Goal: Task Accomplishment & Management: Use online tool/utility

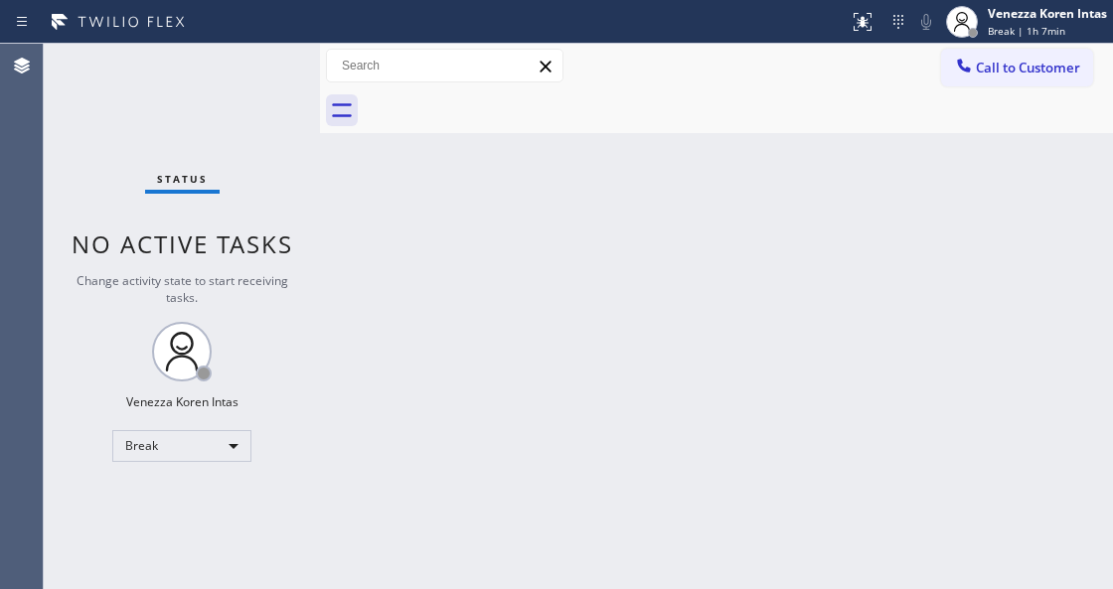
click at [1045, 21] on div "Venezza Koren Intas" at bounding box center [1047, 13] width 119 height 17
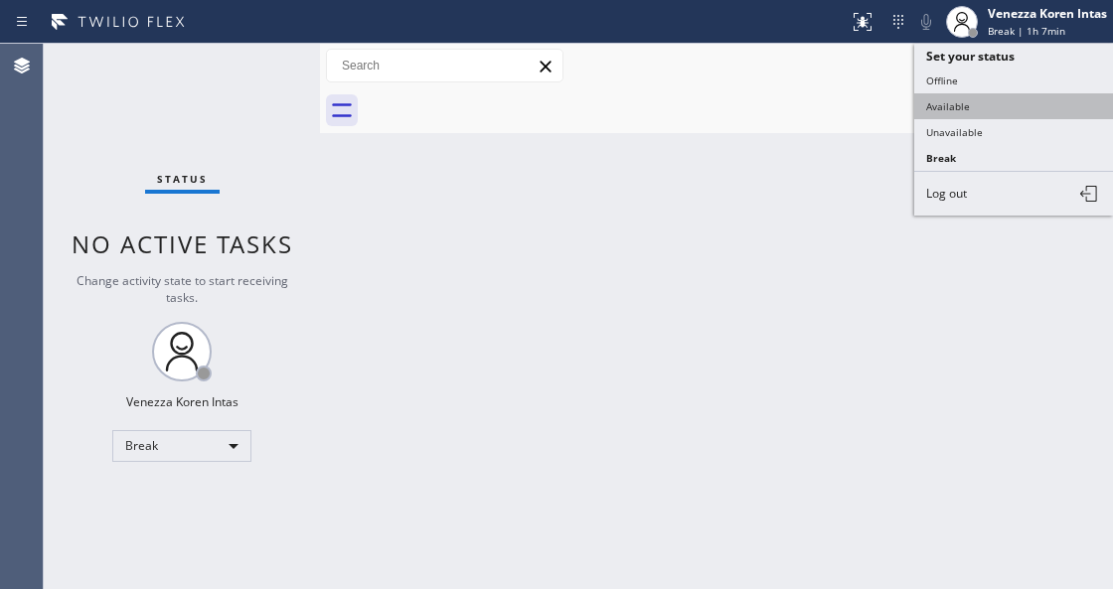
click at [1013, 111] on button "Available" at bounding box center [1013, 106] width 199 height 26
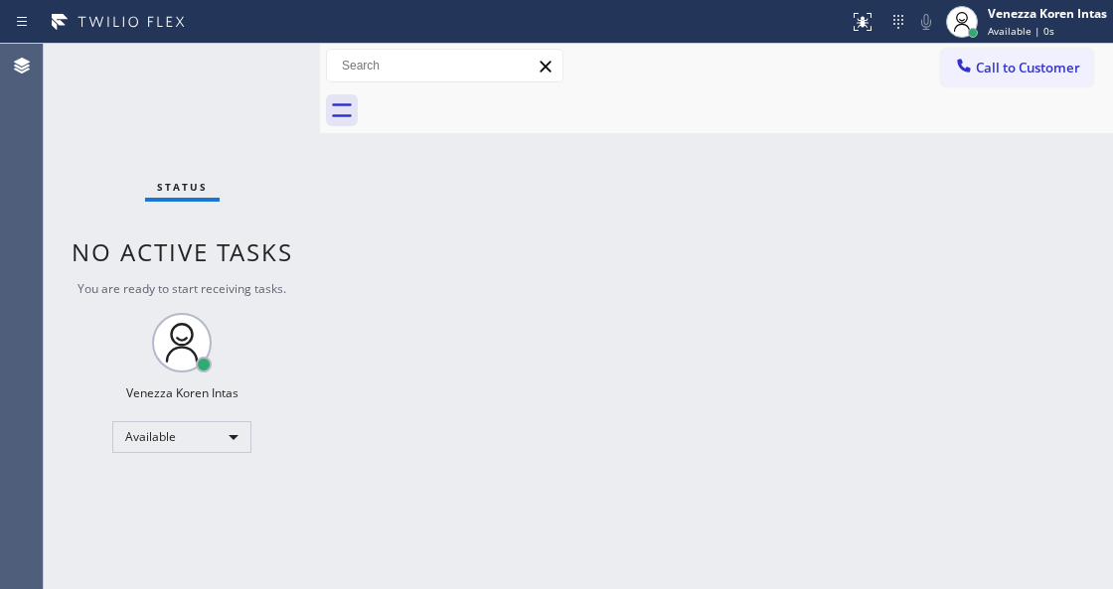
click at [521, 437] on div "Back to Dashboard Change Sender ID Customers Technicians Select a contact Outbo…" at bounding box center [716, 317] width 793 height 546
drag, startPoint x: 195, startPoint y: 220, endPoint x: 339, endPoint y: 435, distance: 259.4
click at [200, 221] on div "Status No active tasks You are ready to start receiving tasks. Venezza Koren In…" at bounding box center [182, 317] width 276 height 546
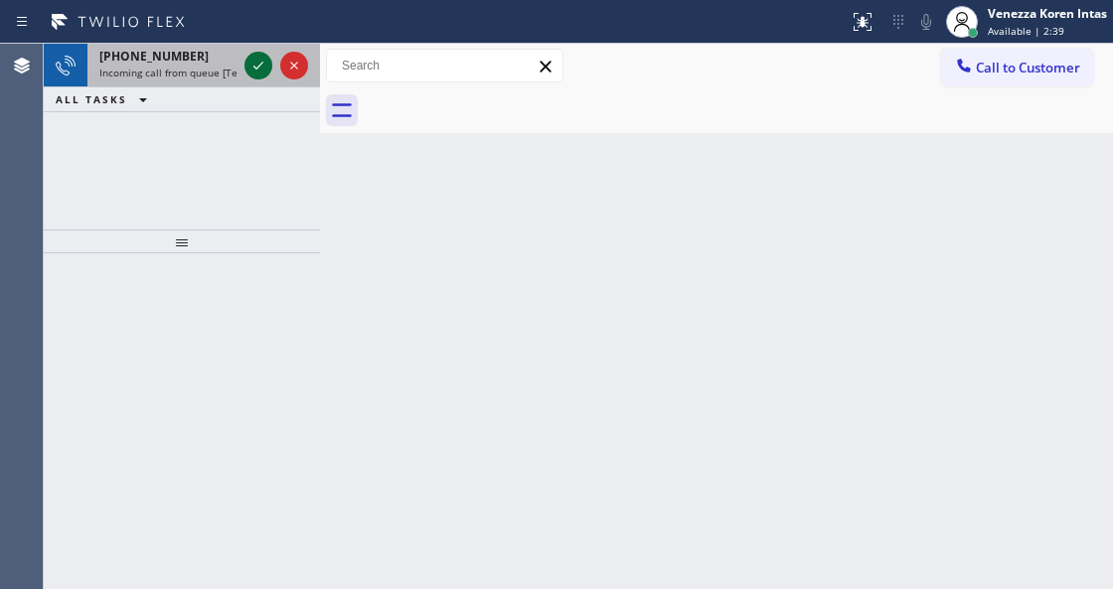
click at [264, 66] on icon at bounding box center [258, 66] width 24 height 24
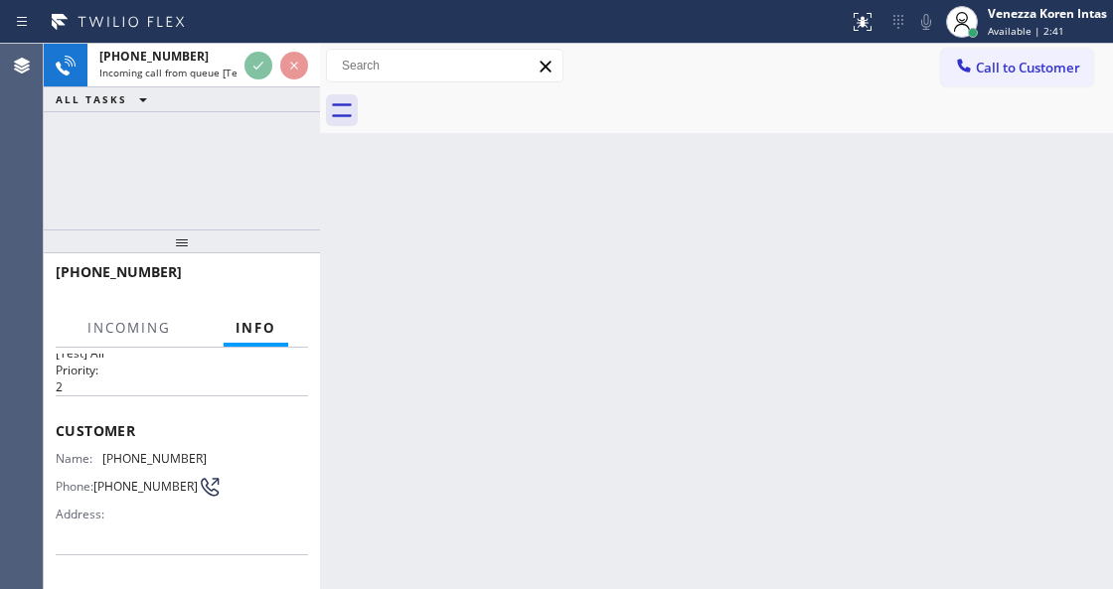
scroll to position [66, 0]
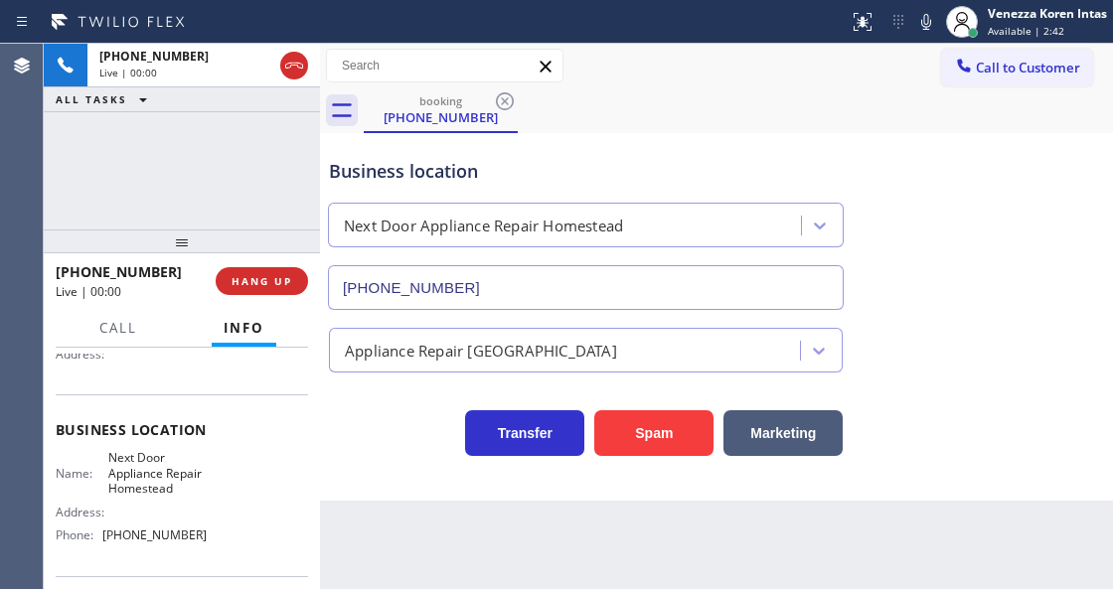
type input "[PHONE_NUMBER]"
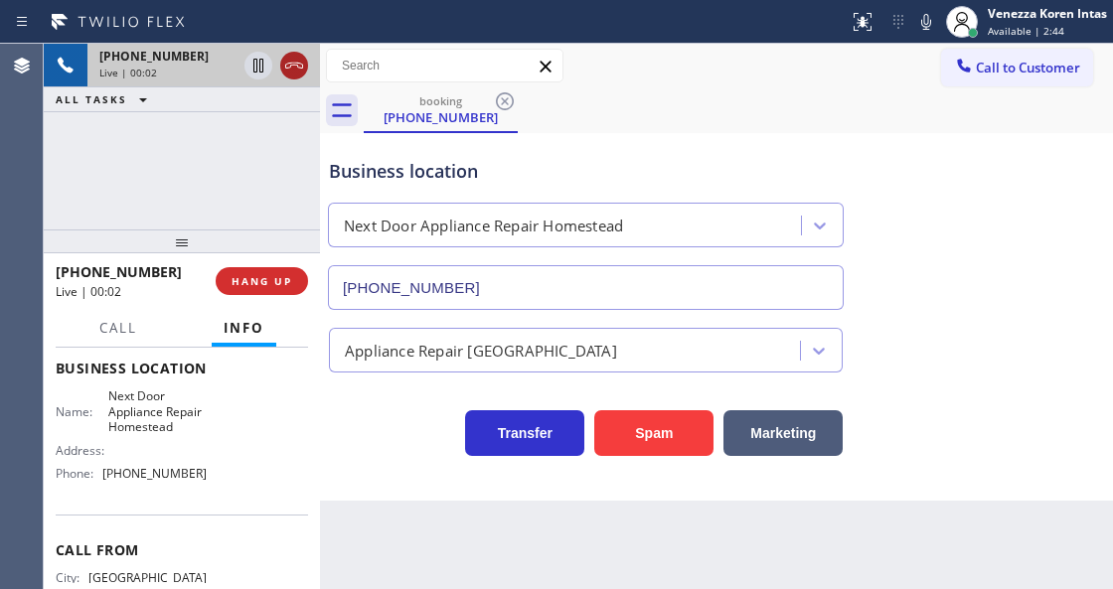
click at [297, 70] on icon at bounding box center [294, 66] width 24 height 24
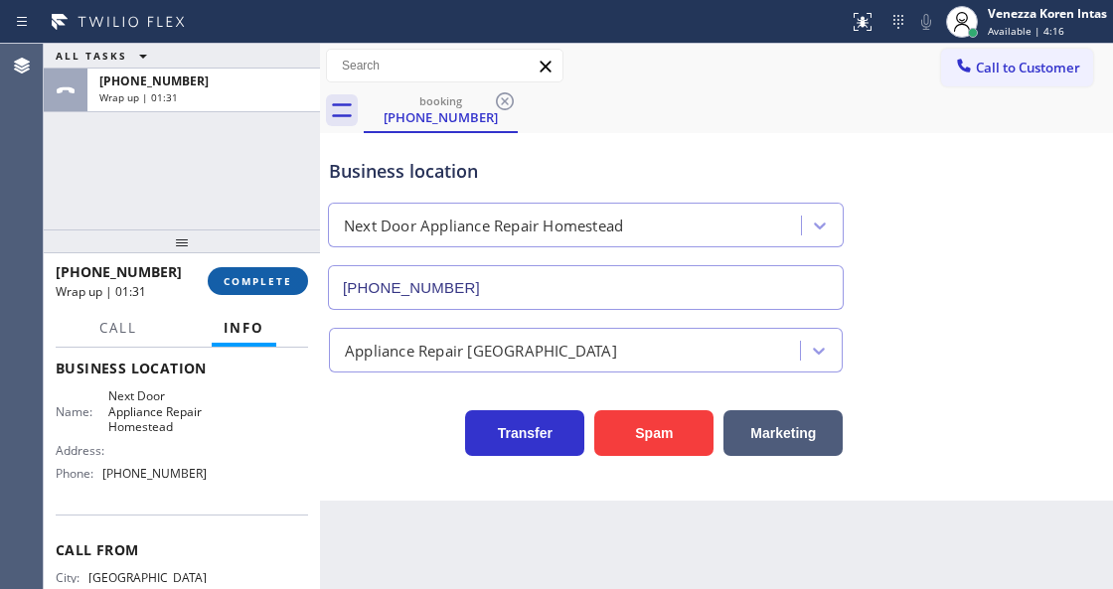
click at [270, 281] on span "COMPLETE" at bounding box center [258, 281] width 69 height 14
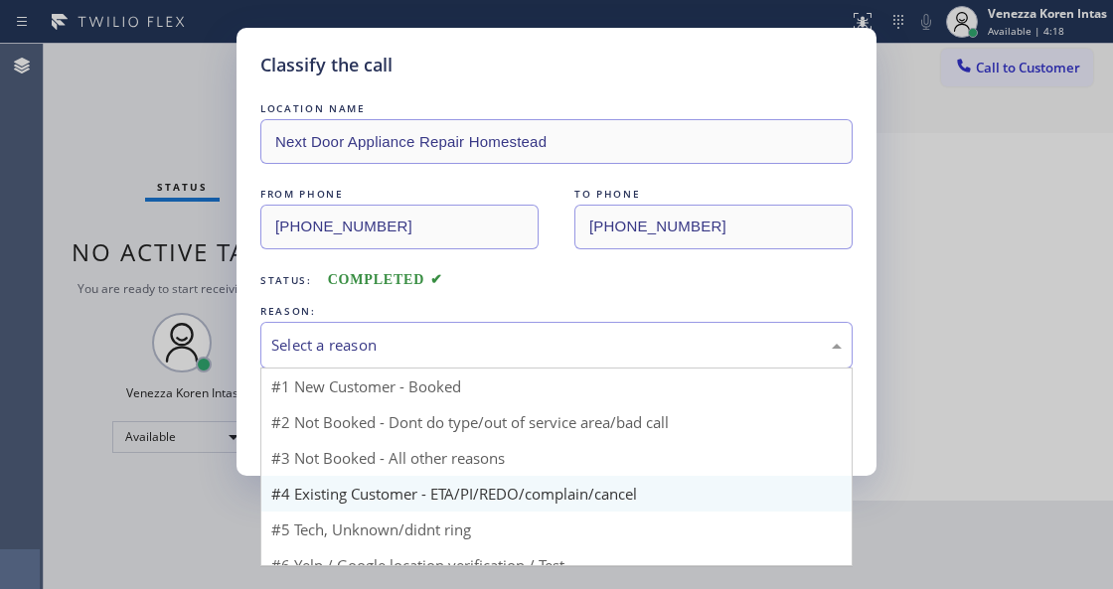
drag, startPoint x: 499, startPoint y: 342, endPoint x: 457, endPoint y: 471, distance: 135.8
click at [495, 353] on div "Select a reason" at bounding box center [556, 345] width 570 height 23
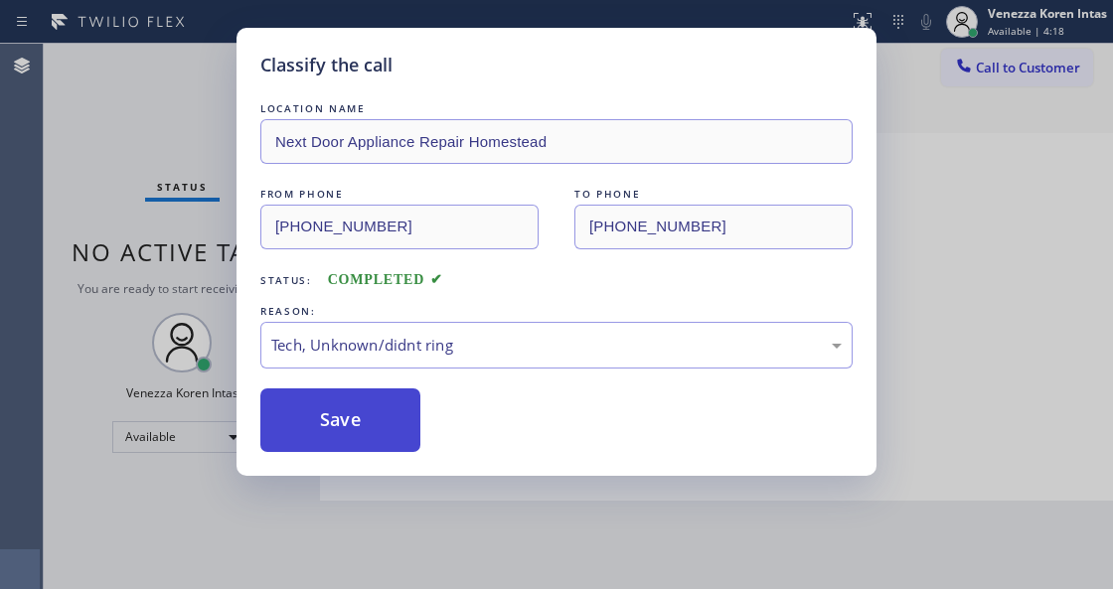
click at [363, 407] on button "Save" at bounding box center [340, 421] width 160 height 64
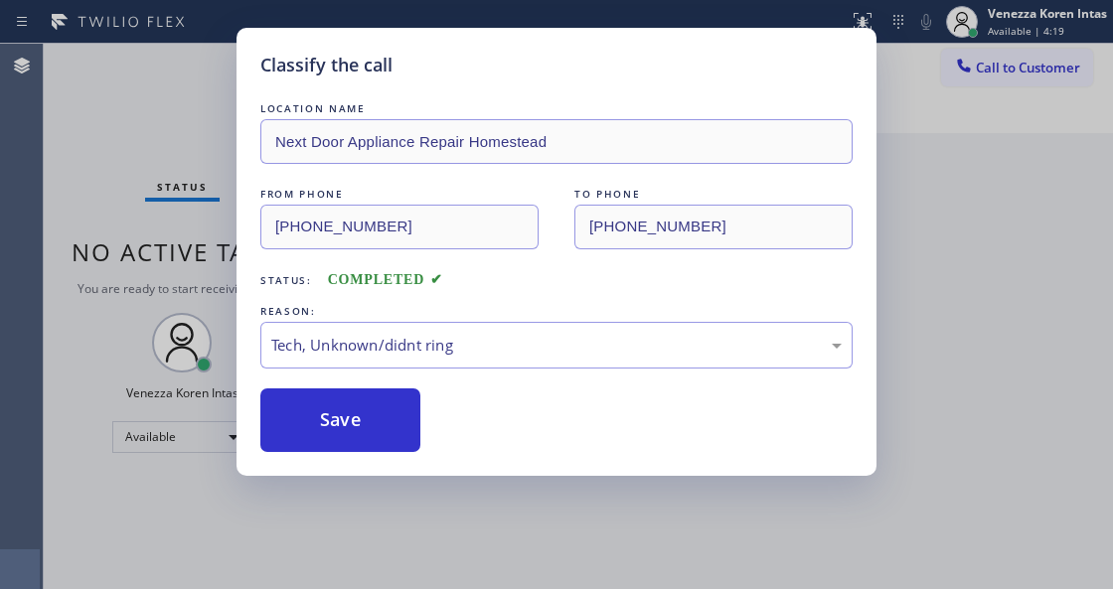
click at [129, 193] on div "Classify the call LOCATION NAME Next Door Appliance Repair Homestead FROM PHONE…" at bounding box center [556, 294] width 1113 height 589
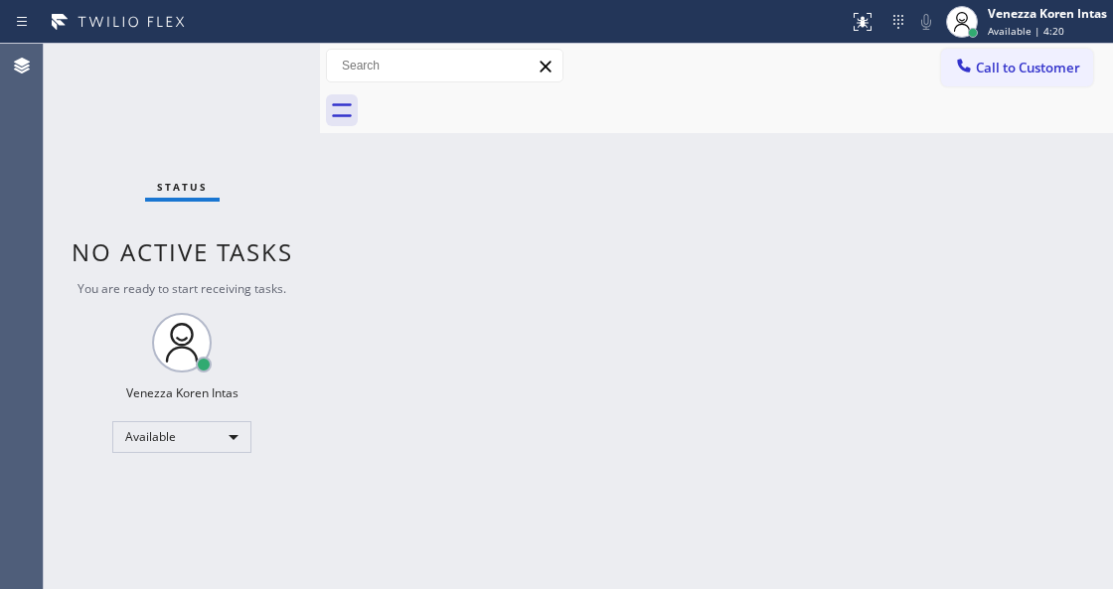
drag, startPoint x: 153, startPoint y: 162, endPoint x: 173, endPoint y: 145, distance: 26.1
click at [158, 157] on div "Status No active tasks You are ready to start receiving tasks. Venezza Koren In…" at bounding box center [182, 317] width 276 height 546
drag, startPoint x: 188, startPoint y: 126, endPoint x: 424, endPoint y: 102, distance: 237.7
click at [195, 126] on div "Status No active tasks You are ready to start receiving tasks. Venezza Koren In…" at bounding box center [182, 317] width 276 height 546
click at [282, 72] on div "Status No active tasks You are ready to start receiving tasks. Venezza Koren In…" at bounding box center [182, 317] width 276 height 546
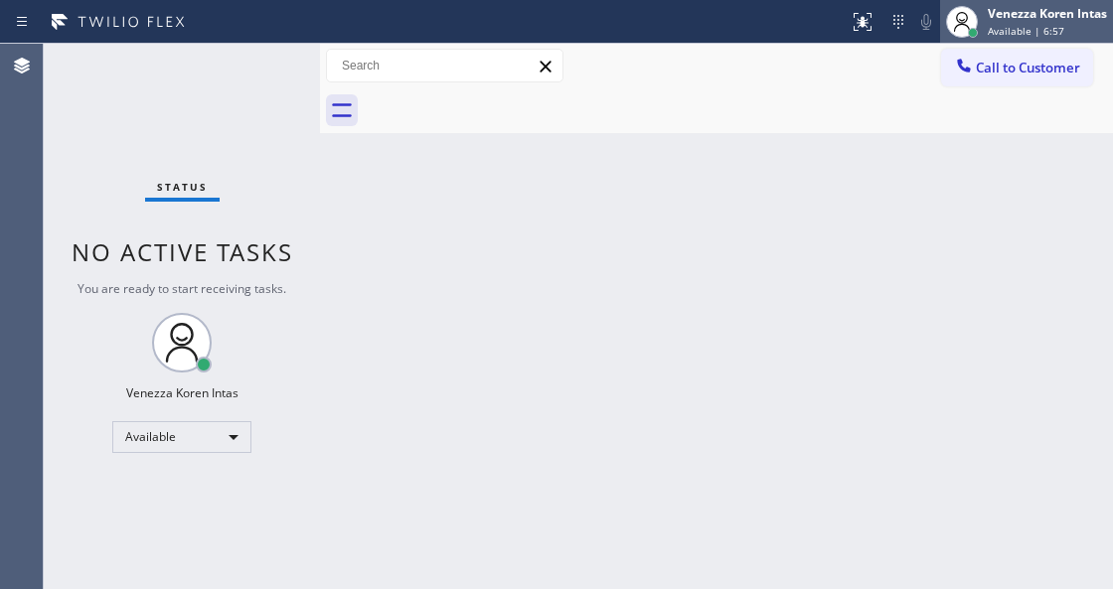
click at [1005, 18] on div "Venezza Koren Intas" at bounding box center [1047, 13] width 119 height 17
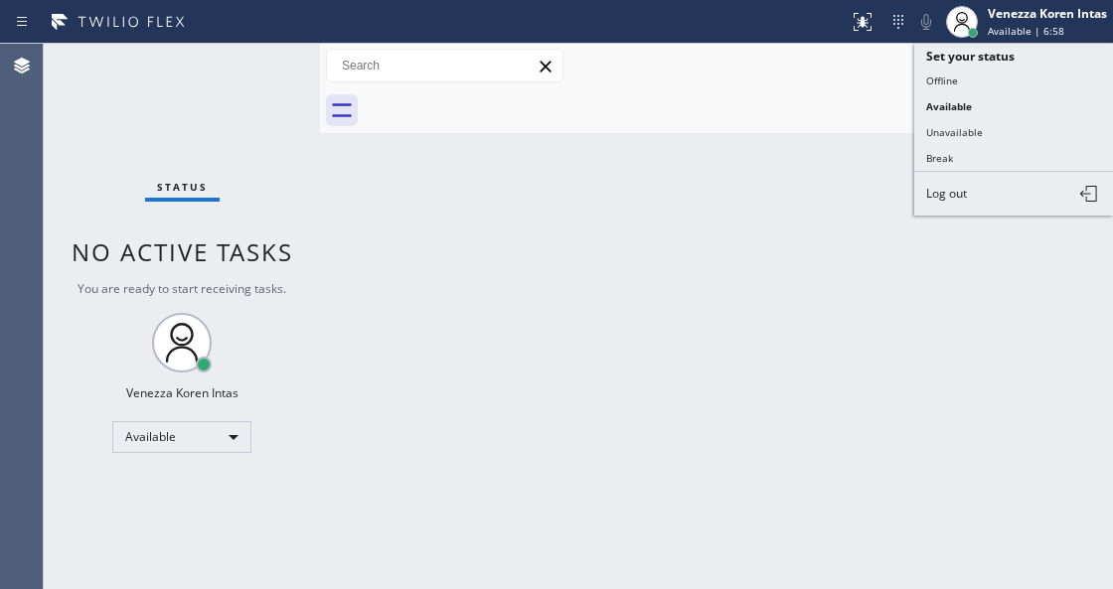
click at [907, 127] on div at bounding box center [738, 110] width 749 height 45
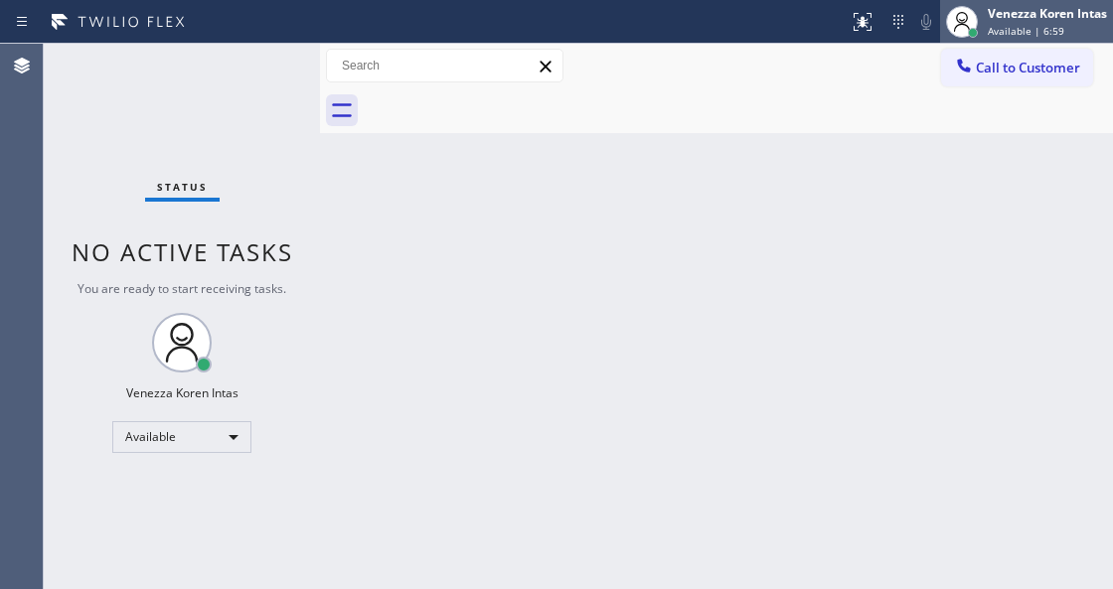
click at [1020, 36] on span "Available | 6:59" at bounding box center [1026, 31] width 77 height 14
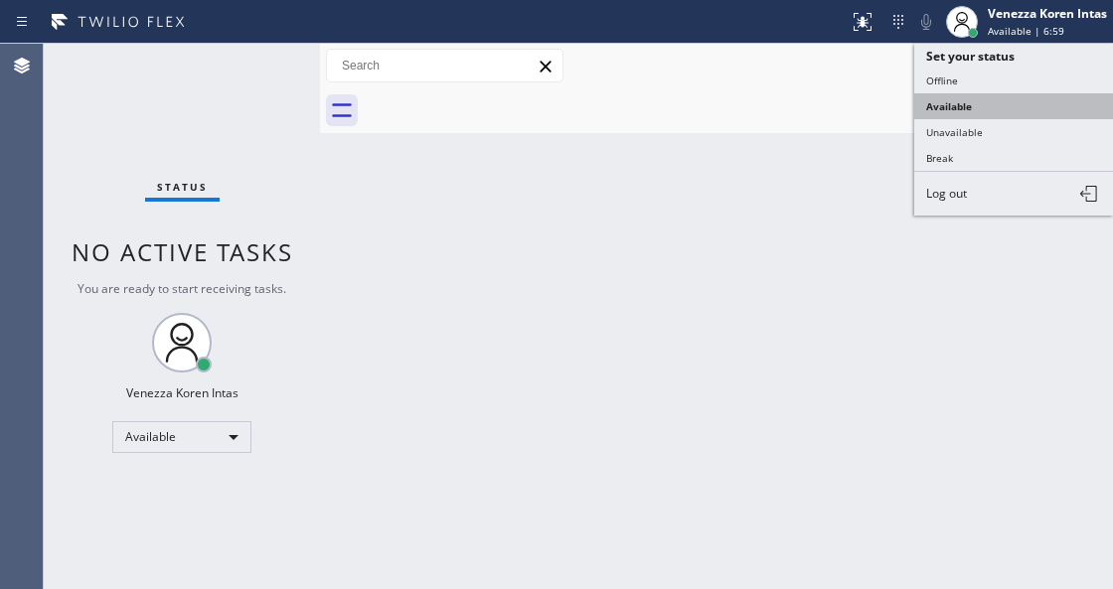
click at [1004, 114] on button "Available" at bounding box center [1013, 106] width 199 height 26
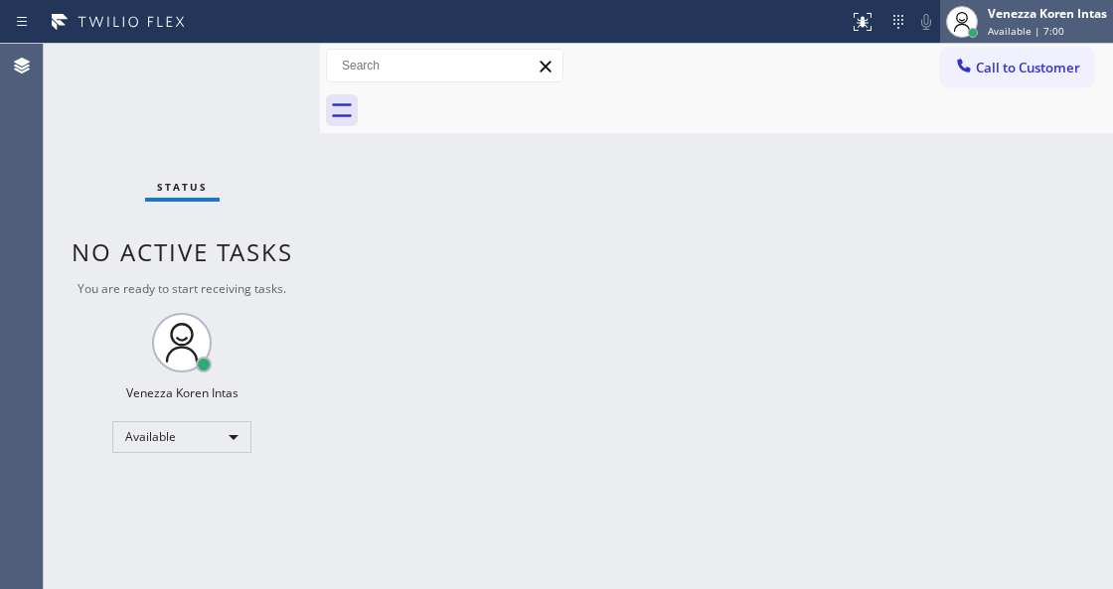
click at [1001, 42] on div "Venezza Koren Intas Available | 7:00" at bounding box center [1026, 22] width 173 height 44
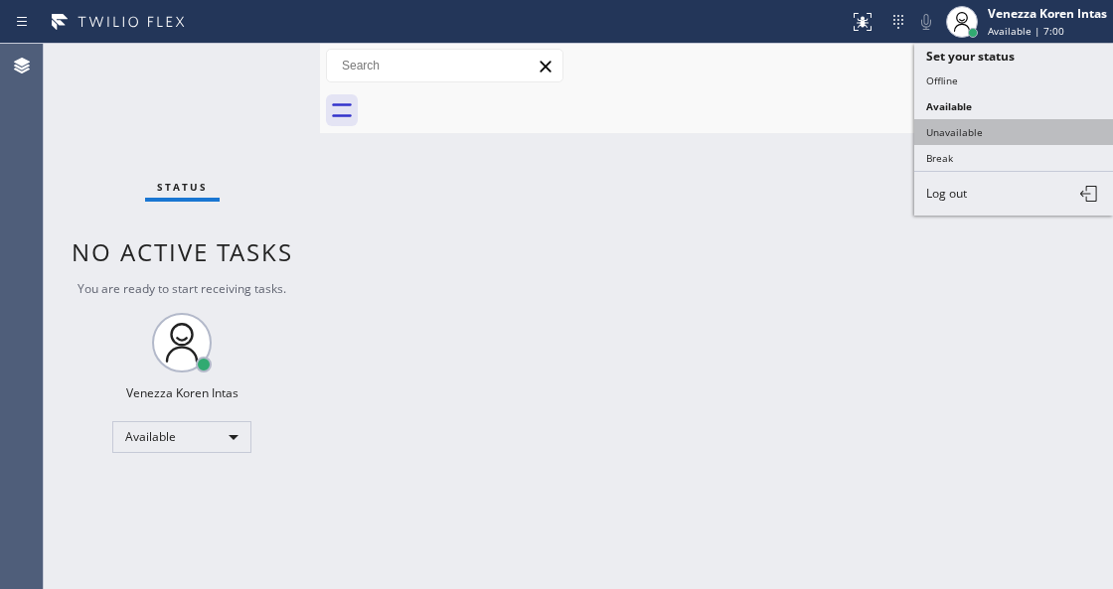
click at [976, 120] on button "Unavailable" at bounding box center [1013, 132] width 199 height 26
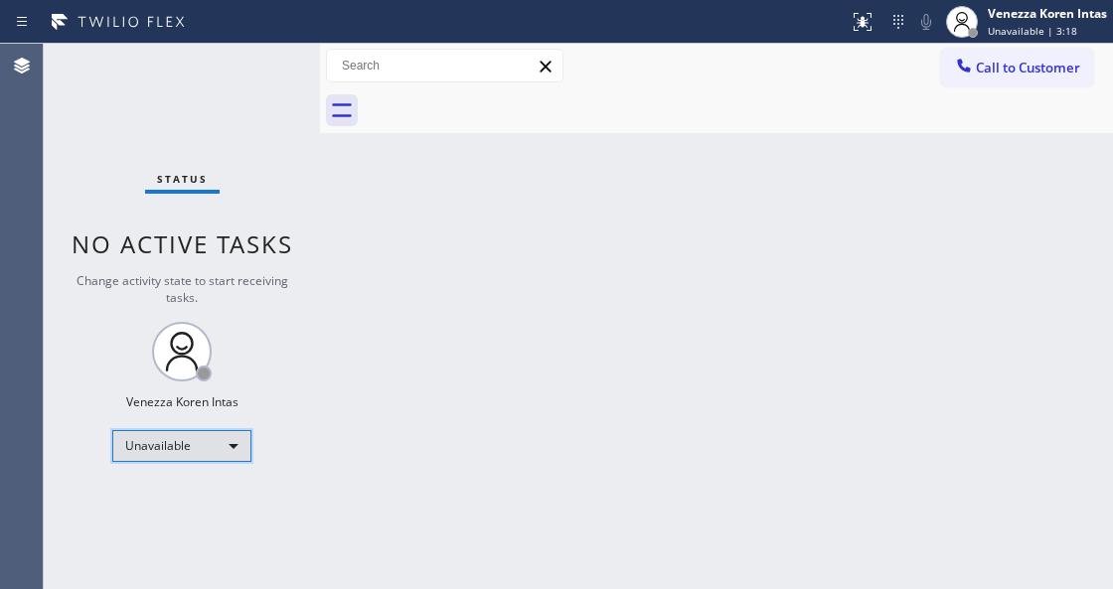
click at [205, 451] on div "Unavailable" at bounding box center [181, 446] width 139 height 32
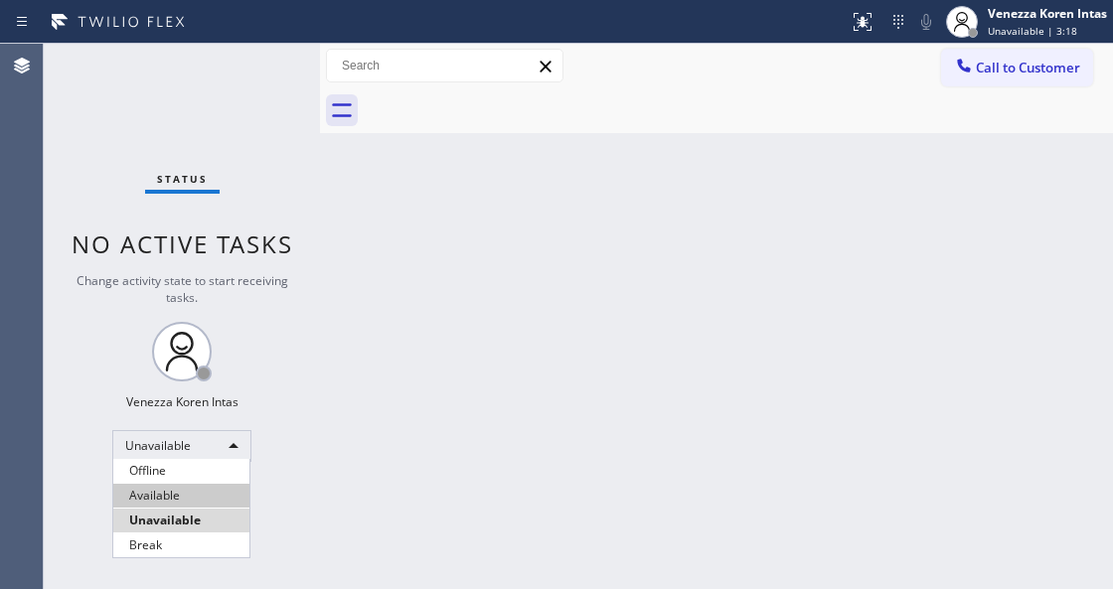
click at [183, 503] on li "Available" at bounding box center [181, 496] width 136 height 24
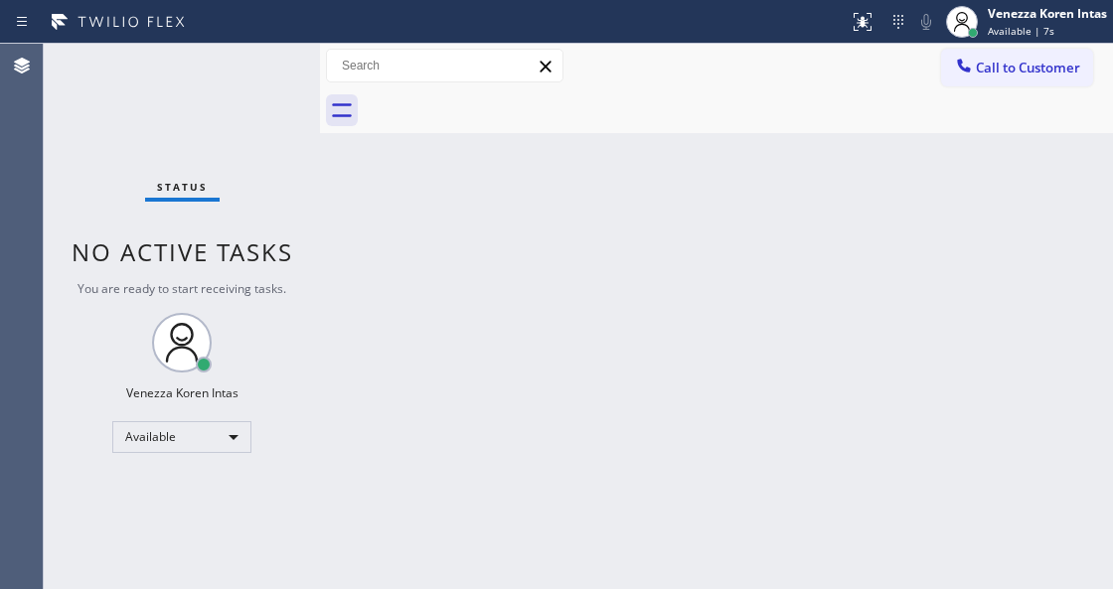
click at [328, 273] on div "Back to Dashboard Change Sender ID Customers Technicians Select a contact Outbo…" at bounding box center [716, 317] width 793 height 546
drag, startPoint x: 241, startPoint y: 101, endPoint x: 53, endPoint y: 165, distance: 199.2
click at [216, 119] on div "Status No active tasks You are ready to start receiving tasks. Venezza Koren In…" at bounding box center [182, 317] width 276 height 546
click at [280, 81] on div "Status No active tasks You are ready to start receiving tasks. Venezza Koren In…" at bounding box center [182, 317] width 276 height 546
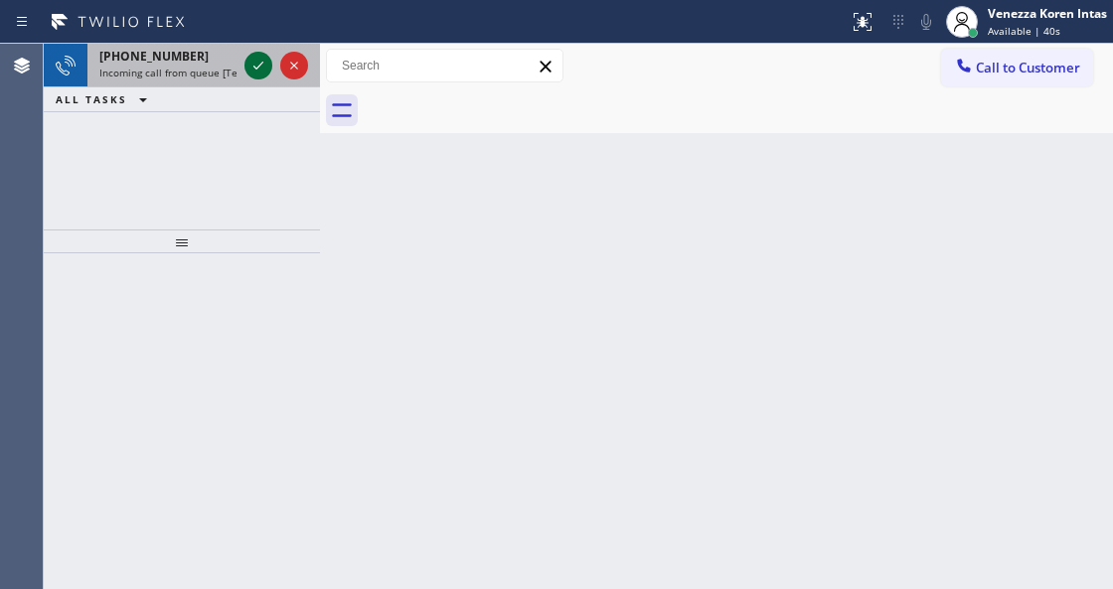
click at [256, 56] on icon at bounding box center [258, 66] width 24 height 24
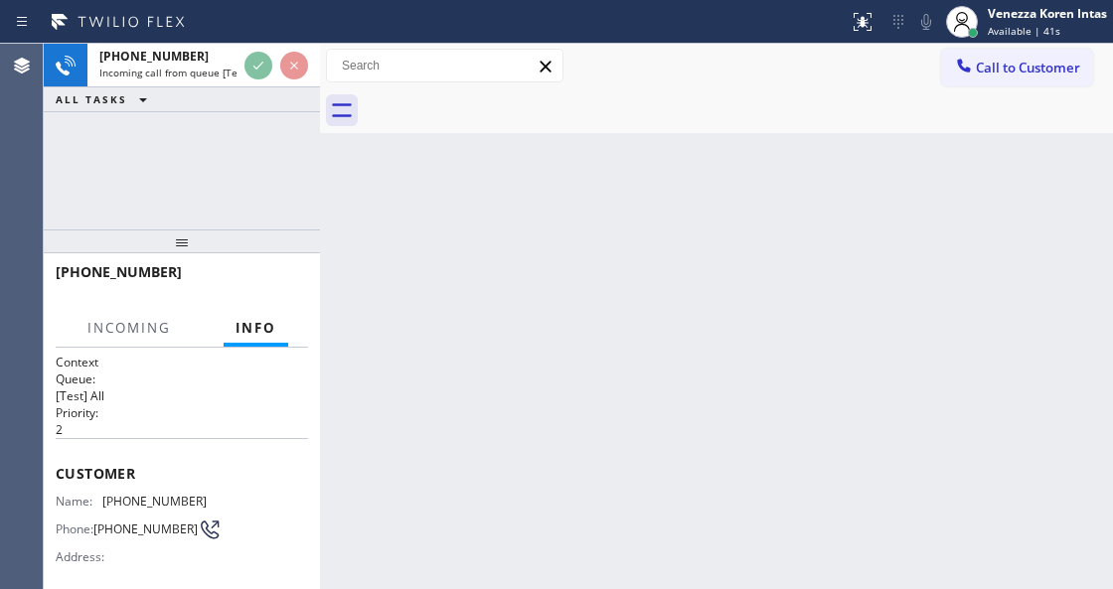
scroll to position [264, 0]
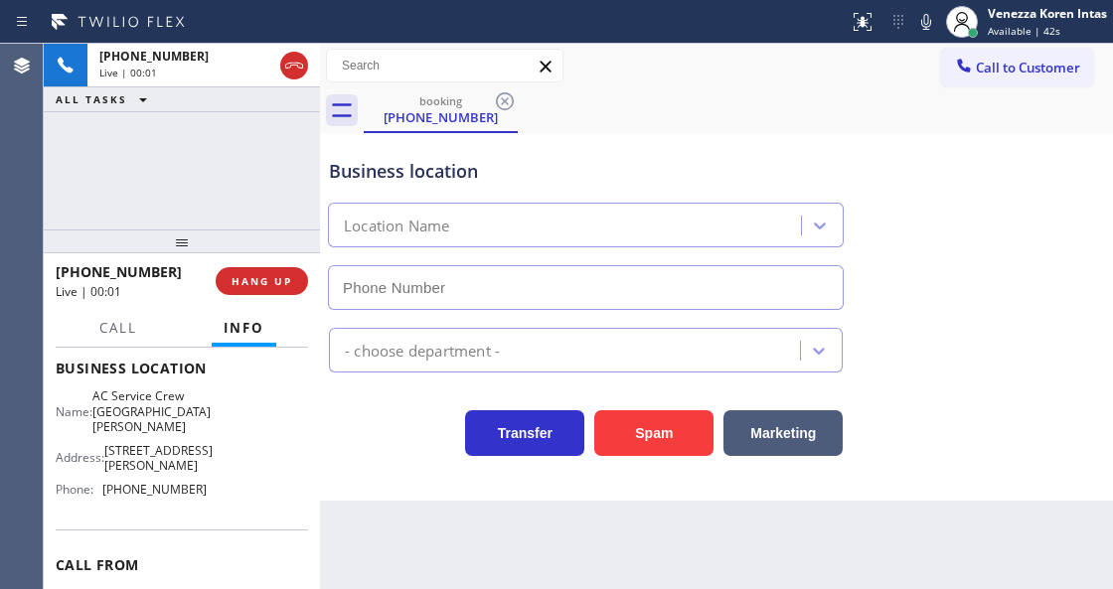
type input "[PHONE_NUMBER]"
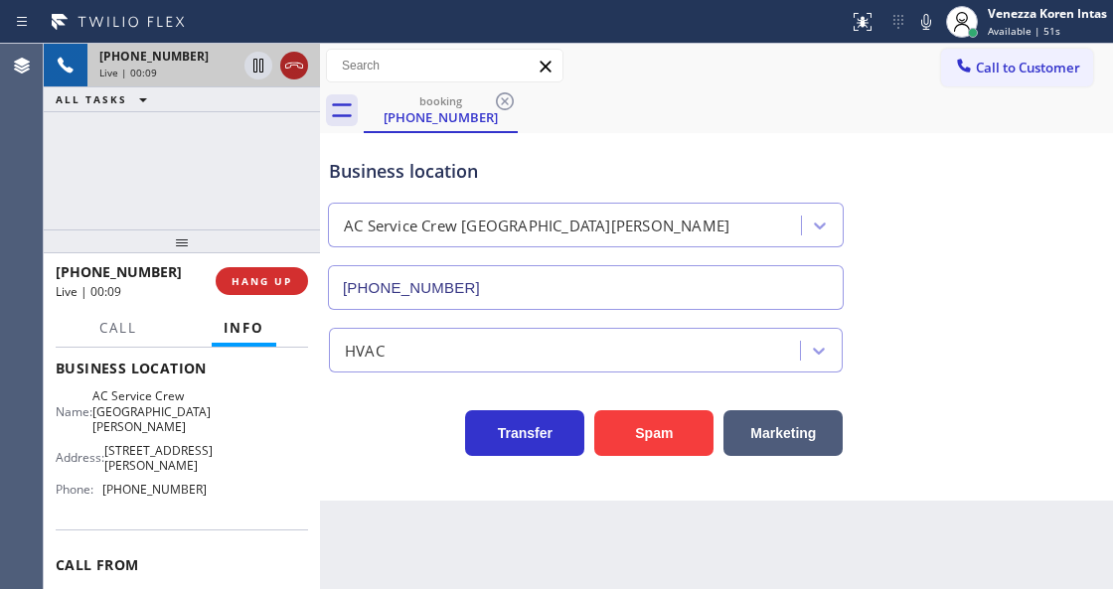
click at [298, 61] on icon at bounding box center [294, 66] width 24 height 24
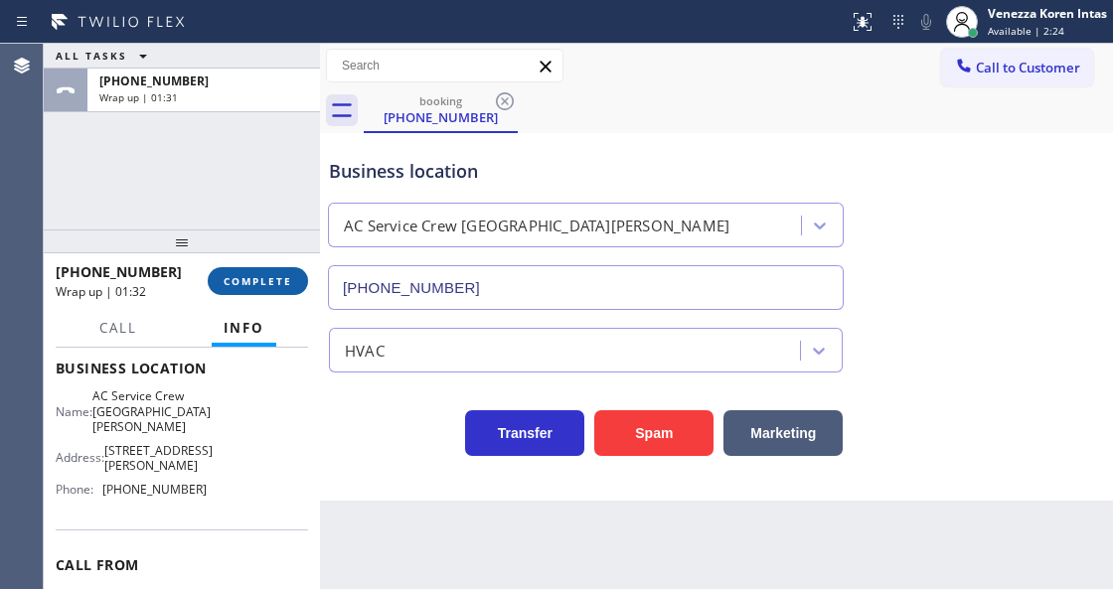
click at [273, 284] on span "COMPLETE" at bounding box center [258, 281] width 69 height 14
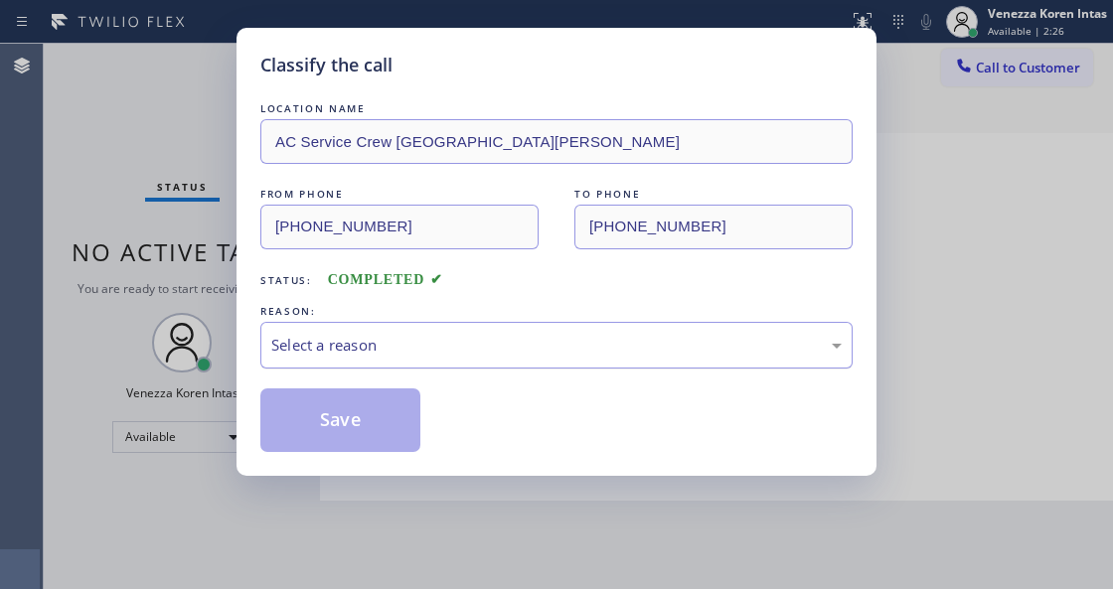
click at [513, 364] on div "Select a reason" at bounding box center [556, 345] width 592 height 47
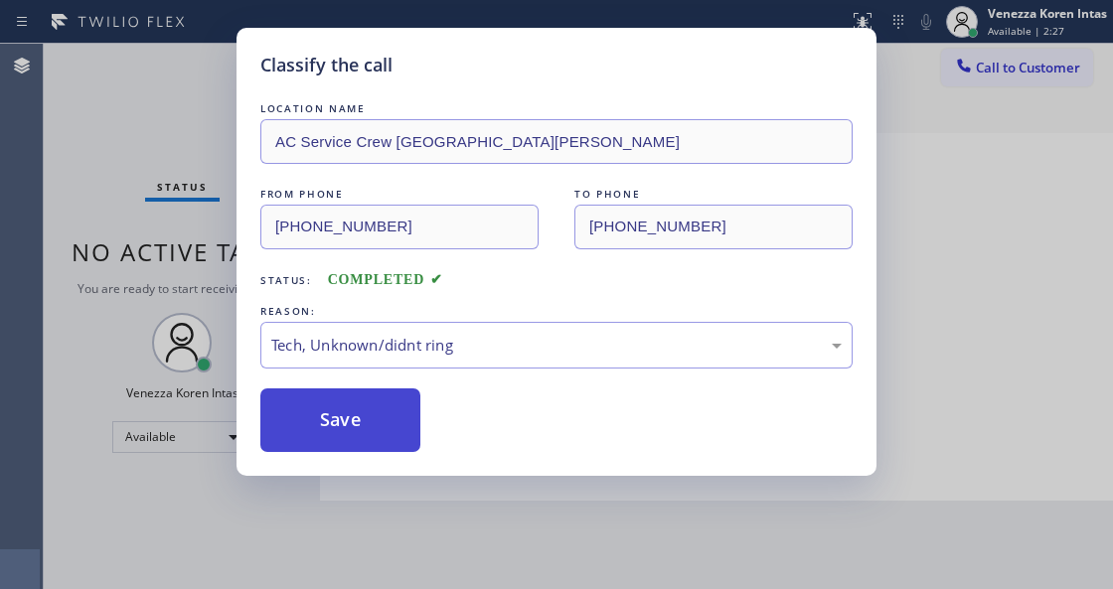
click at [369, 435] on button "Save" at bounding box center [340, 421] width 160 height 64
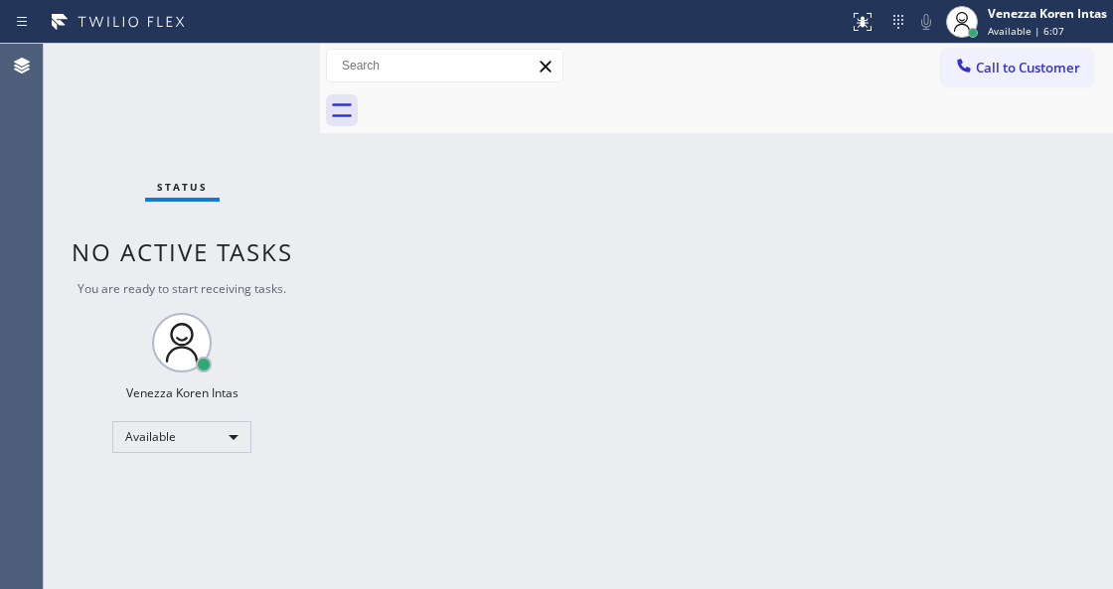
click at [594, 324] on div "Back to Dashboard Change Sender ID Customers Technicians Select a contact Outbo…" at bounding box center [716, 317] width 793 height 546
click at [199, 161] on div "Status No active tasks You are ready to start receiving tasks. Venezza Koren In…" at bounding box center [182, 317] width 276 height 546
click at [380, 282] on div "Back to Dashboard Change Sender ID Customers Technicians Select a contact Outbo…" at bounding box center [716, 317] width 793 height 546
click at [573, 145] on div "Back to Dashboard Change Sender ID Customers Technicians Select a contact Outbo…" at bounding box center [716, 317] width 793 height 546
click at [268, 177] on div "Status No active tasks You are ready to start receiving tasks. Venezza Koren In…" at bounding box center [182, 317] width 276 height 546
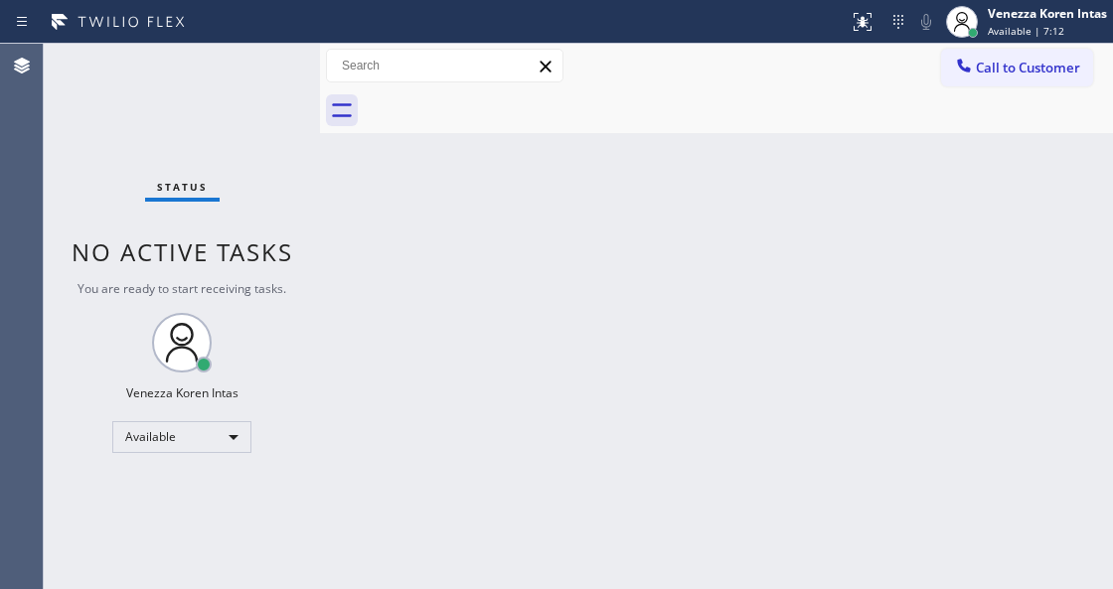
drag, startPoint x: 280, startPoint y: 81, endPoint x: 107, endPoint y: 134, distance: 180.8
click at [276, 82] on div "Status No active tasks You are ready to start receiving tasks. Venezza Koren In…" at bounding box center [182, 317] width 276 height 546
click at [303, 83] on div "Status No active tasks You are ready to start receiving tasks. Venezza Koren In…" at bounding box center [182, 317] width 276 height 546
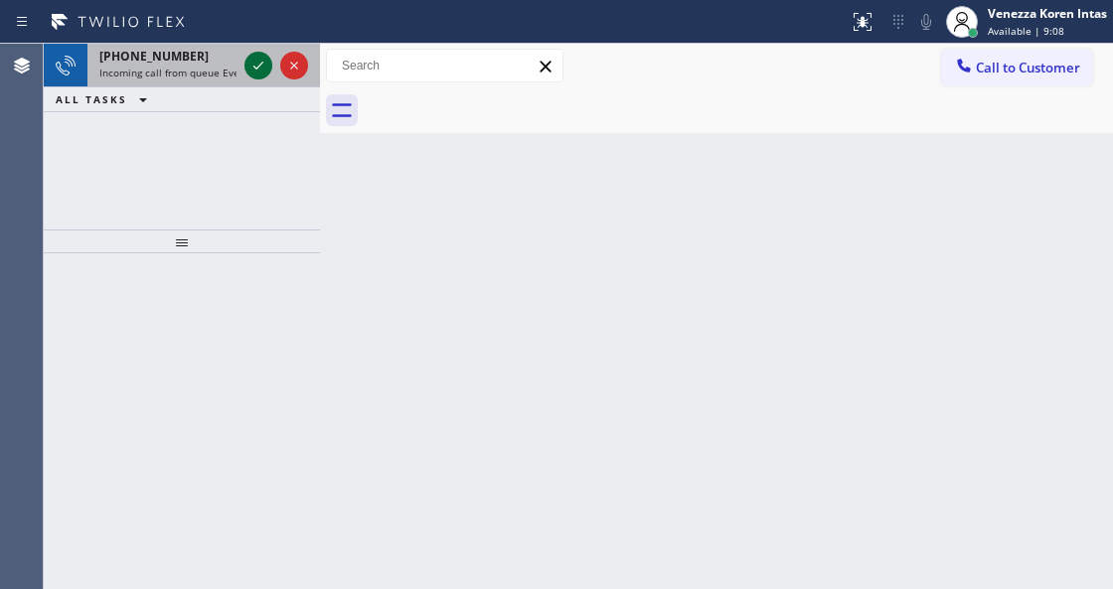
click at [259, 62] on icon at bounding box center [258, 66] width 24 height 24
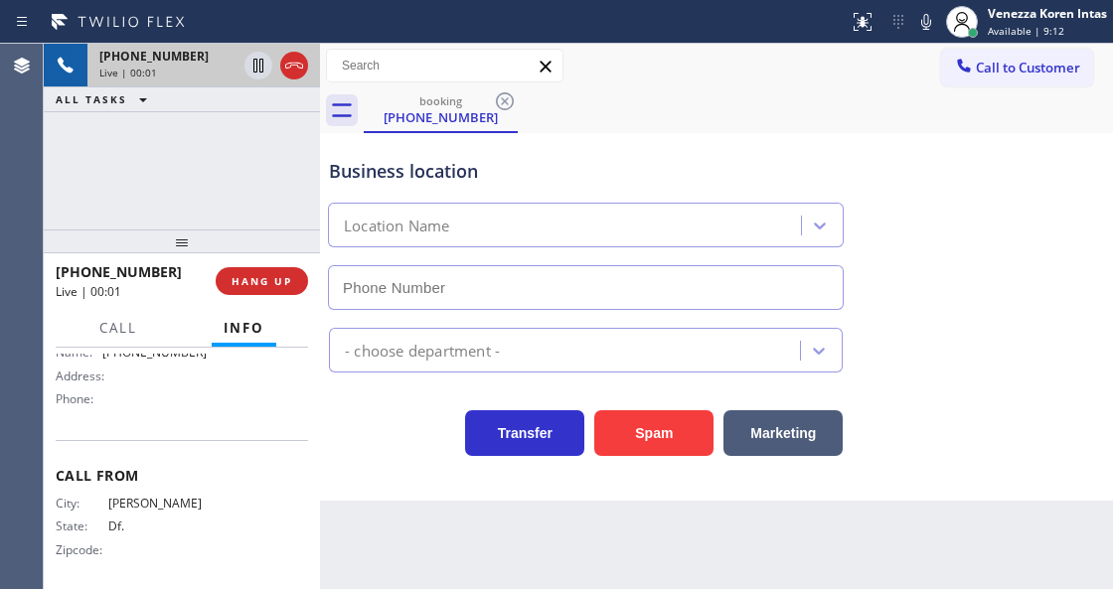
scroll to position [330, 0]
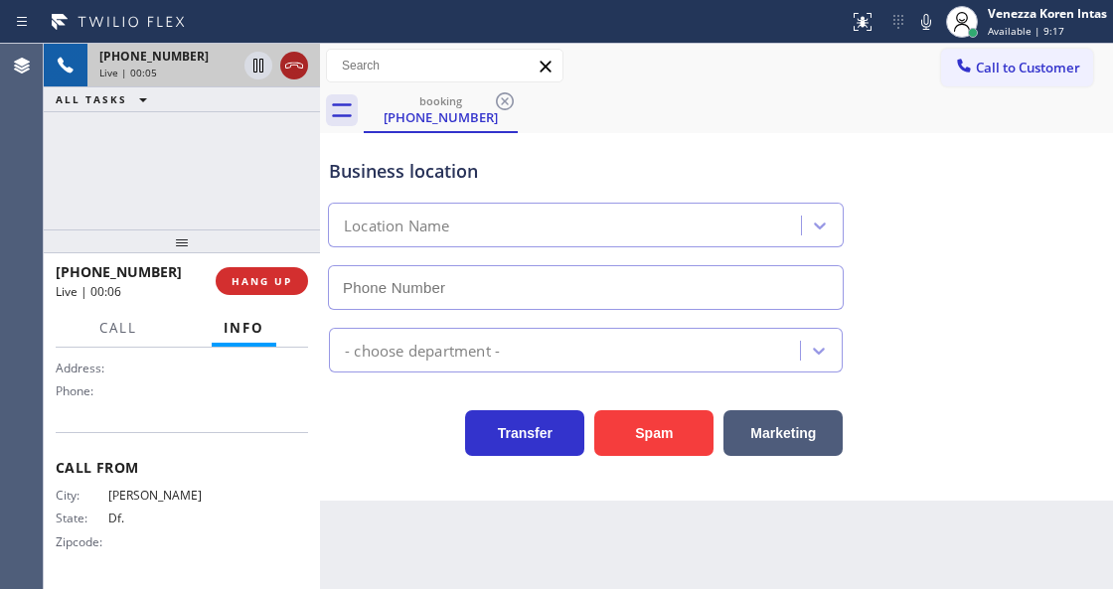
click at [292, 67] on icon at bounding box center [294, 66] width 24 height 24
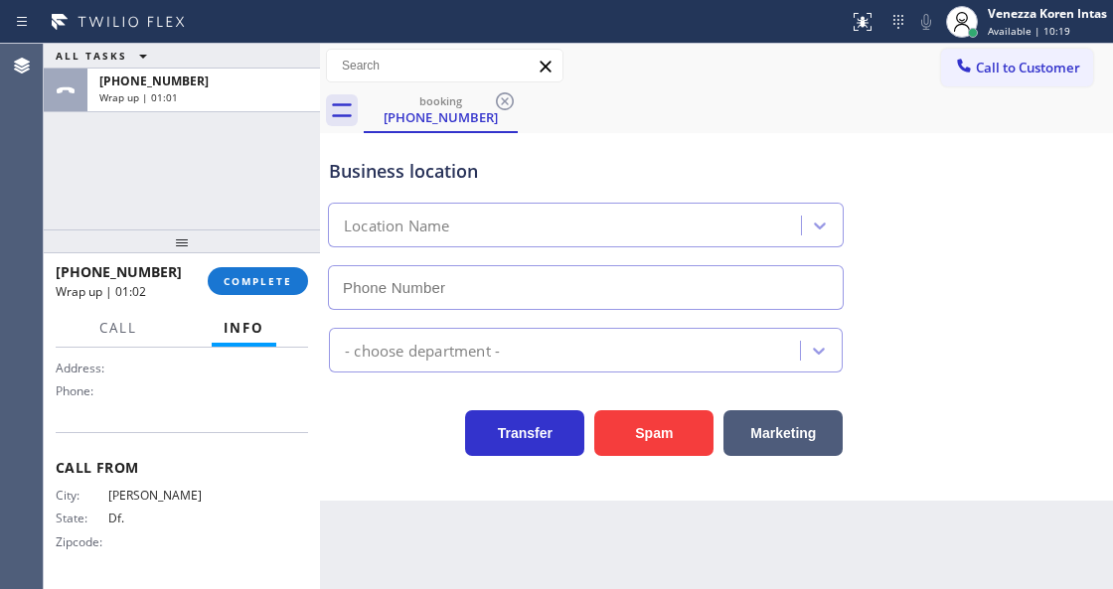
click at [275, 299] on div "[PHONE_NUMBER] Wrap up | 01:02 COMPLETE" at bounding box center [182, 281] width 252 height 52
click at [291, 273] on button "COMPLETE" at bounding box center [258, 281] width 100 height 28
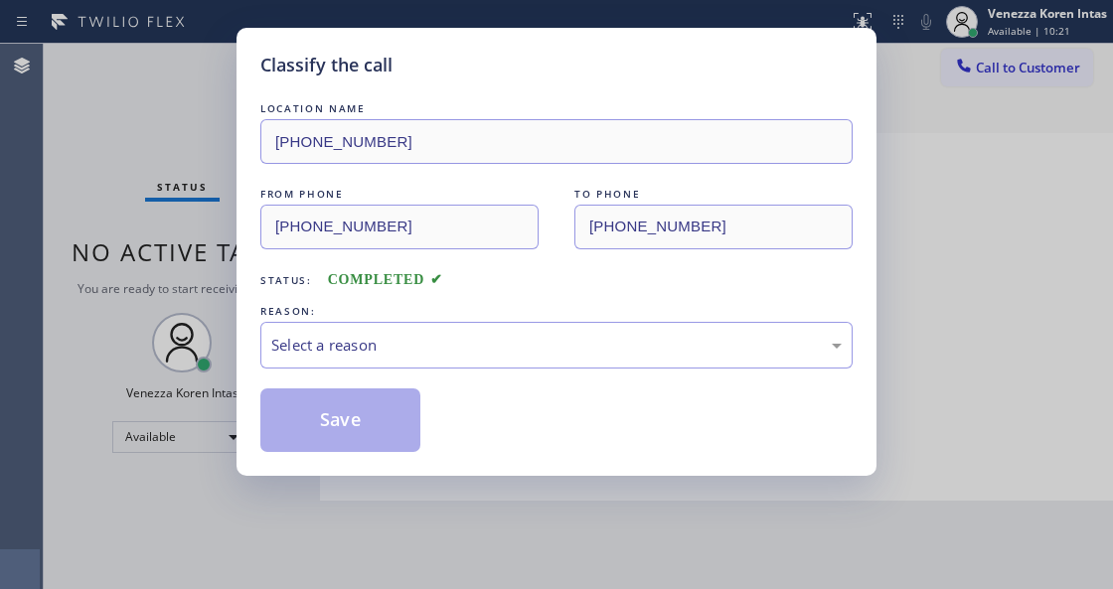
click at [424, 369] on div "Select a reason" at bounding box center [556, 345] width 592 height 47
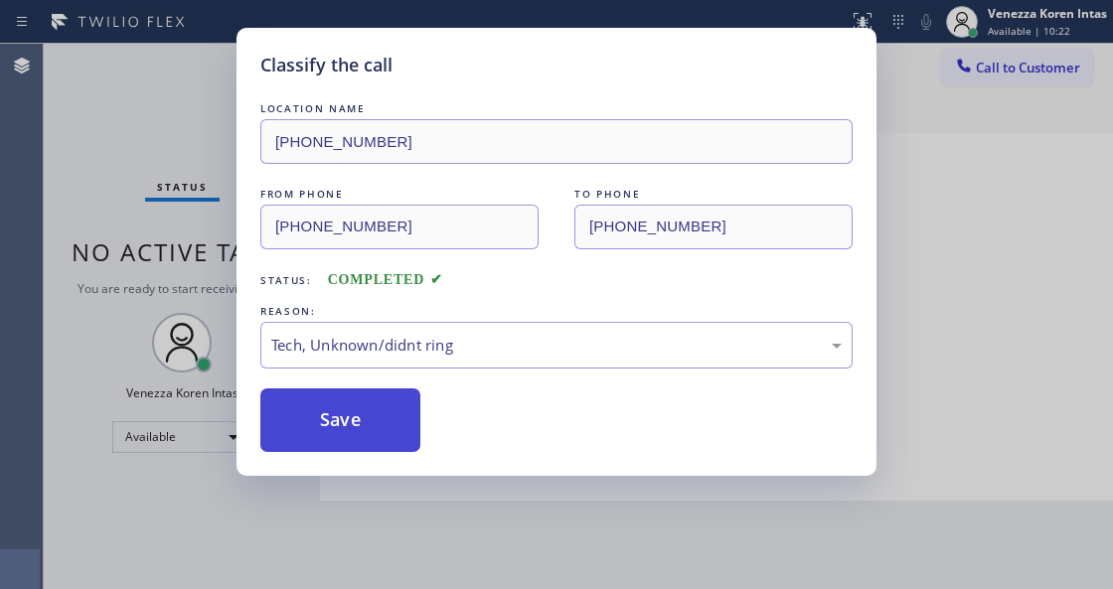
click at [342, 409] on button "Save" at bounding box center [340, 421] width 160 height 64
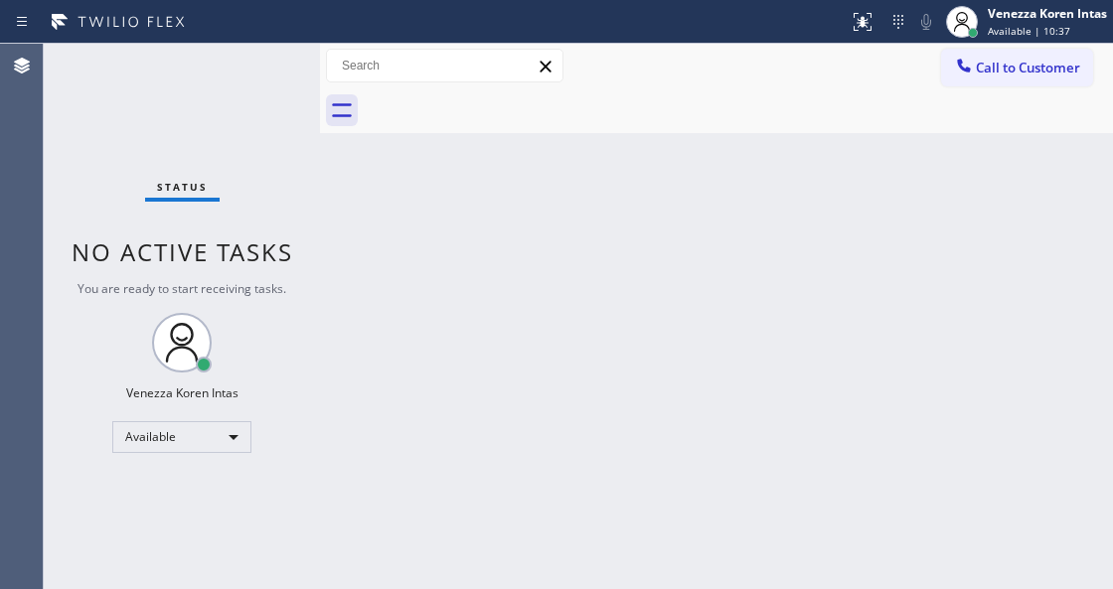
click at [164, 120] on div "Status No active tasks You are ready to start receiving tasks. Venezza Koren In…" at bounding box center [182, 317] width 276 height 546
click at [227, 98] on div "Status No active tasks You are ready to start receiving tasks. Venezza Koren In…" at bounding box center [182, 317] width 276 height 546
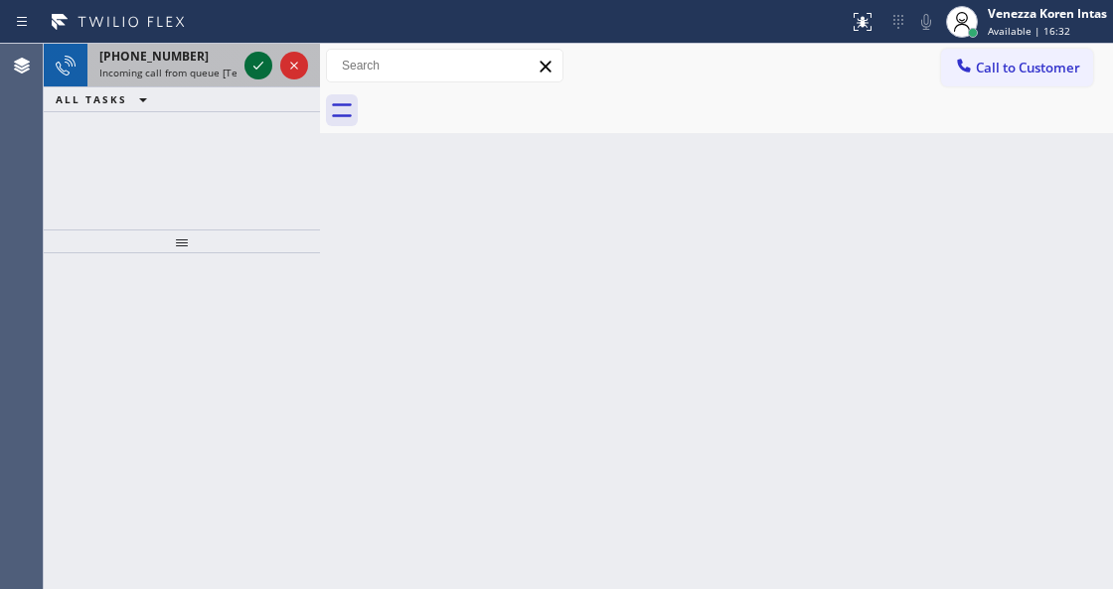
click at [252, 73] on icon at bounding box center [258, 66] width 24 height 24
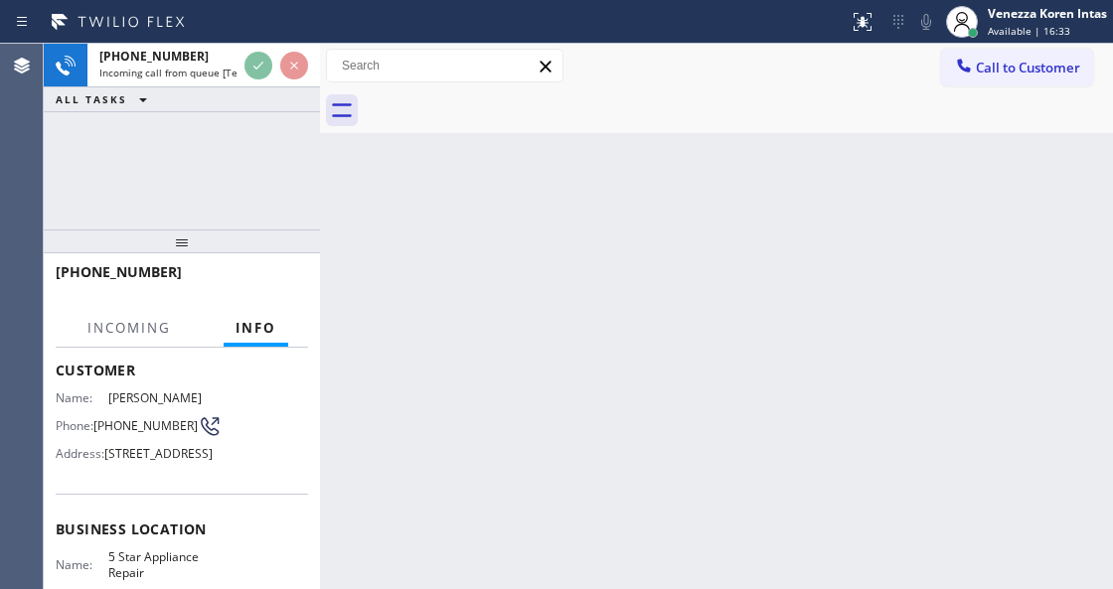
scroll to position [199, 0]
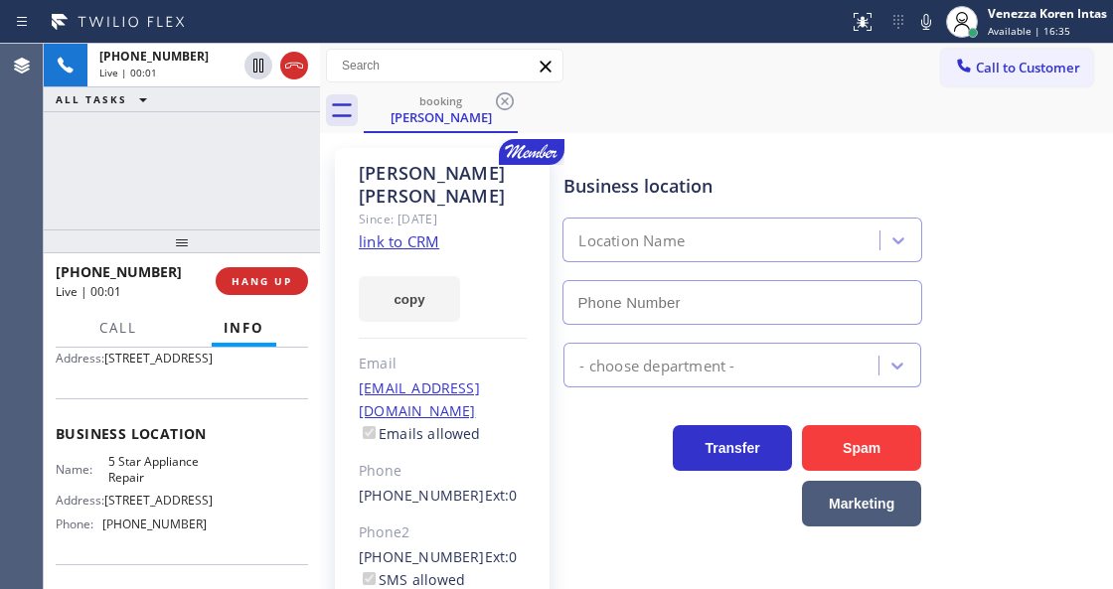
type input "[PHONE_NUMBER]"
click at [390, 232] on link "link to CRM" at bounding box center [399, 242] width 80 height 20
click at [577, 89] on div "booking [PERSON_NAME]" at bounding box center [738, 110] width 749 height 45
click at [930, 18] on icon at bounding box center [926, 22] width 24 height 24
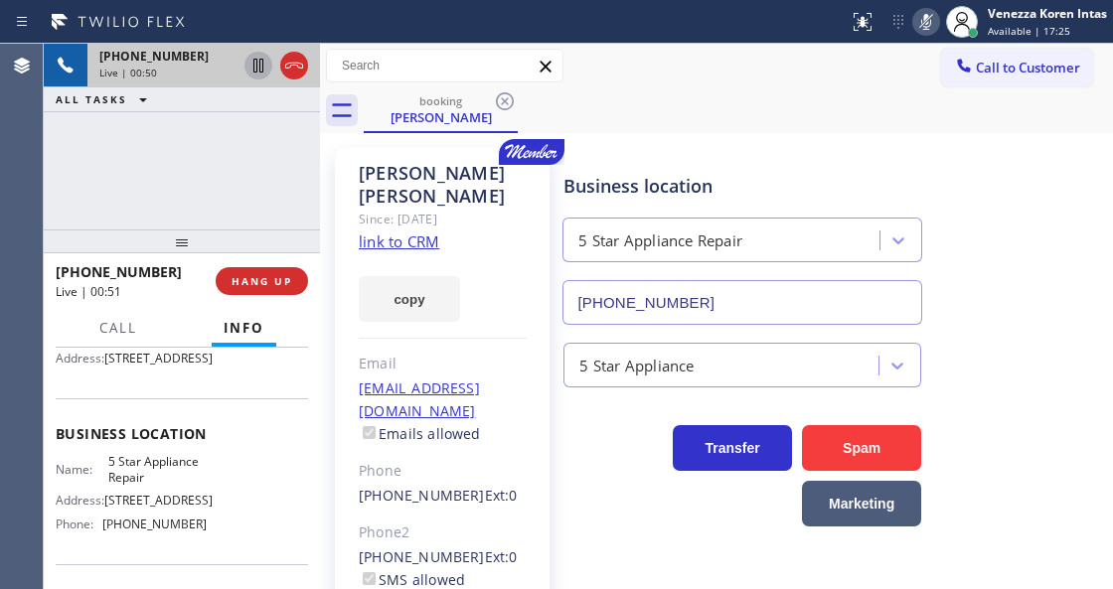
click at [256, 71] on icon at bounding box center [258, 66] width 10 height 14
click at [922, 16] on icon at bounding box center [926, 22] width 10 height 16
click at [254, 66] on icon at bounding box center [258, 66] width 24 height 24
click at [922, 30] on icon at bounding box center [926, 22] width 24 height 24
click at [922, 29] on icon at bounding box center [926, 22] width 10 height 16
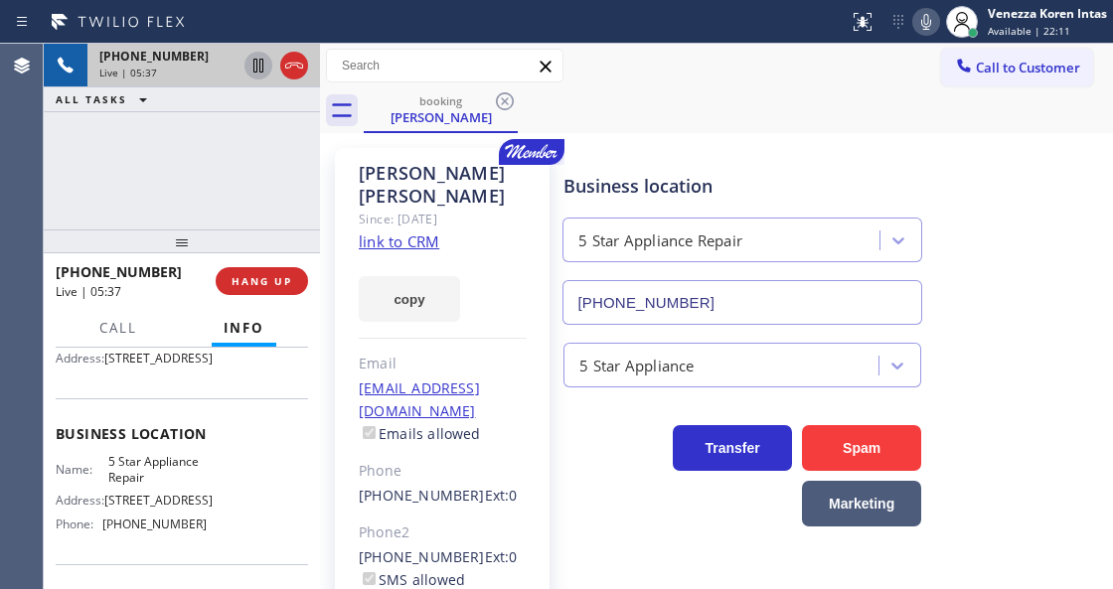
click at [716, 135] on div "[PERSON_NAME] Since: [DATE] link to CRM copy Email [EMAIL_ADDRESS][DOMAIN_NAME]…" at bounding box center [716, 455] width 793 height 645
click at [594, 32] on div at bounding box center [424, 22] width 833 height 32
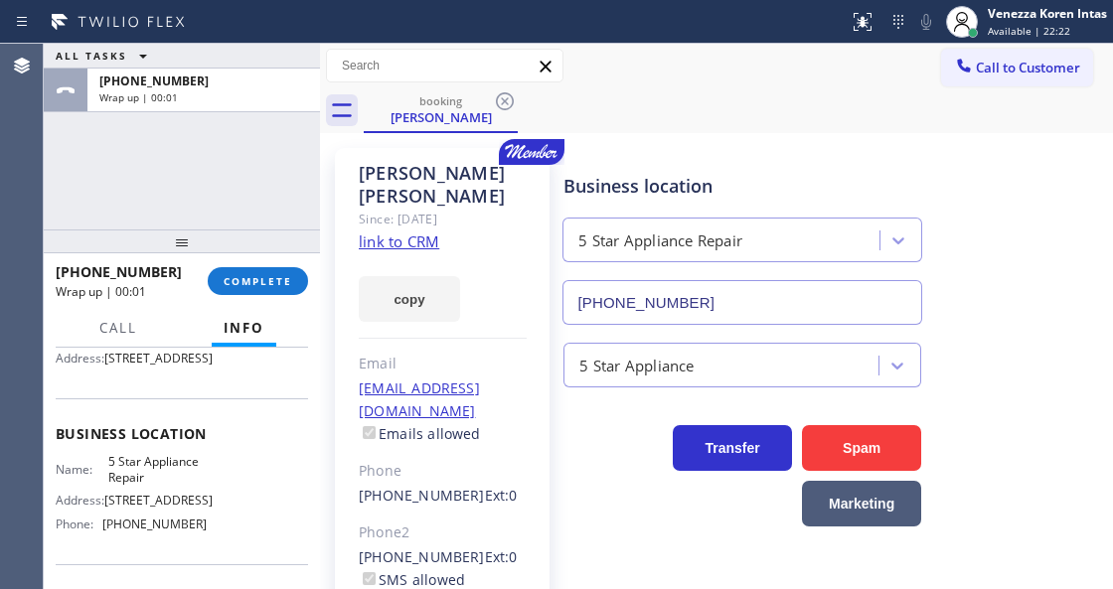
click at [246, 188] on div "ALL TASKS ALL TASKS ACTIVE TASKS TASKS IN WRAP UP [PHONE_NUMBER] Wrap up | 00:01" at bounding box center [182, 137] width 276 height 186
click at [290, 278] on span "COMPLETE" at bounding box center [258, 281] width 69 height 14
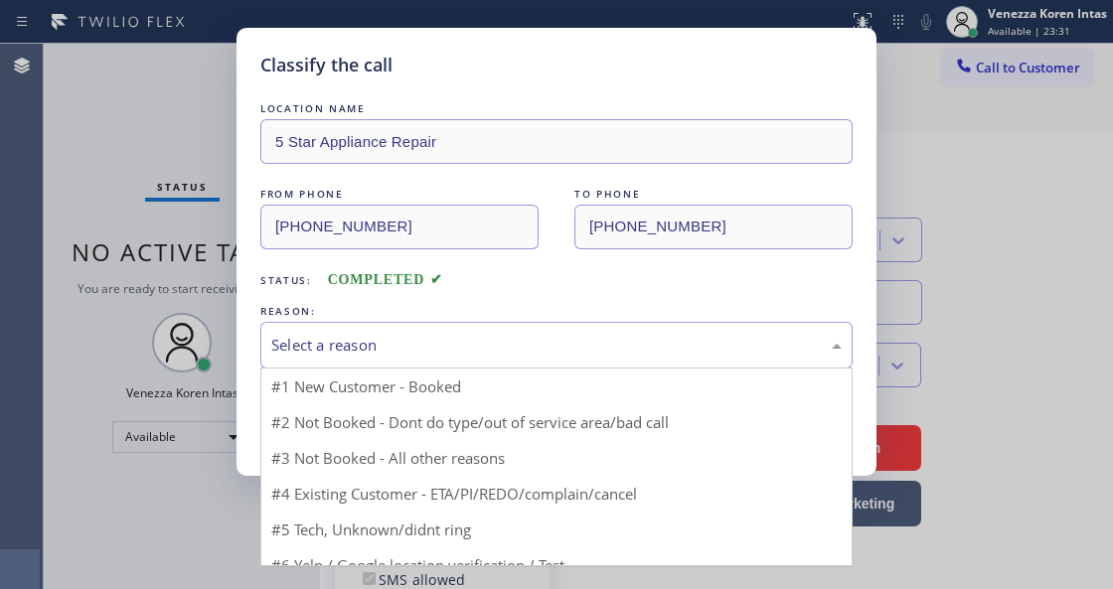
drag, startPoint x: 475, startPoint y: 356, endPoint x: 544, endPoint y: 502, distance: 161.4
click at [484, 350] on div "Select a reason" at bounding box center [556, 345] width 570 height 23
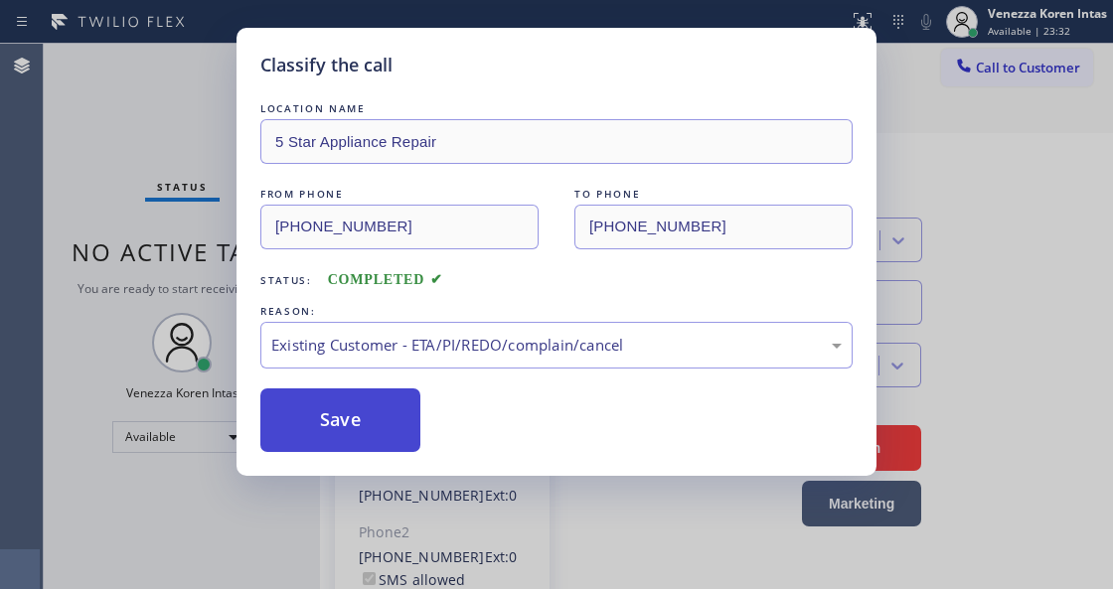
click at [397, 437] on button "Save" at bounding box center [340, 421] width 160 height 64
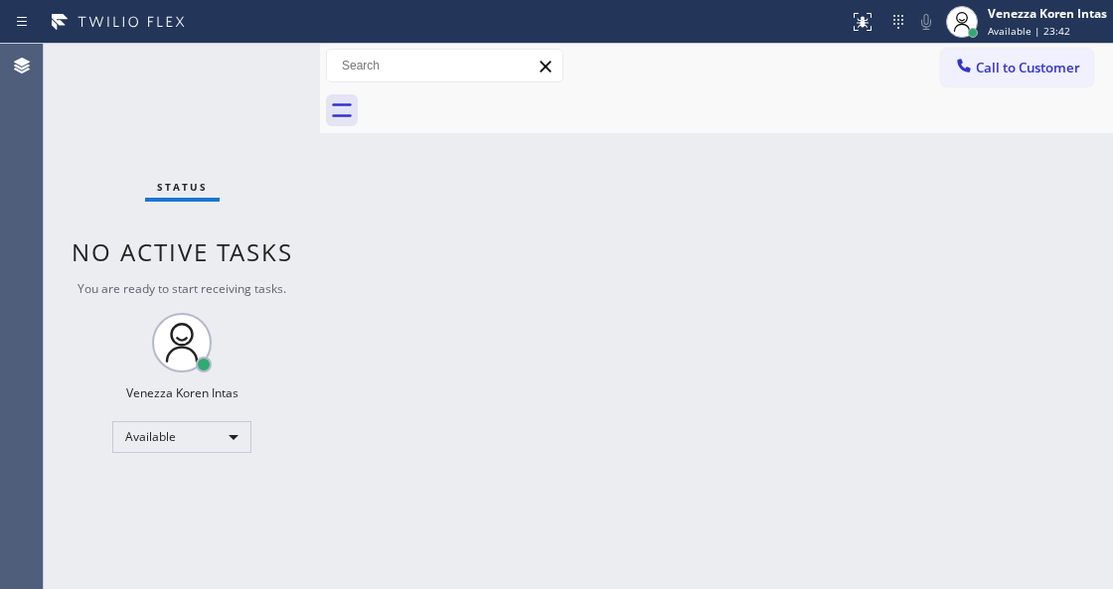
click at [356, 240] on div "Back to Dashboard Change Sender ID Customers Technicians Select a contact Outbo…" at bounding box center [716, 317] width 793 height 546
click at [250, 54] on div "Status No active tasks You are ready to start receiving tasks. Venezza Koren In…" at bounding box center [182, 317] width 276 height 546
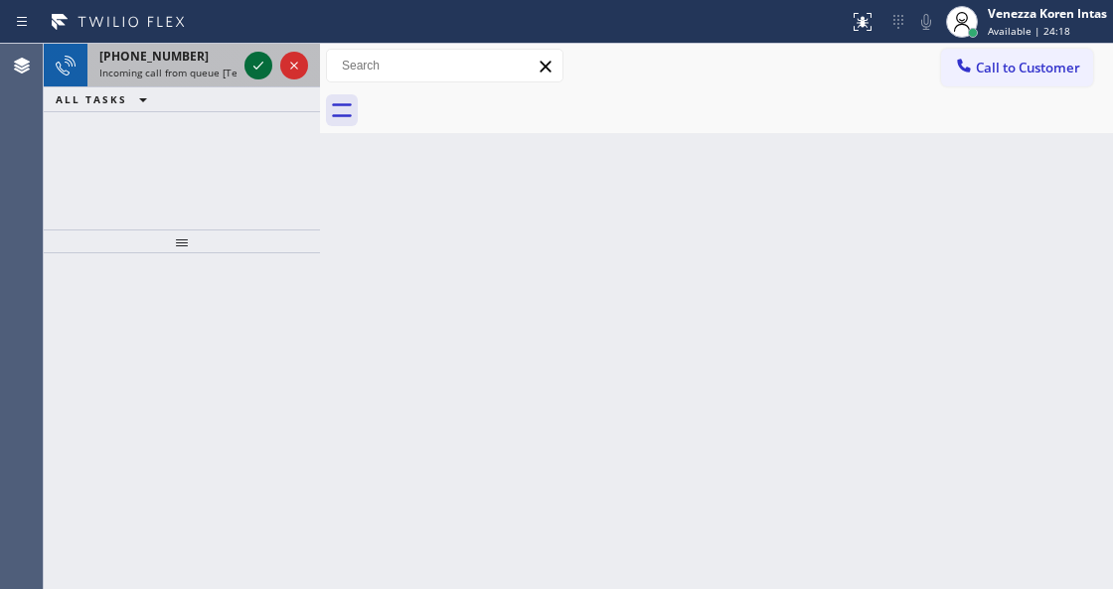
click at [254, 61] on icon at bounding box center [258, 66] width 24 height 24
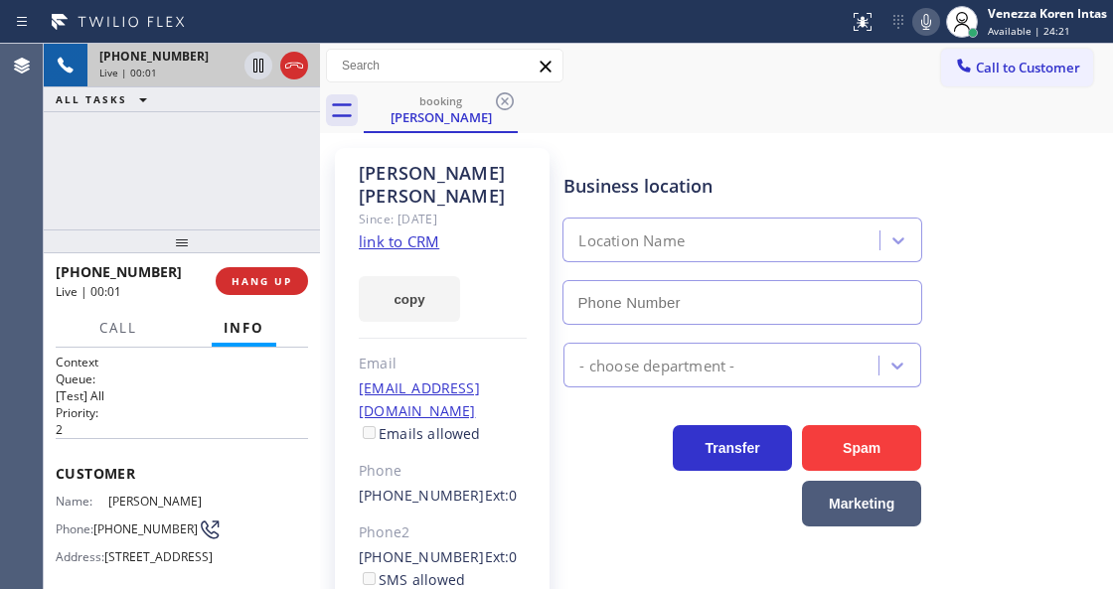
type input "[PHONE_NUMBER]"
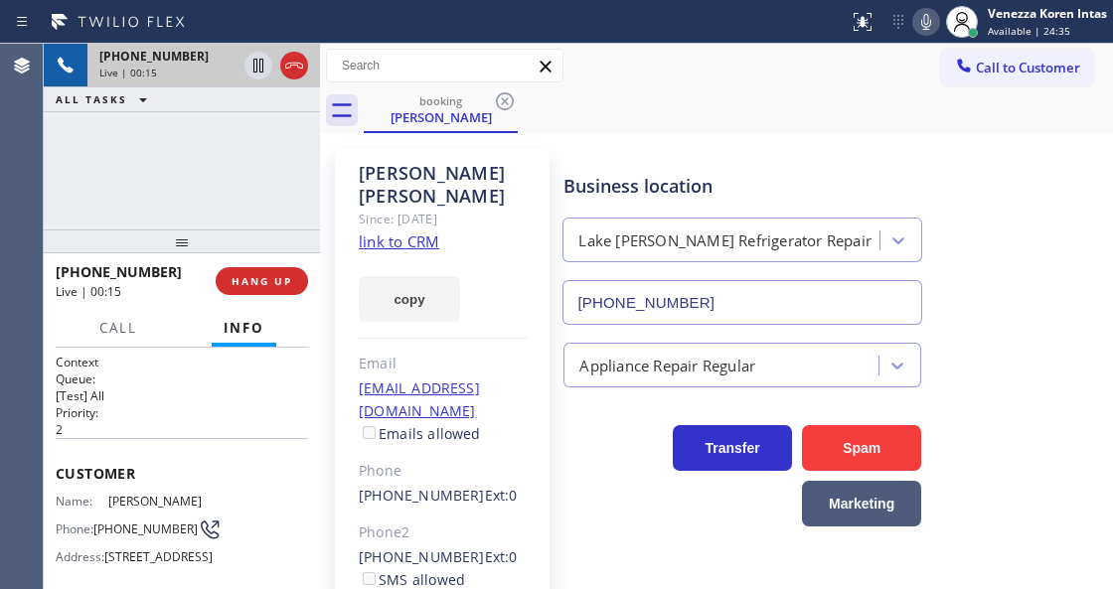
click at [431, 232] on link "link to CRM" at bounding box center [399, 242] width 80 height 20
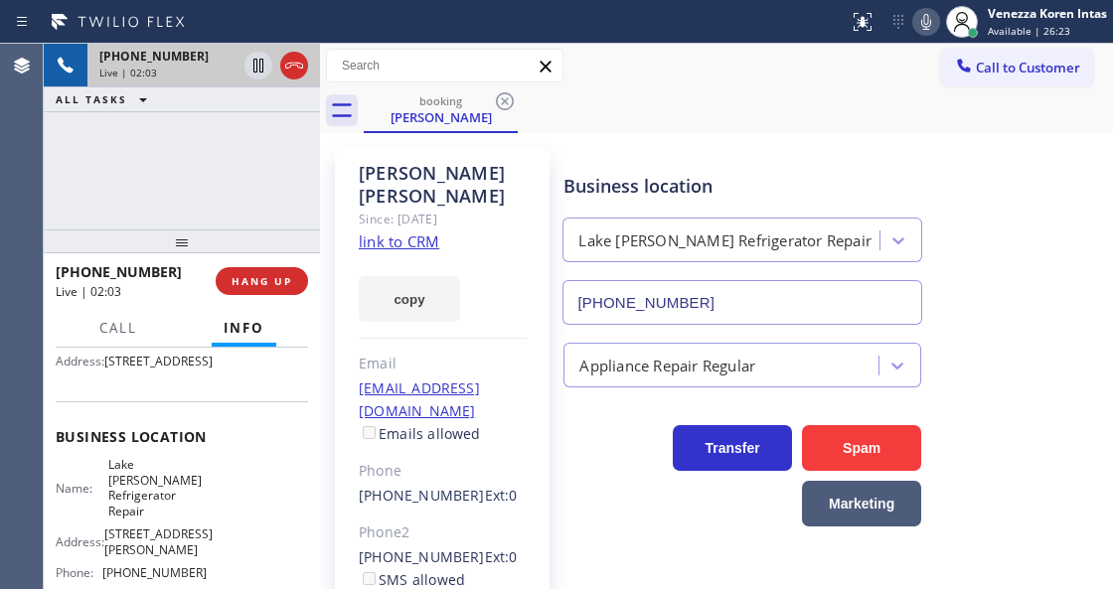
scroll to position [199, 0]
drag, startPoint x: 104, startPoint y: 489, endPoint x: 153, endPoint y: 523, distance: 59.3
click at [153, 516] on div "Name: Lake [PERSON_NAME] Refrigerator Repair" at bounding box center [131, 485] width 151 height 62
copy span "Lake [PERSON_NAME] Refrigerator Repair"
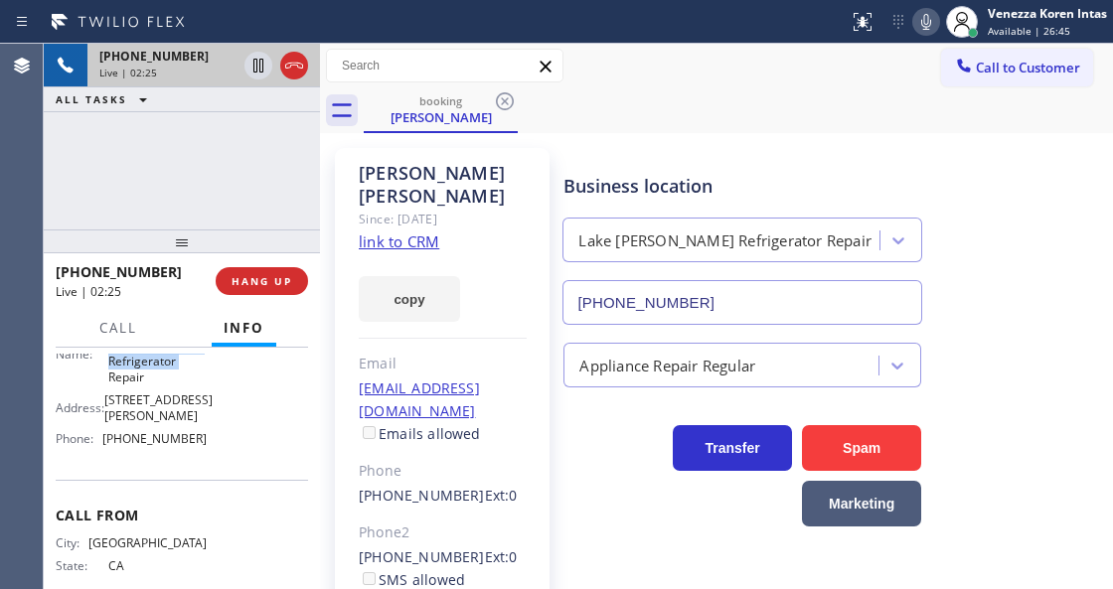
scroll to position [331, 0]
click at [676, 167] on div "Business location [GEOGRAPHIC_DATA][PERSON_NAME] Refrigerator Repair [PHONE_NUM…" at bounding box center [742, 239] width 366 height 172
click at [500, 208] on div "Since: [DATE]" at bounding box center [443, 219] width 168 height 23
click at [527, 273] on div "[PERSON_NAME] Since: [DATE] link to CRM copy Email [EMAIL_ADDRESS][DOMAIN_NAME]…" at bounding box center [442, 455] width 215 height 615
drag, startPoint x: 211, startPoint y: 494, endPoint x: 111, endPoint y: 491, distance: 99.4
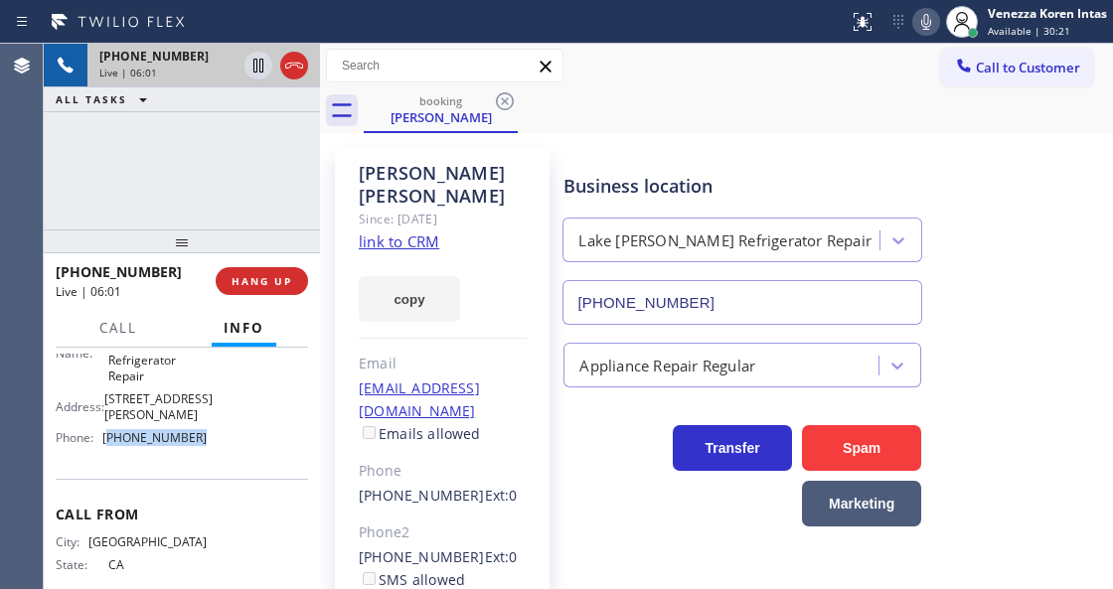
click at [111, 453] on div "Name: [GEOGRAPHIC_DATA][PERSON_NAME] Refrigerator Repair Address: [STREET_ADDRE…" at bounding box center [182, 387] width 252 height 131
copy span "510) 640-8987"
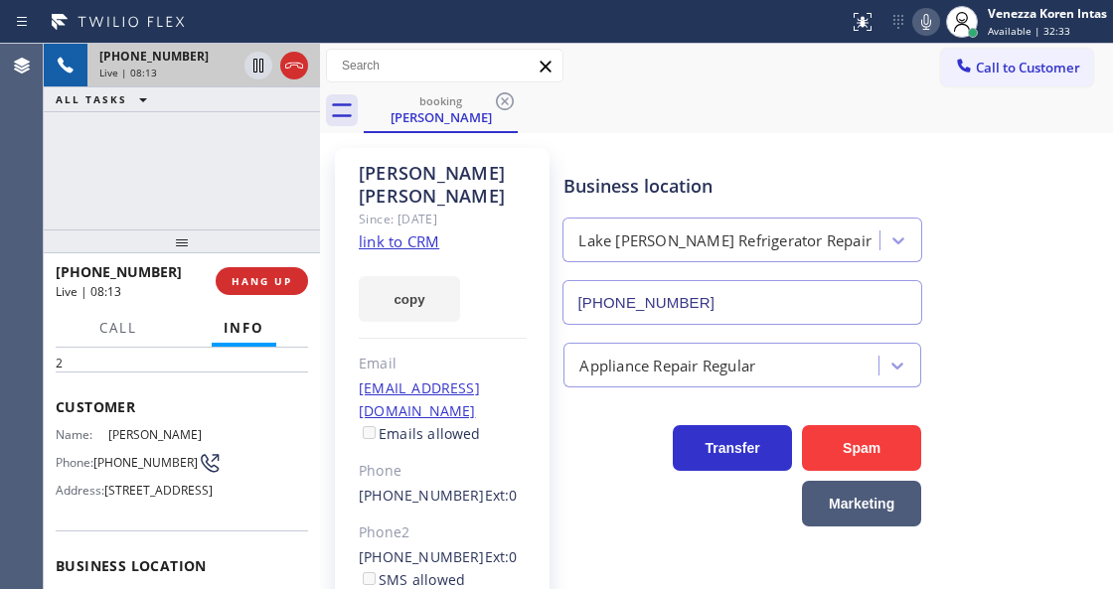
scroll to position [66, 0]
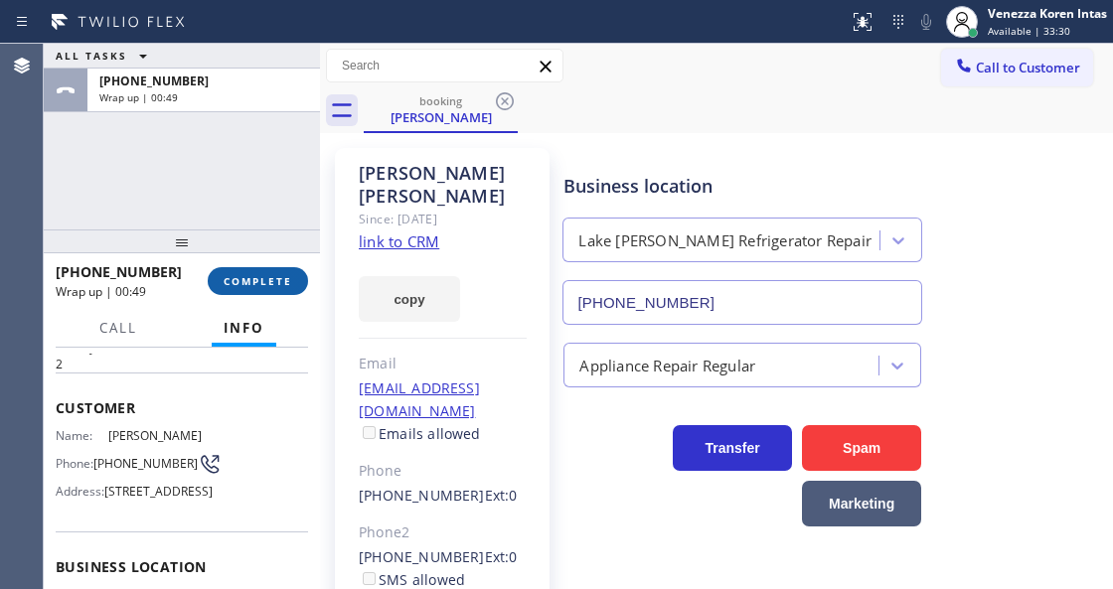
click at [253, 283] on span "COMPLETE" at bounding box center [258, 281] width 69 height 14
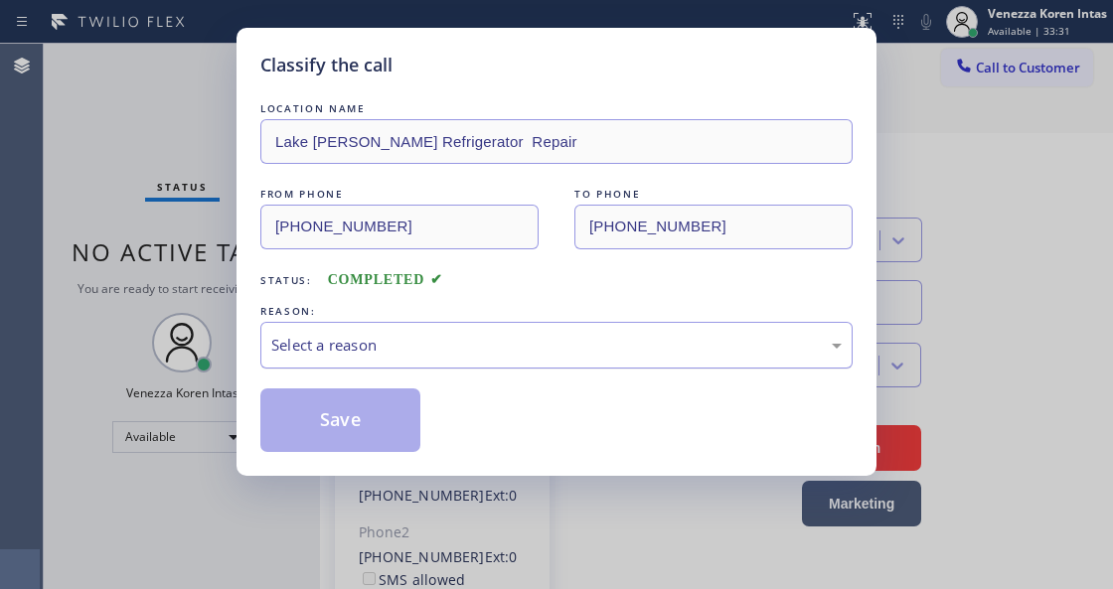
click at [436, 336] on div "Select a reason" at bounding box center [556, 345] width 570 height 23
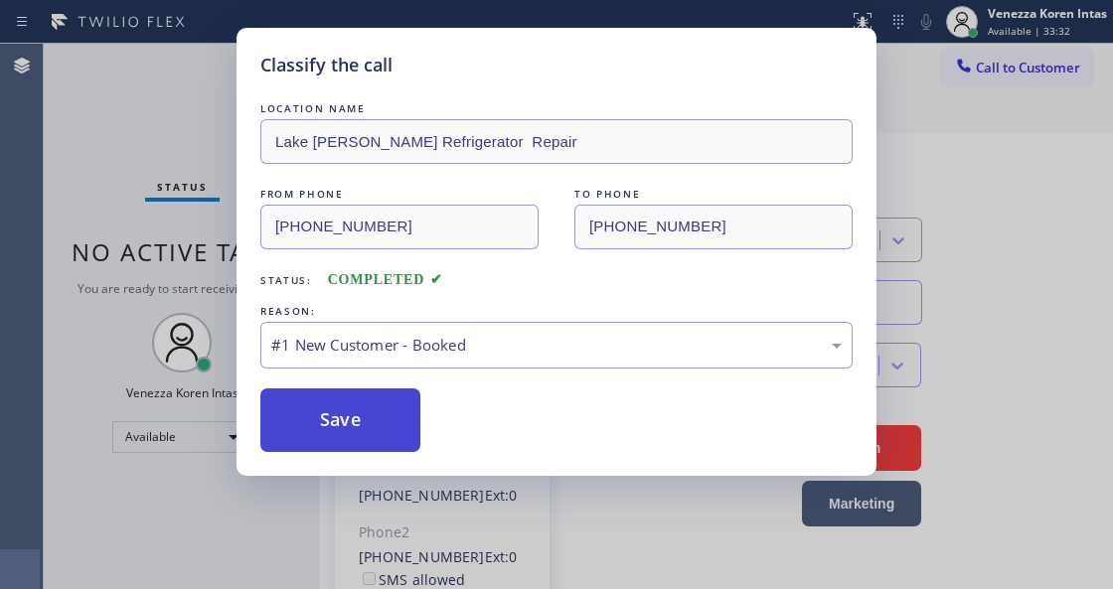
drag, startPoint x: 408, startPoint y: 392, endPoint x: 379, endPoint y: 417, distance: 39.5
click at [379, 417] on button "Save" at bounding box center [340, 421] width 160 height 64
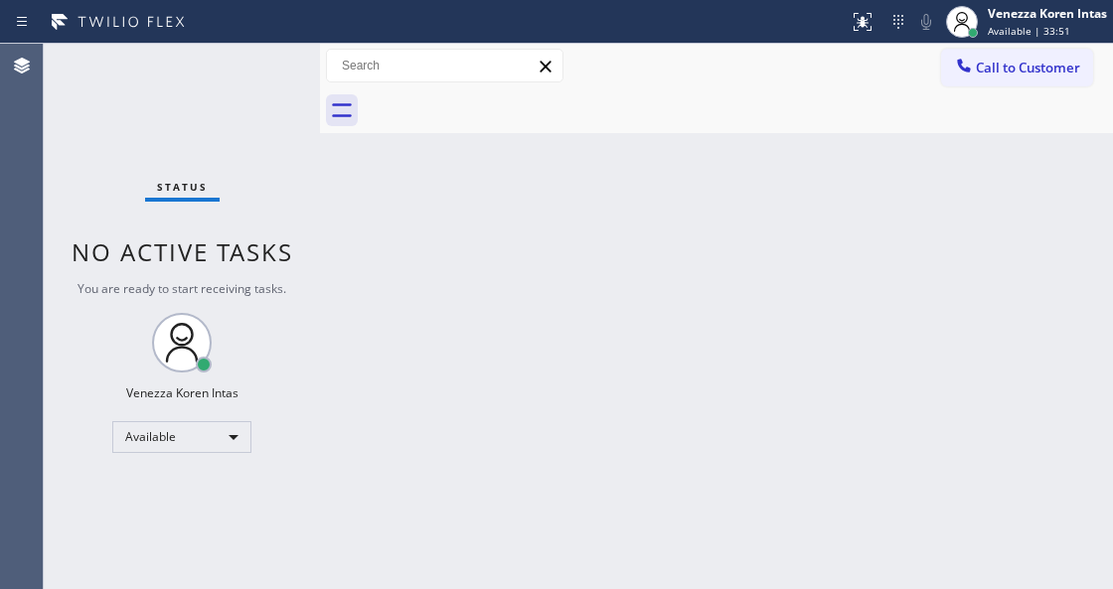
drag, startPoint x: 532, startPoint y: 195, endPoint x: 529, endPoint y: 225, distance: 30.0
click at [532, 197] on div "Back to Dashboard Change Sender ID Customers Technicians Select a contact Outbo…" at bounding box center [716, 317] width 793 height 546
drag, startPoint x: 327, startPoint y: 398, endPoint x: 297, endPoint y: 388, distance: 31.8
click at [318, 398] on div "Status No active tasks You are ready to start receiving tasks. Venezza Koren In…" at bounding box center [578, 317] width 1069 height 546
click at [264, 84] on div "Status No active tasks You are ready to start receiving tasks. Venezza Koren In…" at bounding box center [182, 317] width 276 height 546
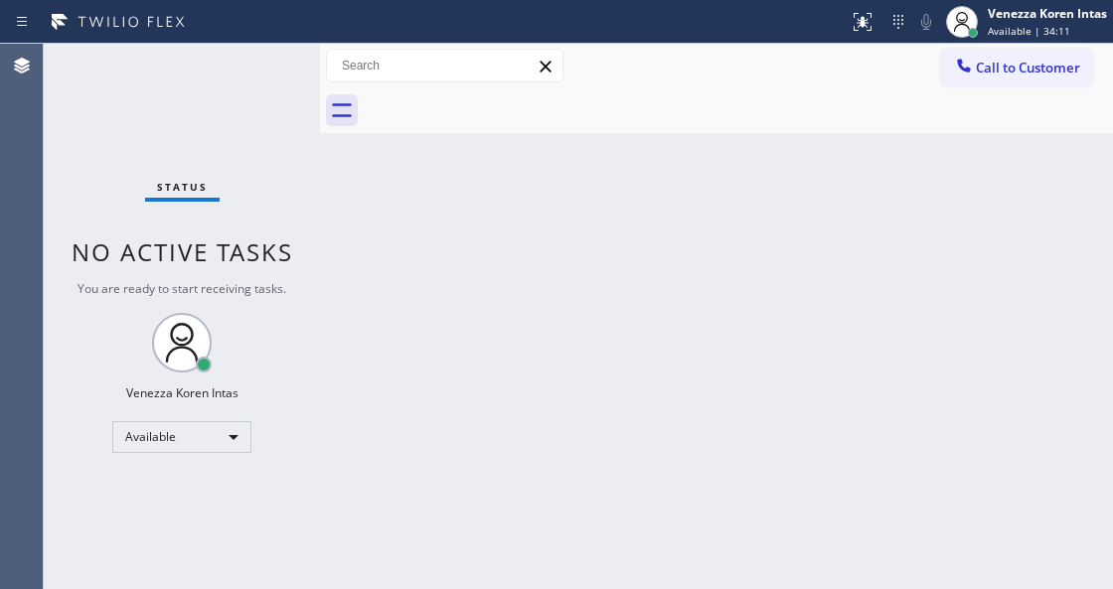
click at [254, 84] on div "Status No active tasks You are ready to start receiving tasks. Venezza Koren In…" at bounding box center [182, 317] width 276 height 546
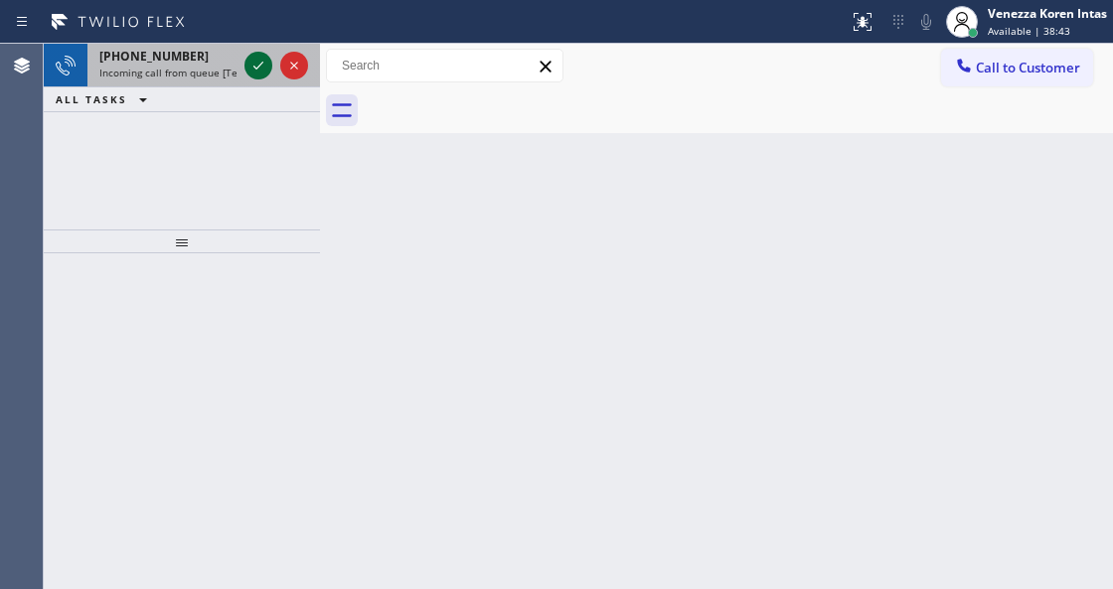
click at [262, 67] on icon at bounding box center [258, 66] width 24 height 24
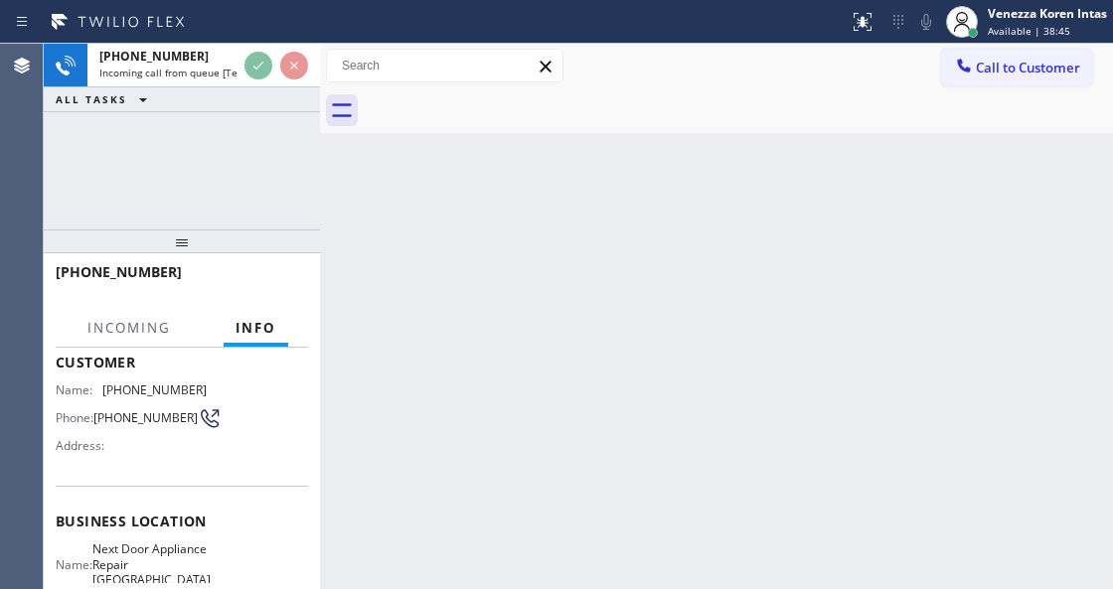
scroll to position [264, 0]
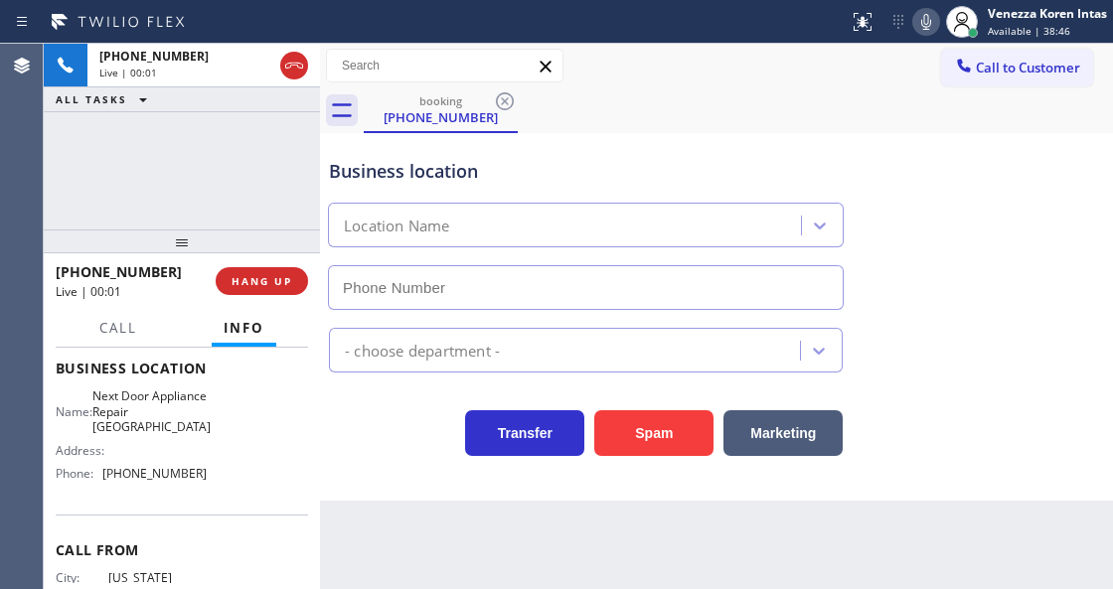
type input "[PHONE_NUMBER]"
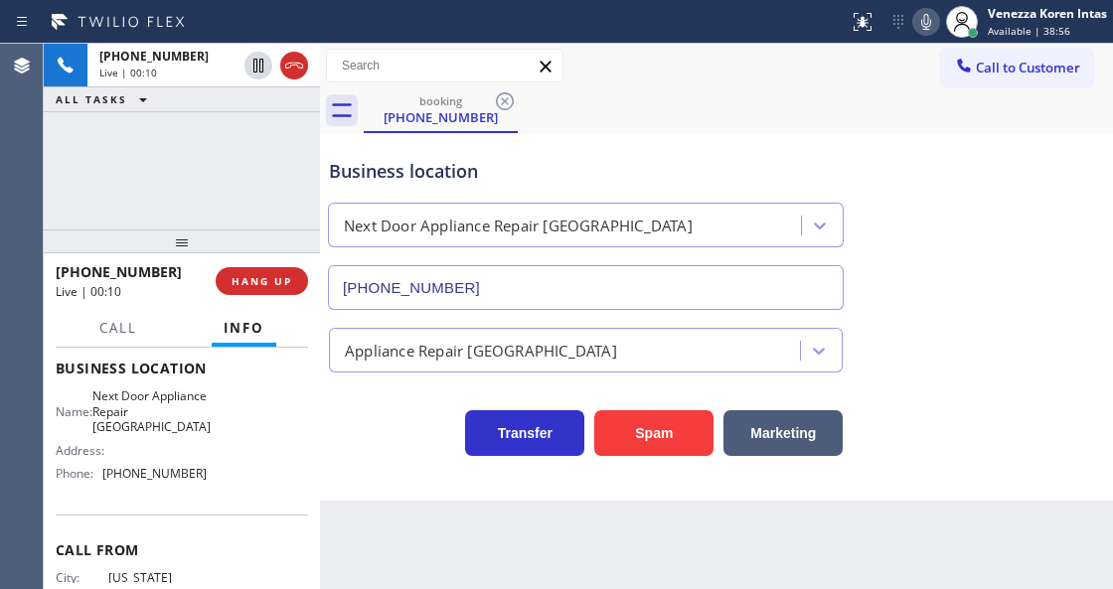
click at [655, 136] on div "Business location Next Door Appliance Repair [GEOGRAPHIC_DATA] [PHONE_NUMBER]" at bounding box center [716, 220] width 783 height 180
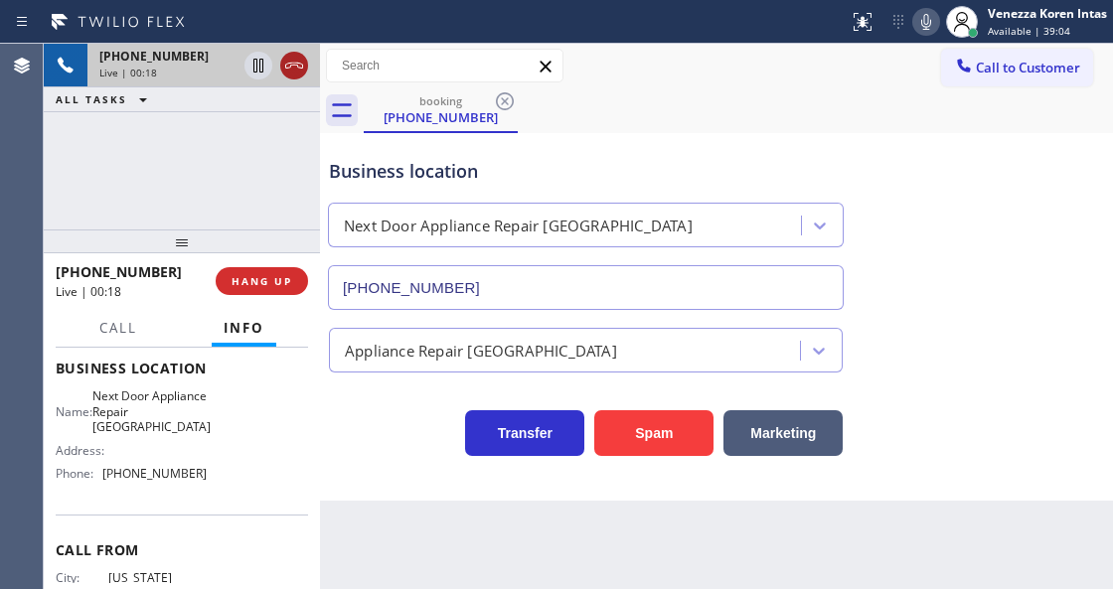
click at [288, 75] on icon at bounding box center [294, 66] width 24 height 24
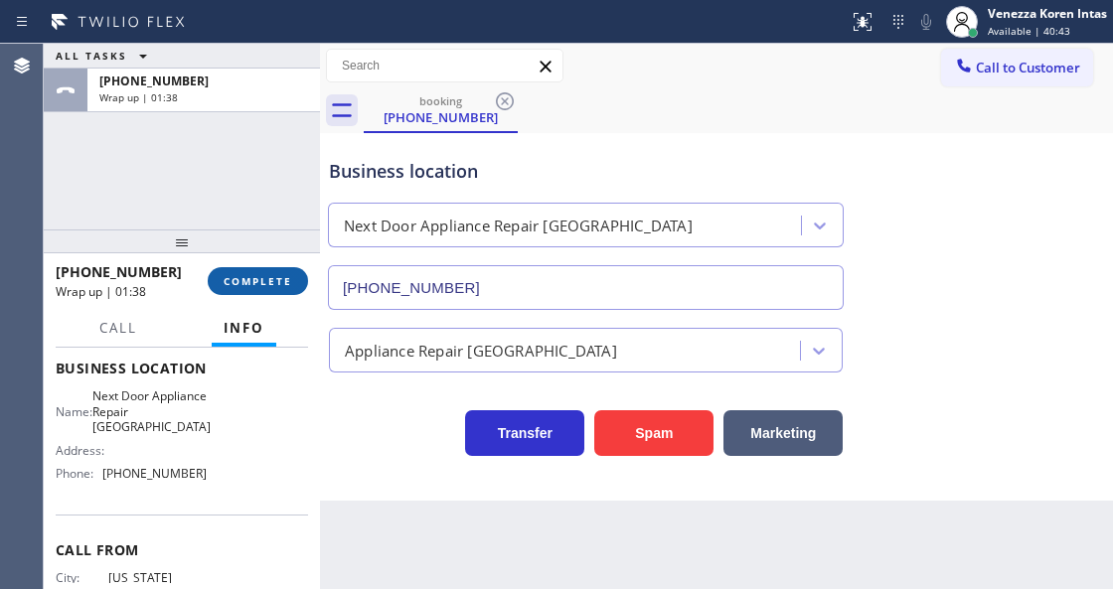
click at [298, 286] on button "COMPLETE" at bounding box center [258, 281] width 100 height 28
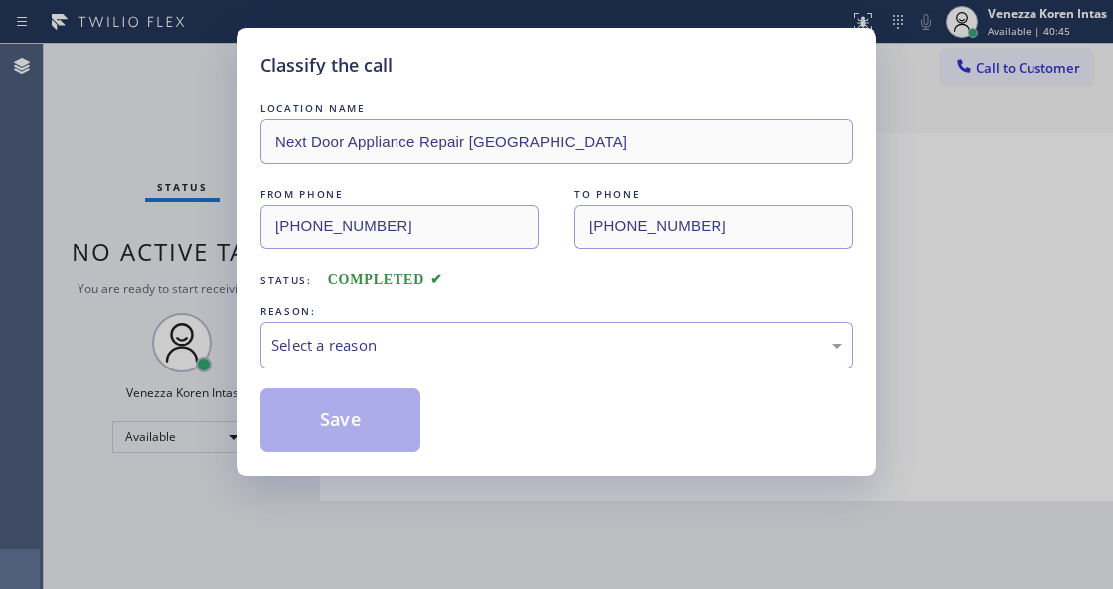
click at [435, 327] on div "Select a reason" at bounding box center [556, 345] width 592 height 47
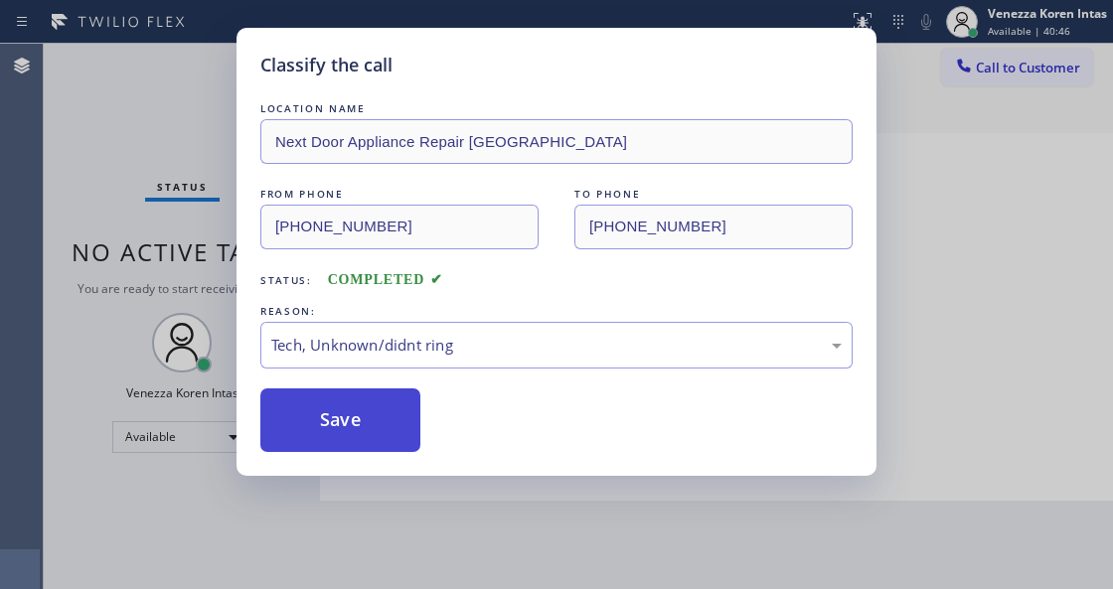
click at [370, 440] on button "Save" at bounding box center [340, 421] width 160 height 64
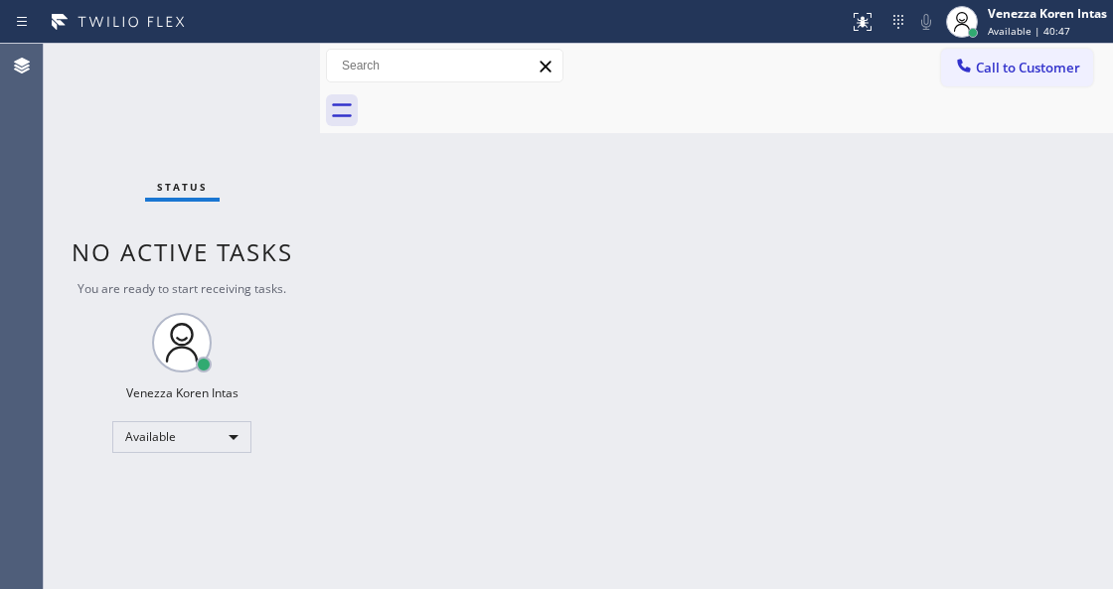
click at [246, 87] on div "Status No active tasks You are ready to start receiving tasks. Venezza Koren In…" at bounding box center [182, 317] width 276 height 546
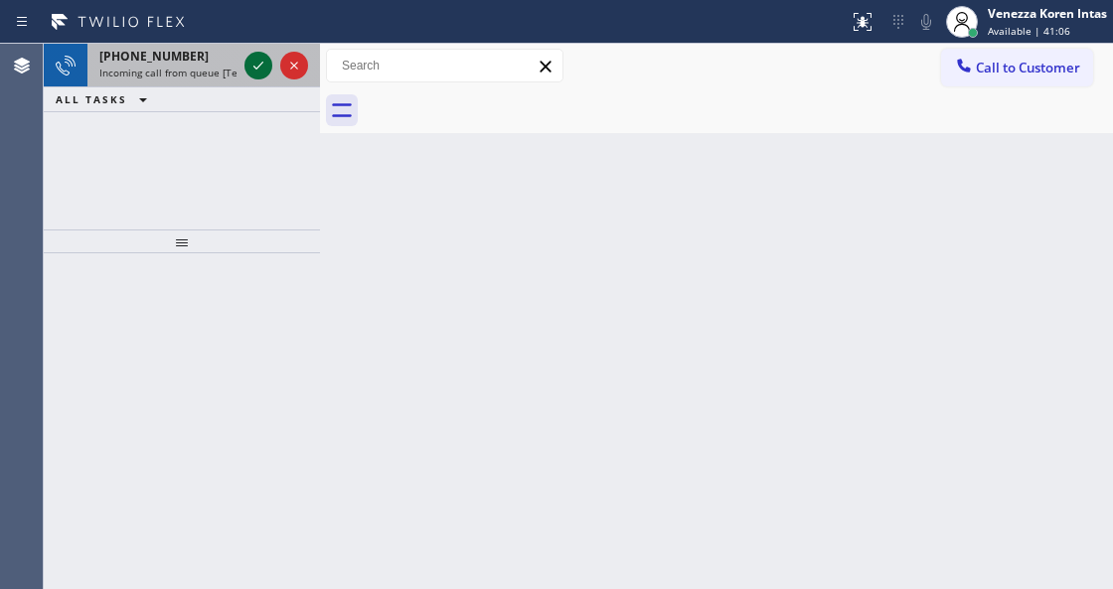
click at [262, 66] on icon at bounding box center [258, 66] width 24 height 24
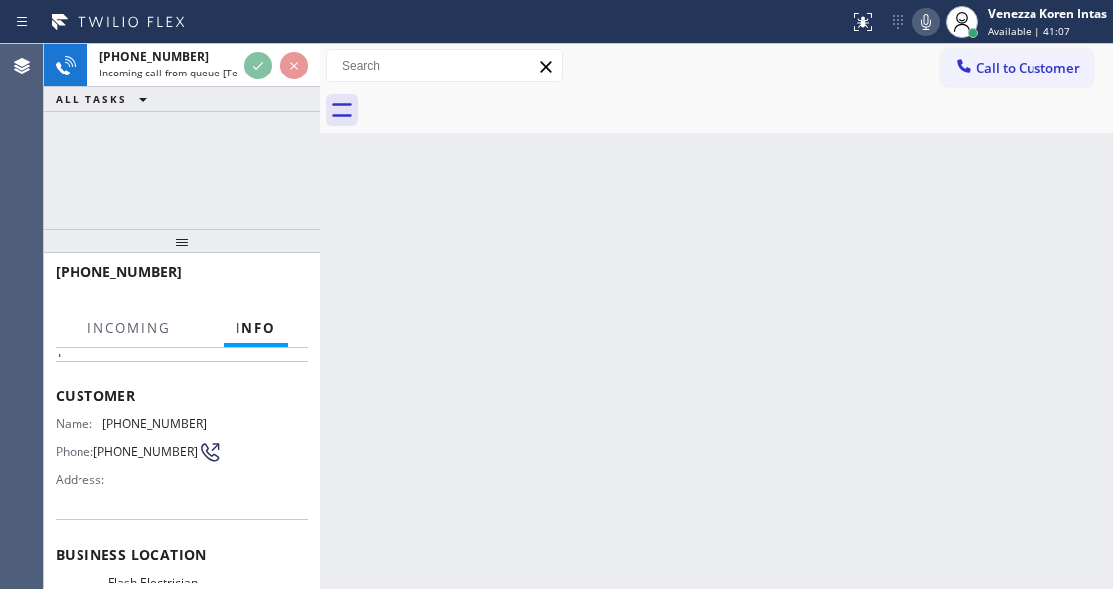
scroll to position [199, 0]
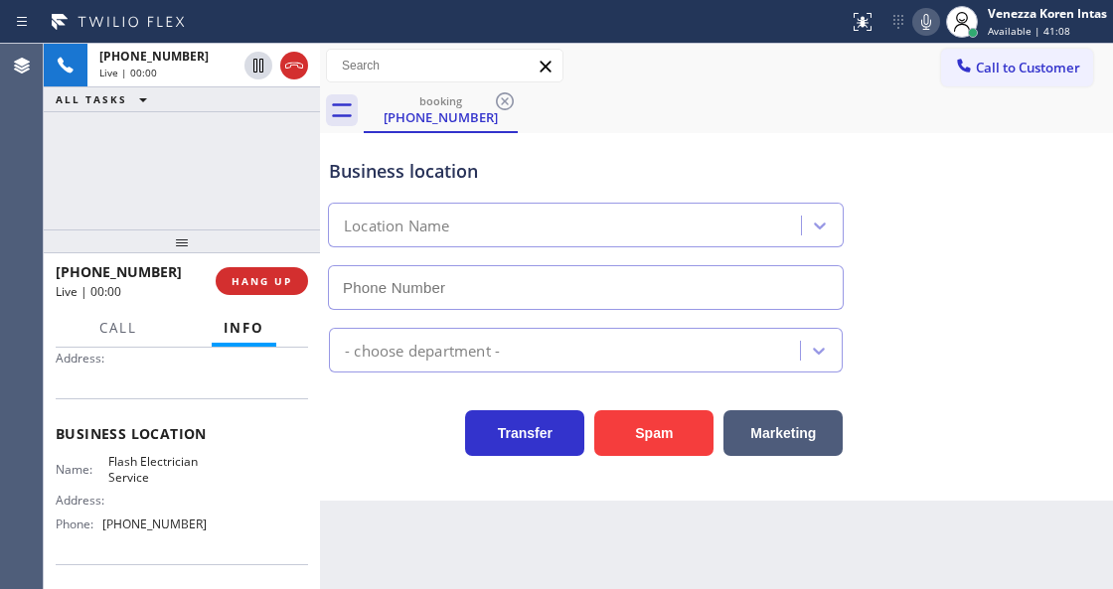
type input "[PHONE_NUMBER]"
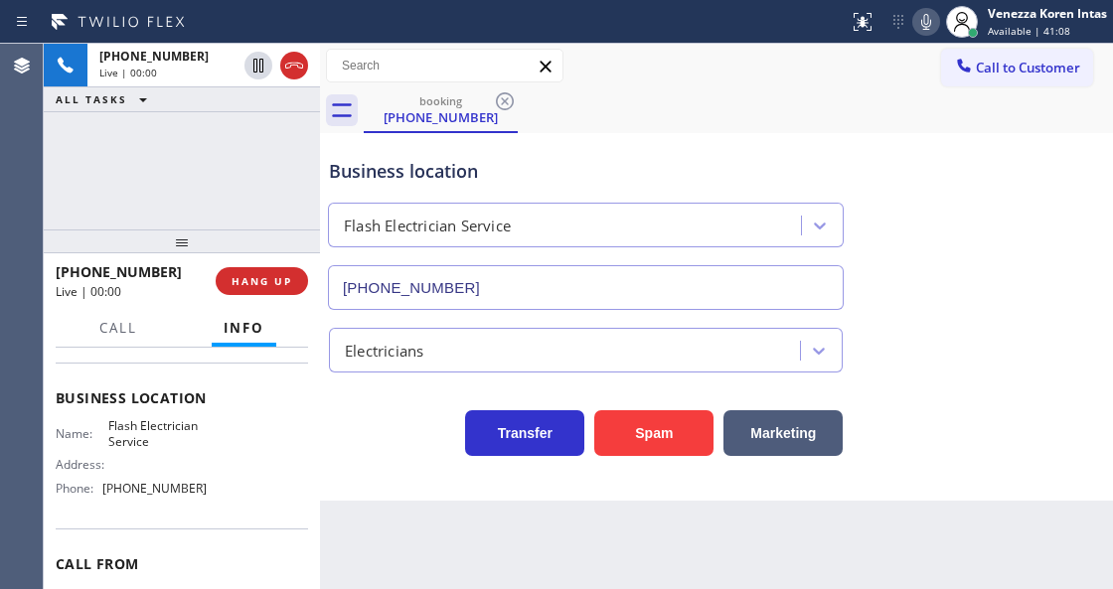
scroll to position [264, 0]
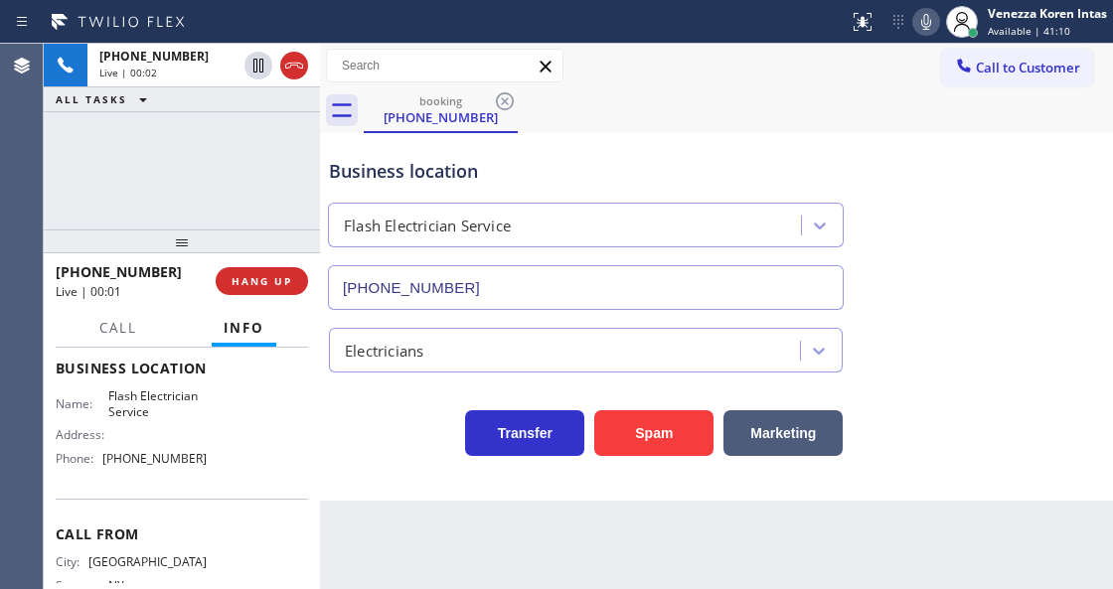
click at [282, 191] on div "[PHONE_NUMBER] Live | 00:02 ALL TASKS ALL TASKS ACTIVE TASKS TASKS IN WRAP UP" at bounding box center [182, 137] width 276 height 186
drag, startPoint x: 152, startPoint y: 413, endPoint x: 105, endPoint y: 391, distance: 52.0
click at [108, 391] on span "Flash Electrician Service" at bounding box center [157, 404] width 98 height 31
copy span "Flash Electrician Service"
click at [928, 10] on icon at bounding box center [926, 22] width 24 height 24
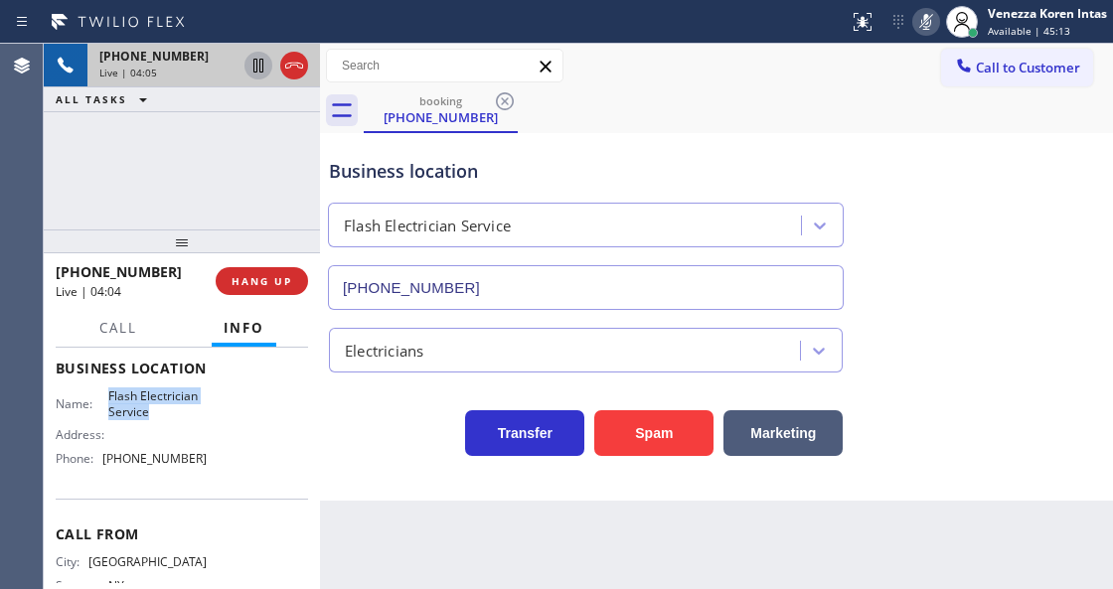
click at [248, 61] on icon at bounding box center [258, 66] width 24 height 24
click at [914, 21] on icon at bounding box center [926, 22] width 24 height 24
click at [251, 71] on icon at bounding box center [258, 66] width 24 height 24
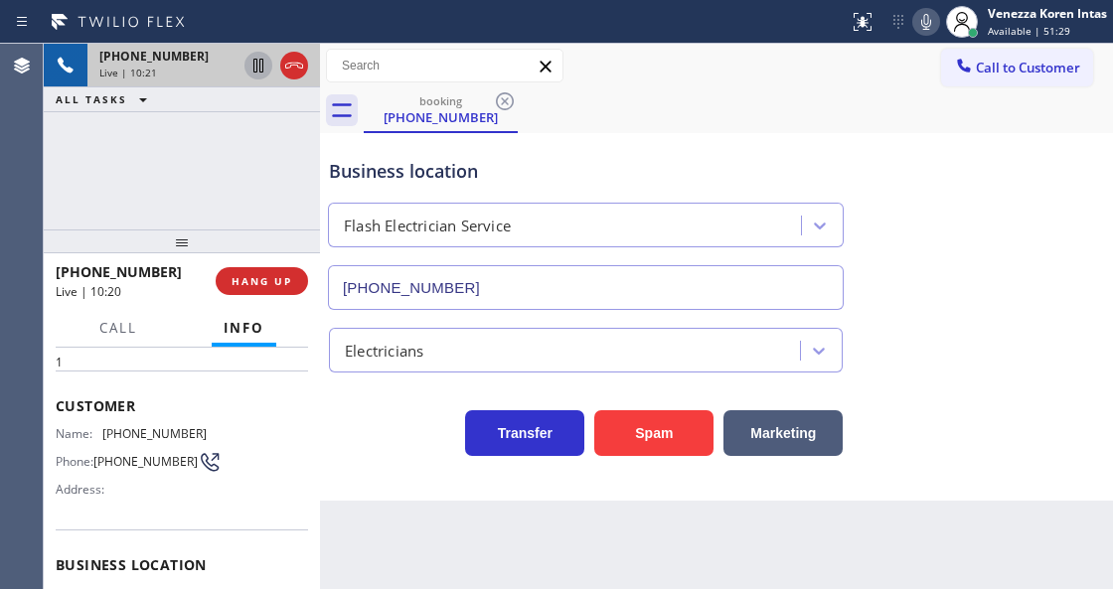
scroll to position [0, 0]
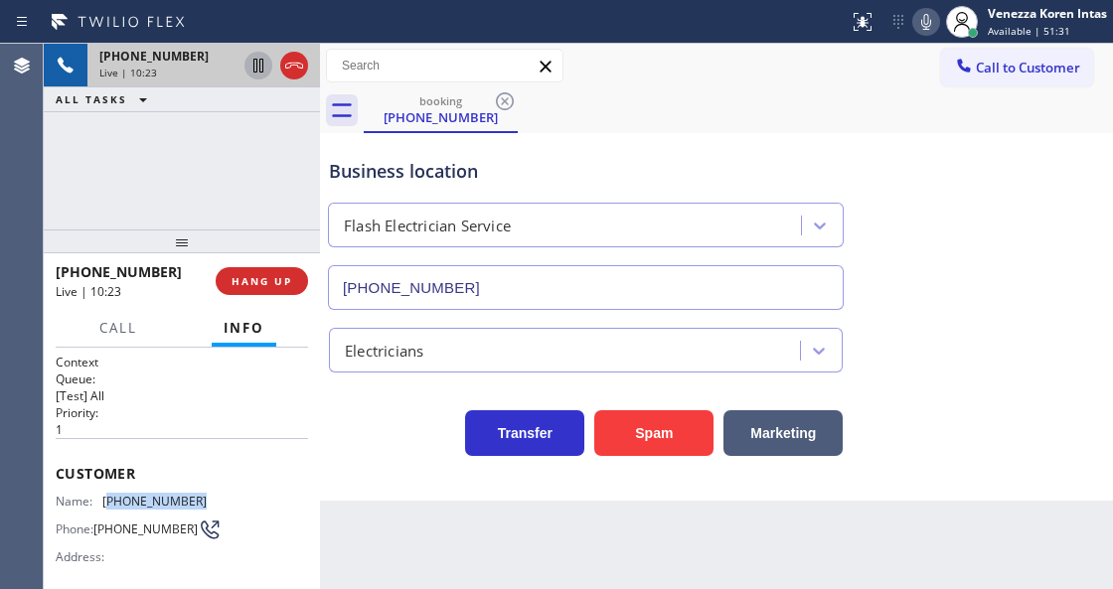
drag, startPoint x: 206, startPoint y: 499, endPoint x: 109, endPoint y: 499, distance: 96.4
click at [109, 499] on div "Name: [PHONE_NUMBER] Phone: [PHONE_NUMBER] Address:" at bounding box center [182, 533] width 252 height 79
copy span "516) 424-7552"
click at [591, 175] on div "Business location" at bounding box center [586, 171] width 514 height 27
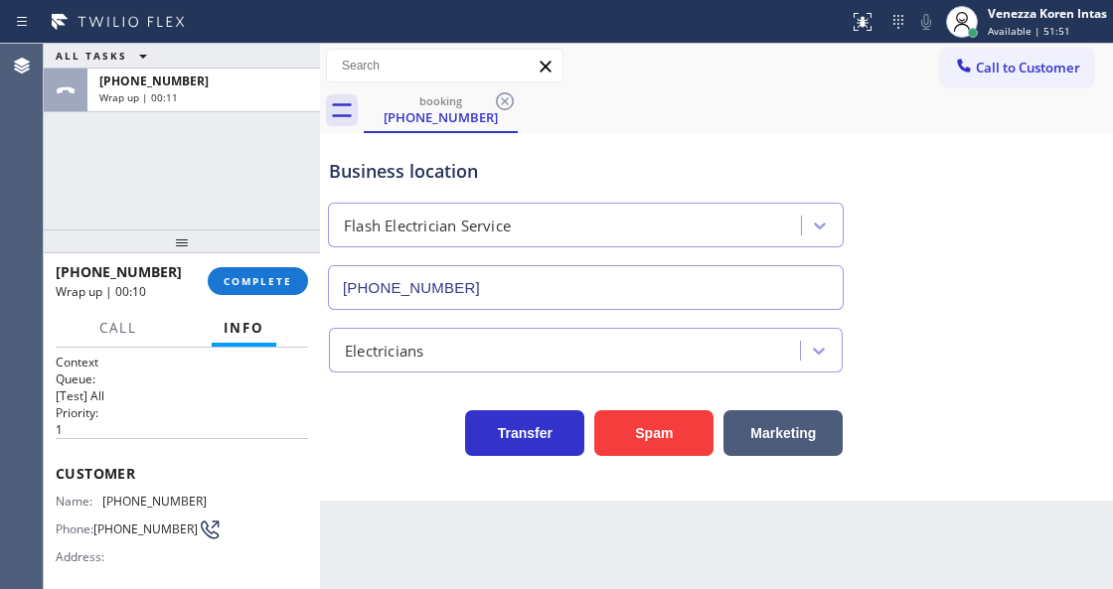
click at [174, 194] on div "ALL TASKS ALL TASKS ACTIVE TASKS TASKS IN WRAP UP [PHONE_NUMBER] Wrap up | 00:11" at bounding box center [182, 137] width 276 height 186
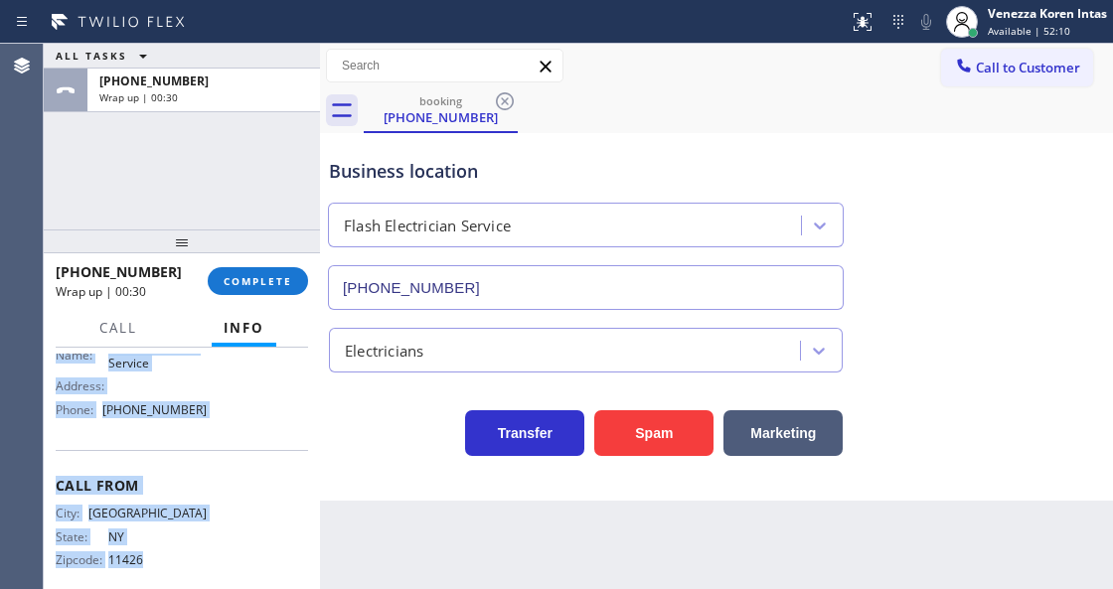
scroll to position [330, 0]
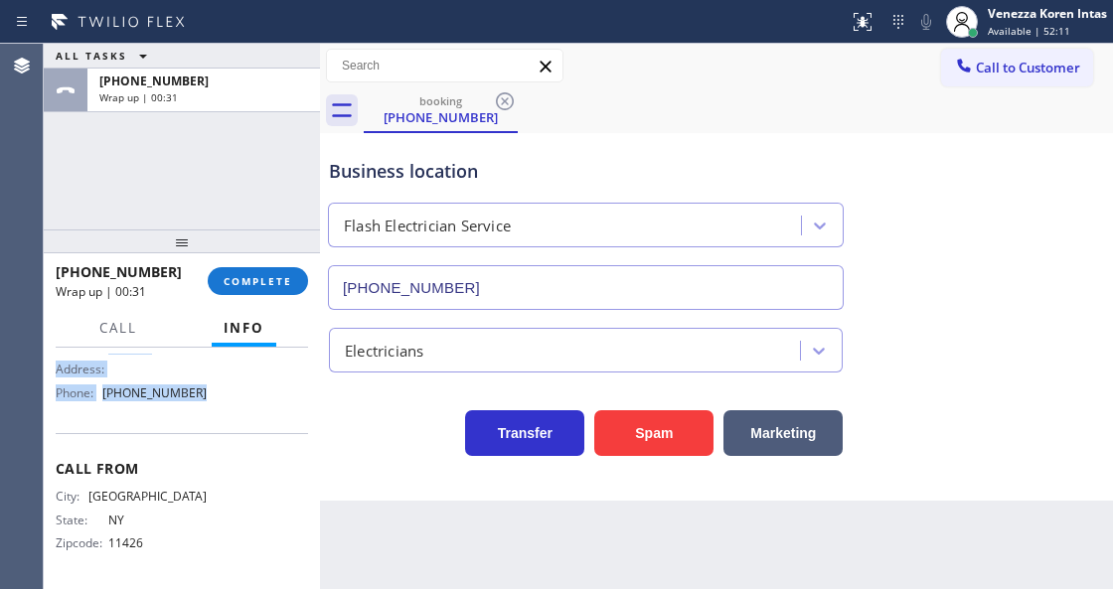
drag, startPoint x: 53, startPoint y: 463, endPoint x: 221, endPoint y: 424, distance: 172.4
click at [221, 424] on div "Context Queue: [Test] All Priority: 1 Customer Name: [PHONE_NUMBER] Phone: [PHO…" at bounding box center [182, 468] width 276 height 240
copy div "Customer Name: [PHONE_NUMBER] Phone: [PHONE_NUMBER] Address: Business location …"
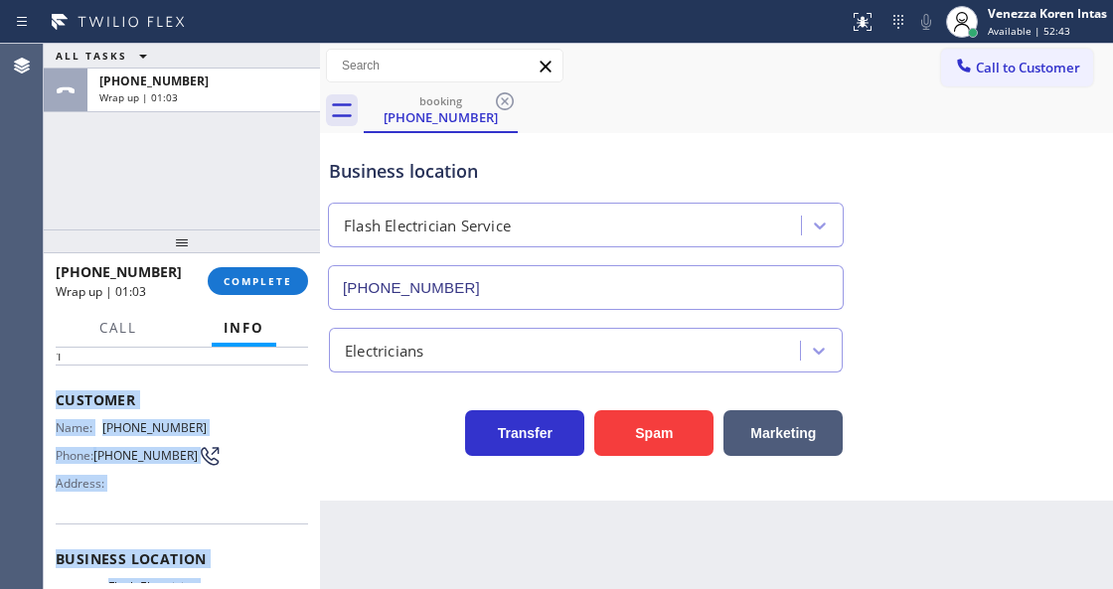
scroll to position [199, 0]
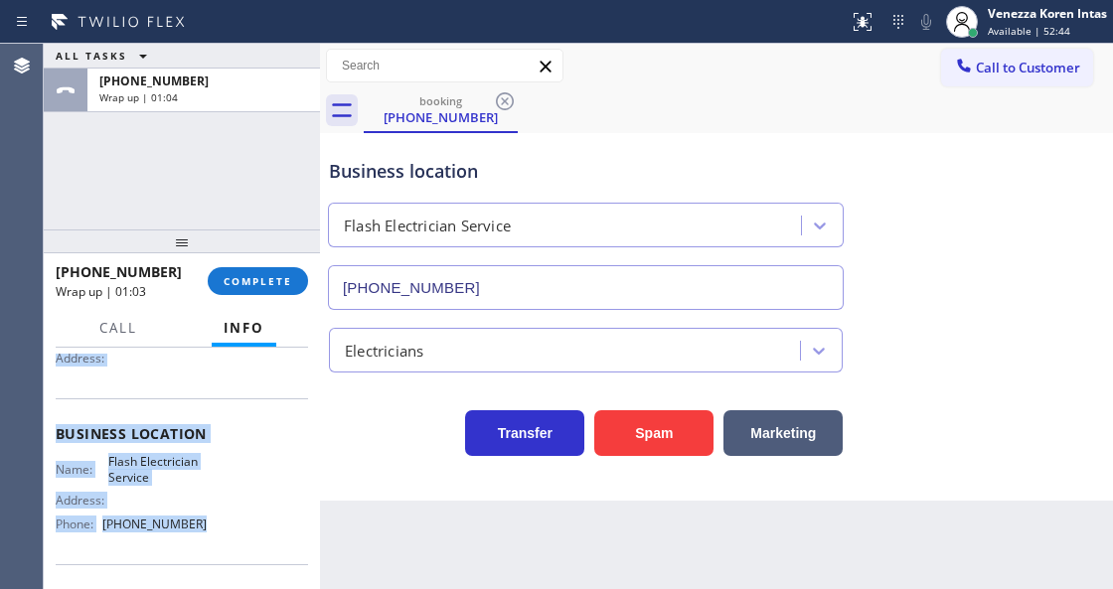
copy div "Customer Name: [PHONE_NUMBER] Phone: [PHONE_NUMBER] Address: Business location …"
click at [258, 286] on span "COMPLETE" at bounding box center [258, 281] width 69 height 14
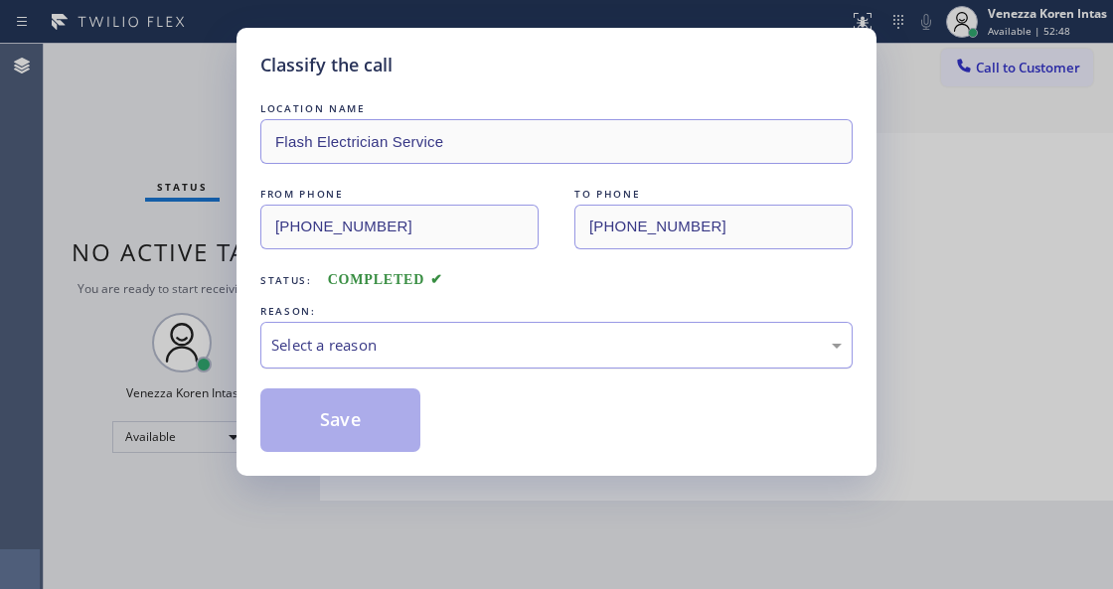
click at [405, 345] on div "Select a reason" at bounding box center [556, 345] width 570 height 23
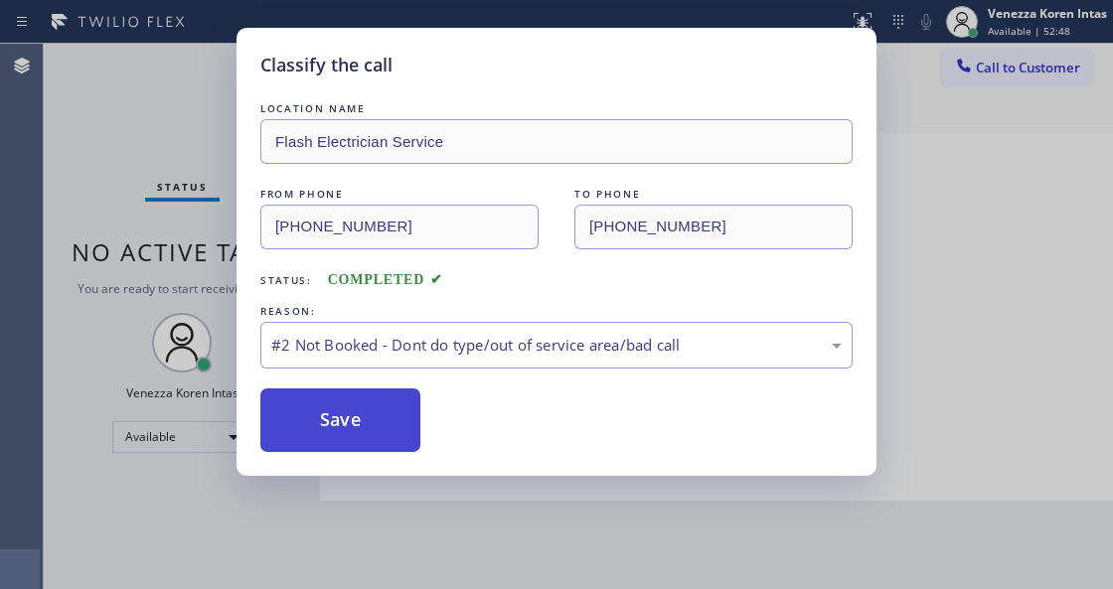
click at [386, 413] on button "Save" at bounding box center [340, 421] width 160 height 64
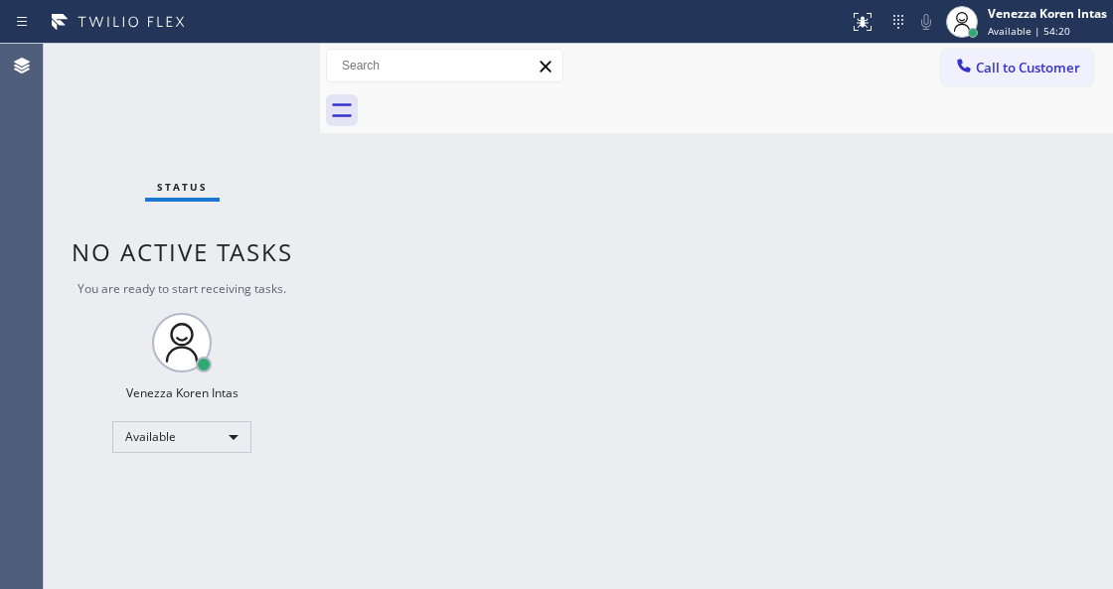
click at [320, 62] on div at bounding box center [320, 317] width 0 height 546
click at [284, 72] on div "Status No active tasks You are ready to start receiving tasks. Venezza Koren In…" at bounding box center [182, 317] width 276 height 546
click at [369, 305] on div "Back to Dashboard Change Sender ID Customers Technicians Select a contact Outbo…" at bounding box center [716, 317] width 793 height 546
click at [283, 62] on div "Status No active tasks You are ready to start receiving tasks. Venezza Koren In…" at bounding box center [182, 317] width 276 height 546
click at [584, 260] on div "Back to Dashboard Change Sender ID Customers Technicians Select a contact Outbo…" at bounding box center [716, 317] width 793 height 546
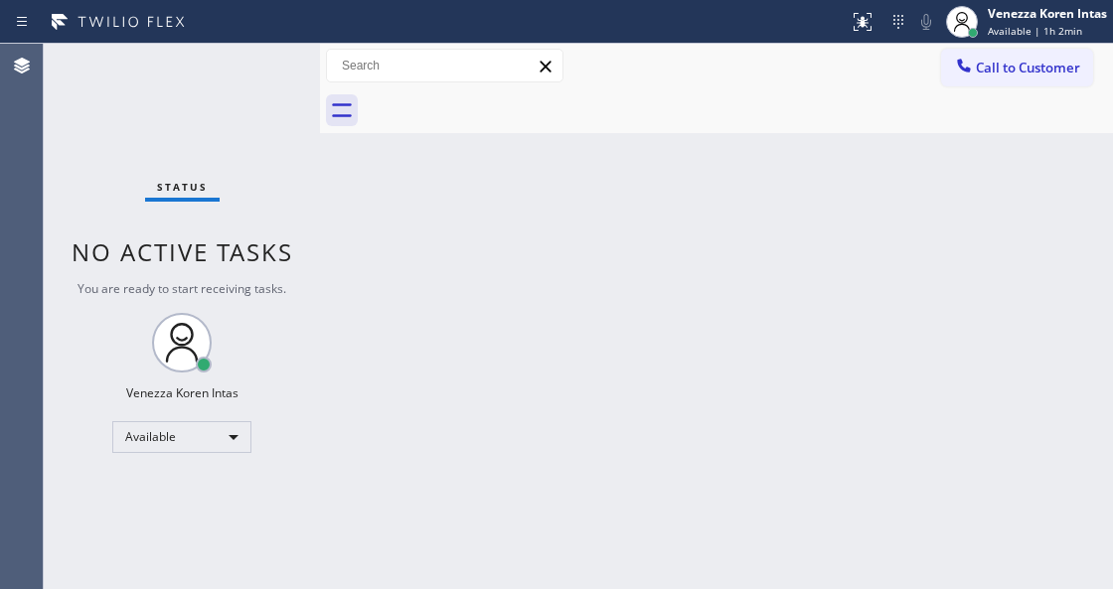
drag, startPoint x: 575, startPoint y: 300, endPoint x: 366, endPoint y: 214, distance: 226.8
click at [556, 292] on div "Back to Dashboard Change Sender ID Customers Technicians Select a contact Outbo…" at bounding box center [716, 317] width 793 height 546
click at [259, 83] on div "Status No active tasks You are ready to start receiving tasks. Venezza Koren In…" at bounding box center [182, 317] width 276 height 546
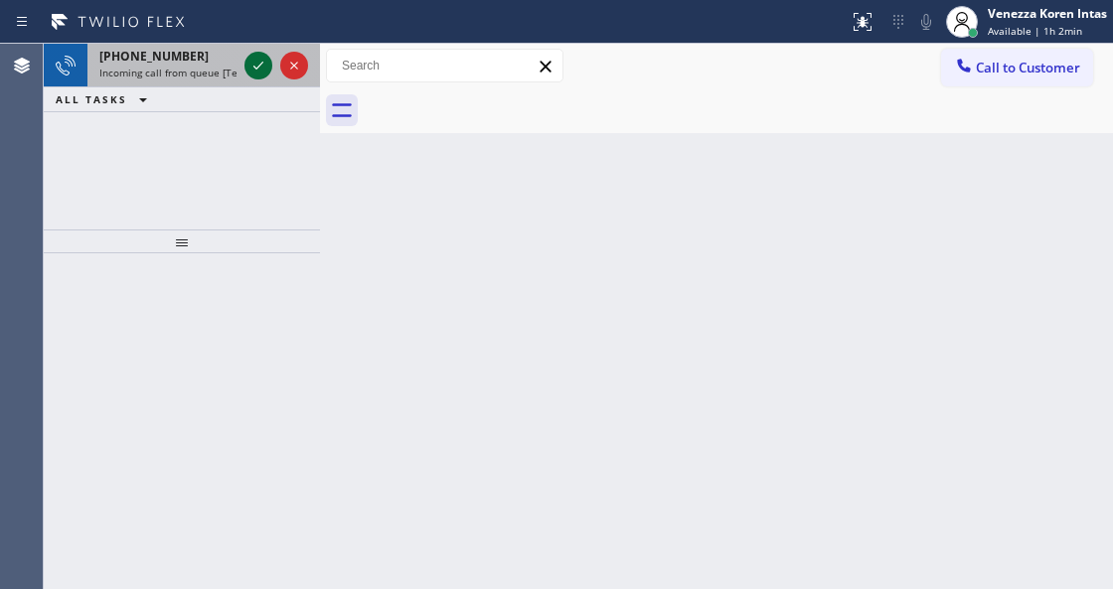
click at [256, 62] on icon at bounding box center [258, 66] width 24 height 24
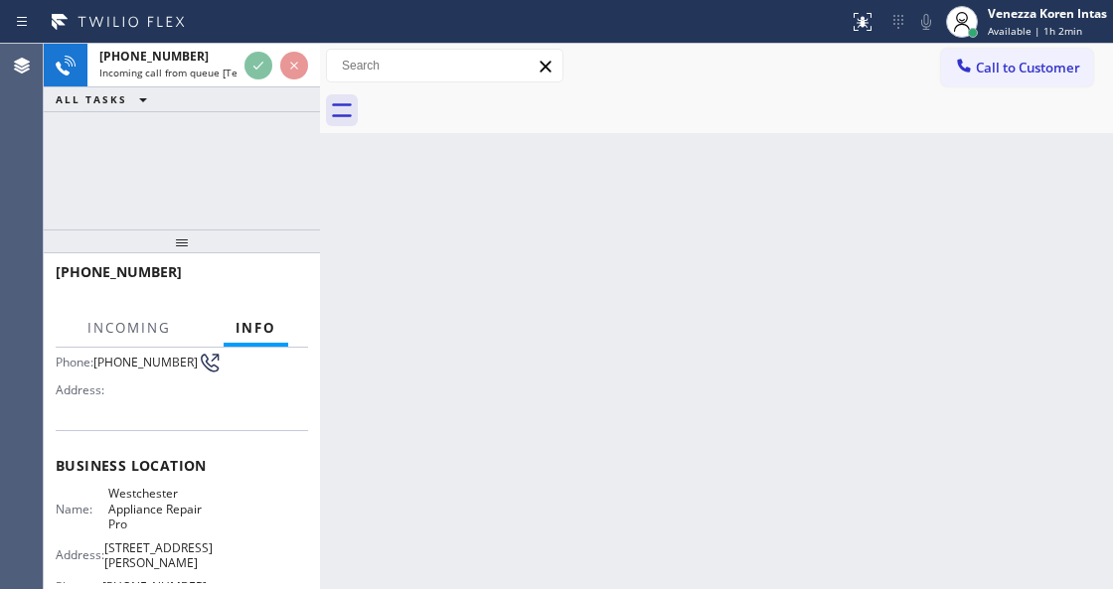
scroll to position [264, 0]
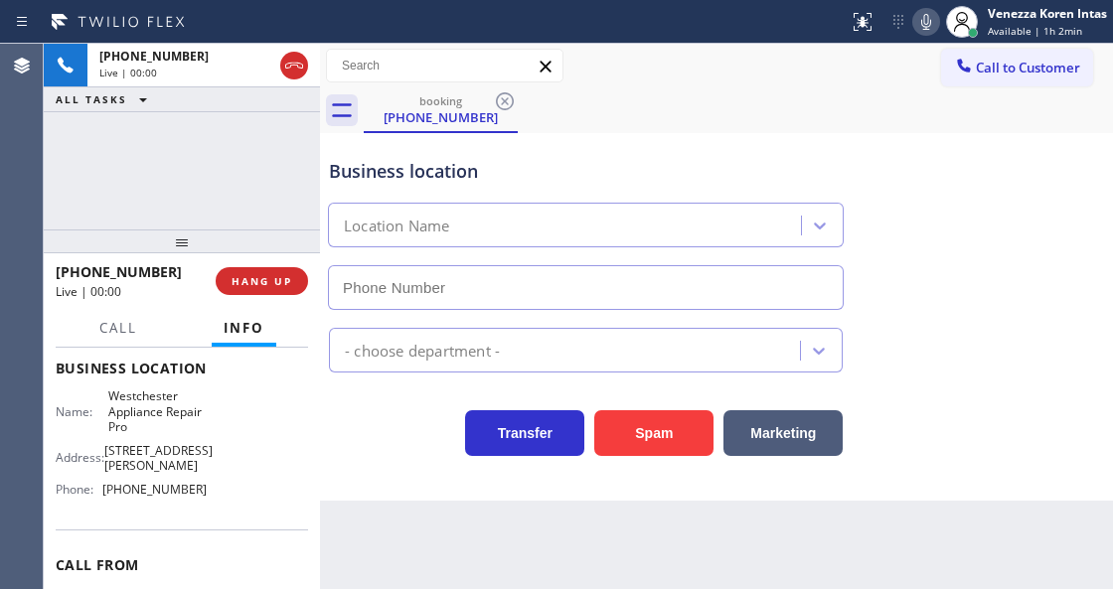
type input "[PHONE_NUMBER]"
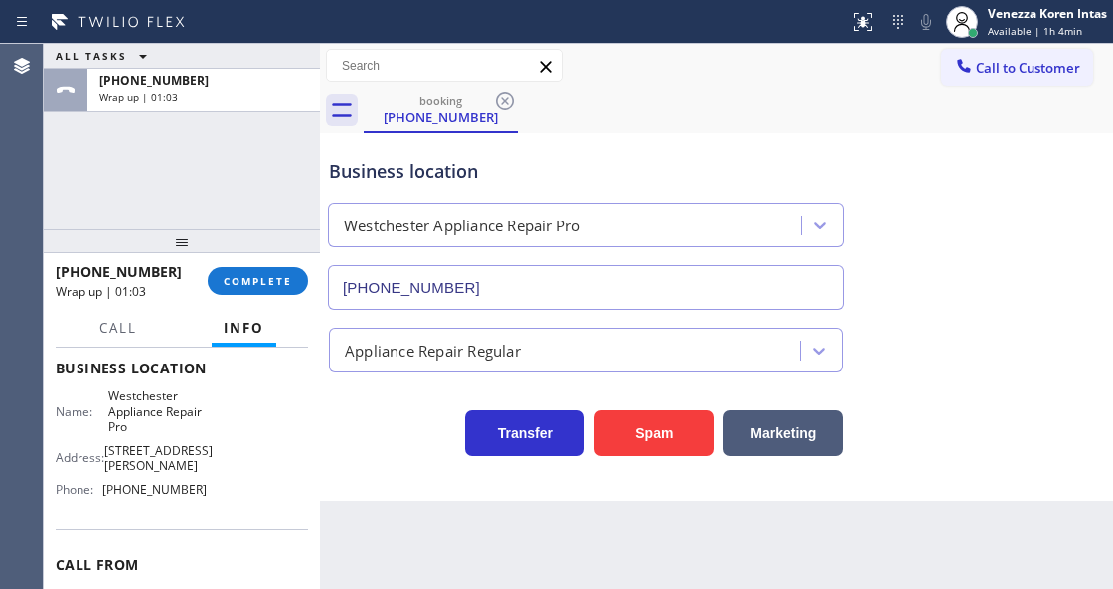
click at [255, 304] on div "[PHONE_NUMBER] Wrap up | 01:03 COMPLETE" at bounding box center [182, 281] width 252 height 52
click at [260, 288] on button "COMPLETE" at bounding box center [258, 281] width 100 height 28
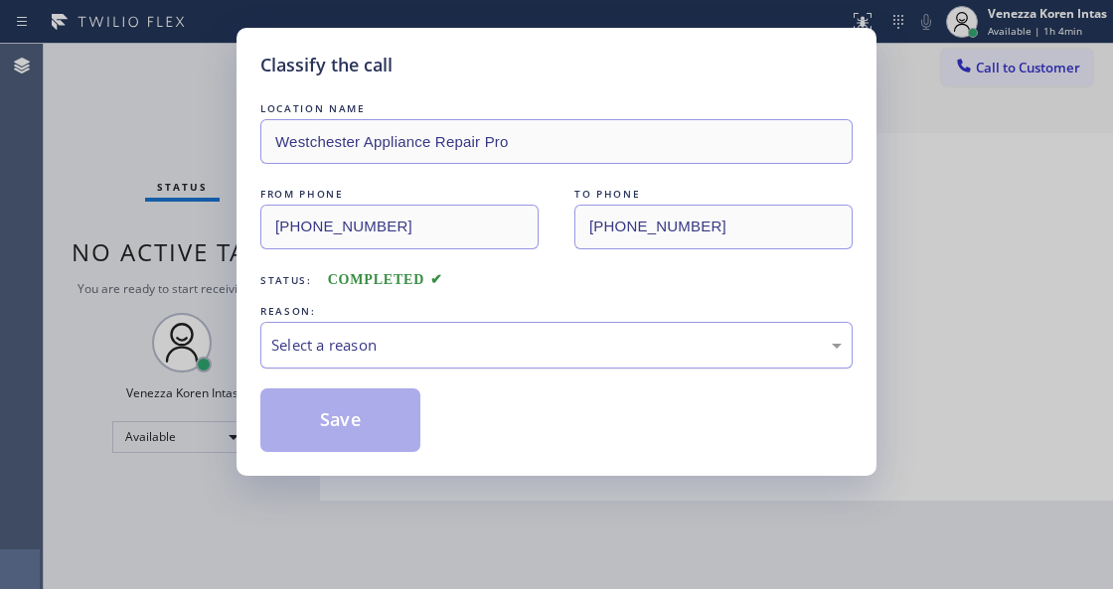
click at [549, 357] on div "Select a reason" at bounding box center [556, 345] width 570 height 23
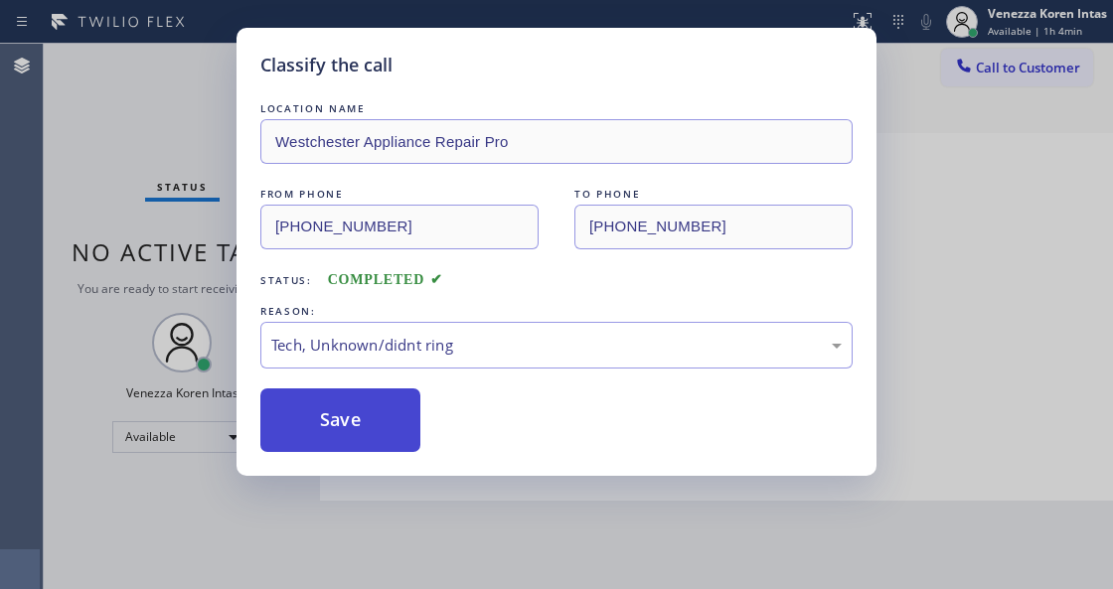
click at [383, 443] on button "Save" at bounding box center [340, 421] width 160 height 64
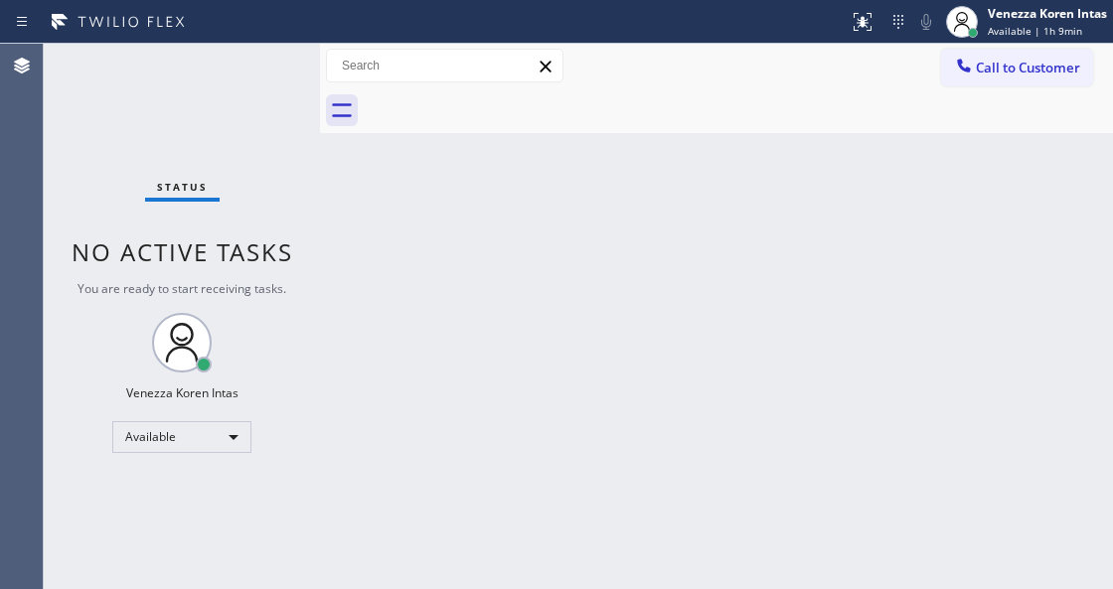
drag, startPoint x: 501, startPoint y: 315, endPoint x: 319, endPoint y: 168, distance: 233.9
click at [495, 310] on div "Back to Dashboard Change Sender ID Customers Technicians Select a contact Outbo…" at bounding box center [716, 317] width 793 height 546
click at [255, 62] on div "Status No active tasks You are ready to start receiving tasks. Venezza Koren In…" at bounding box center [182, 317] width 276 height 546
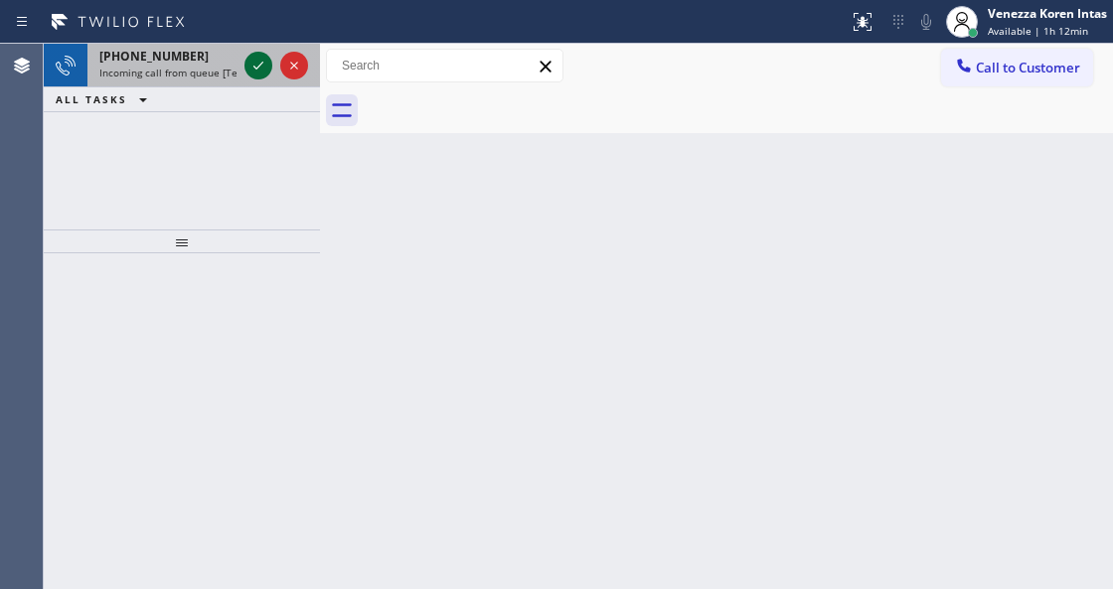
click at [255, 62] on icon at bounding box center [258, 66] width 24 height 24
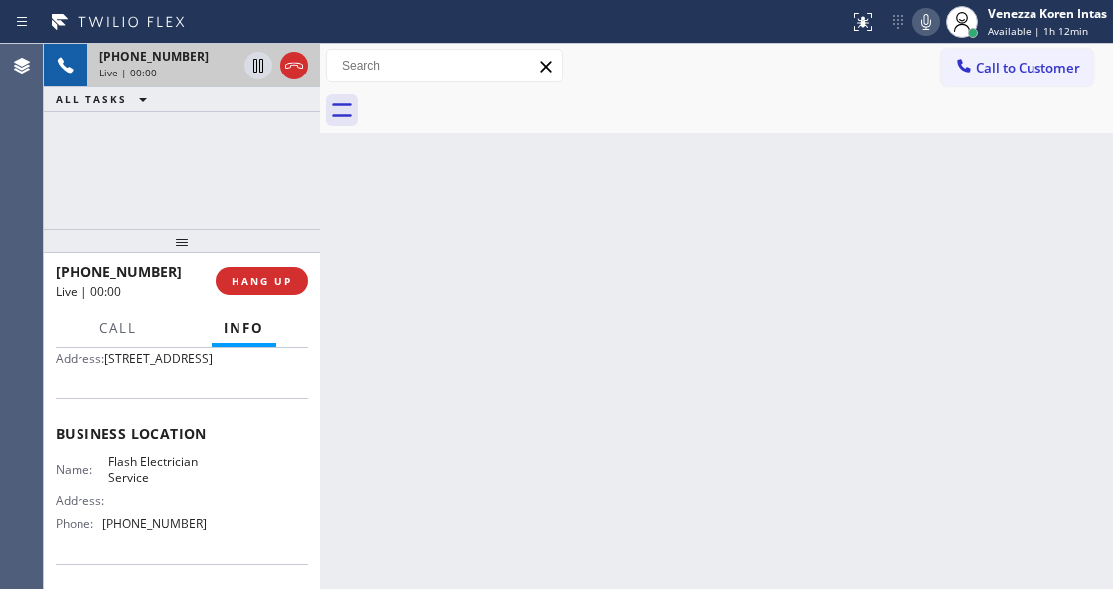
scroll to position [331, 0]
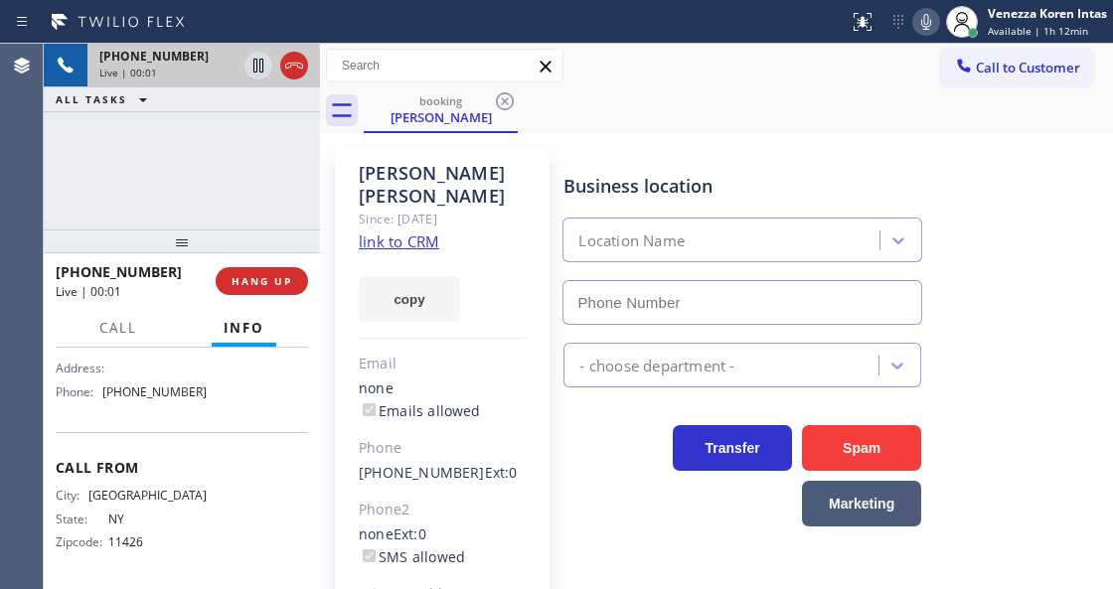
type input "[PHONE_NUMBER]"
click at [492, 253] on div "copy" at bounding box center [443, 287] width 168 height 69
click at [419, 232] on link "link to CRM" at bounding box center [399, 242] width 80 height 20
click at [686, 89] on div "booking [PERSON_NAME]" at bounding box center [738, 110] width 749 height 45
click at [928, 24] on icon at bounding box center [926, 22] width 10 height 16
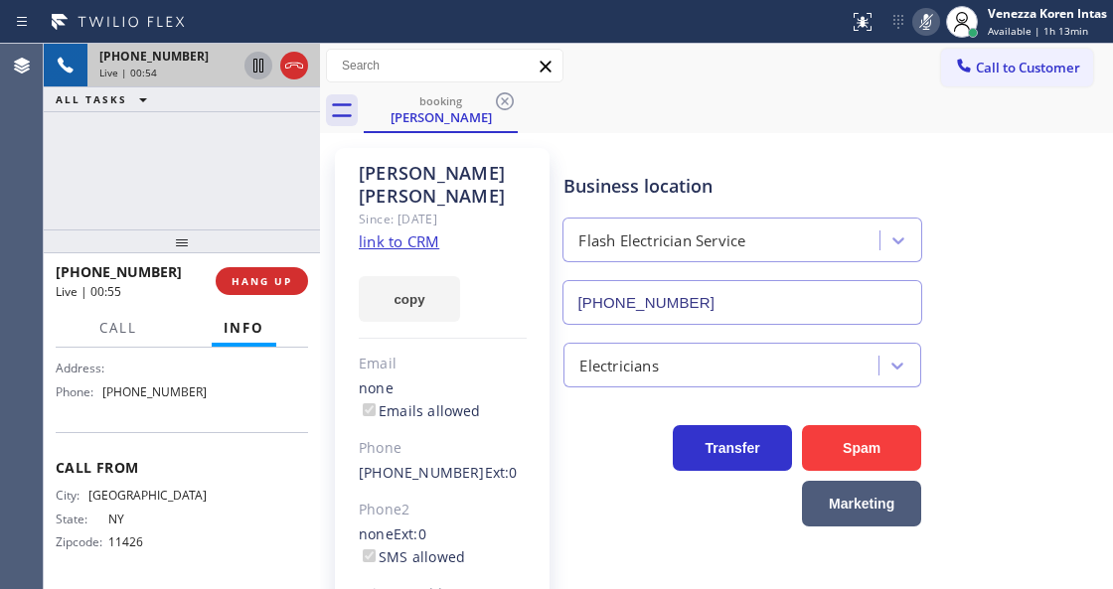
click at [258, 72] on icon at bounding box center [258, 66] width 24 height 24
click at [919, 16] on div "Status report No issues detected If you experience an issue, please download th…" at bounding box center [977, 22] width 272 height 44
click at [919, 16] on icon at bounding box center [926, 22] width 24 height 24
drag, startPoint x: 244, startPoint y: 60, endPoint x: 256, endPoint y: 62, distance: 12.1
click at [256, 62] on div at bounding box center [258, 66] width 28 height 24
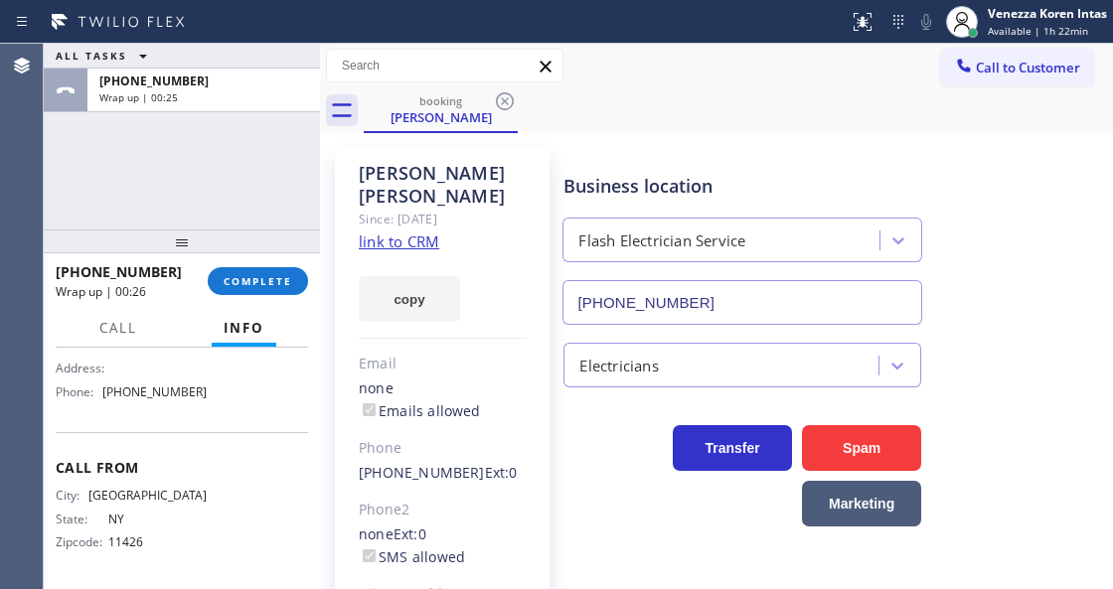
drag, startPoint x: 262, startPoint y: 275, endPoint x: 489, endPoint y: 302, distance: 228.2
click at [262, 278] on span "COMPLETE" at bounding box center [258, 281] width 69 height 14
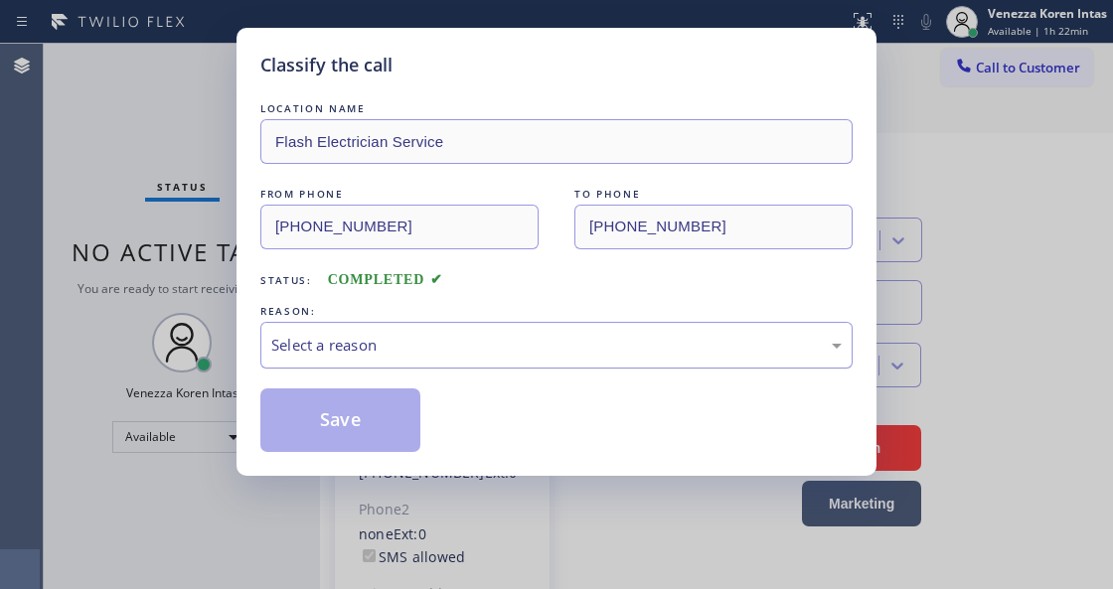
click at [473, 353] on div "Select a reason" at bounding box center [556, 345] width 570 height 23
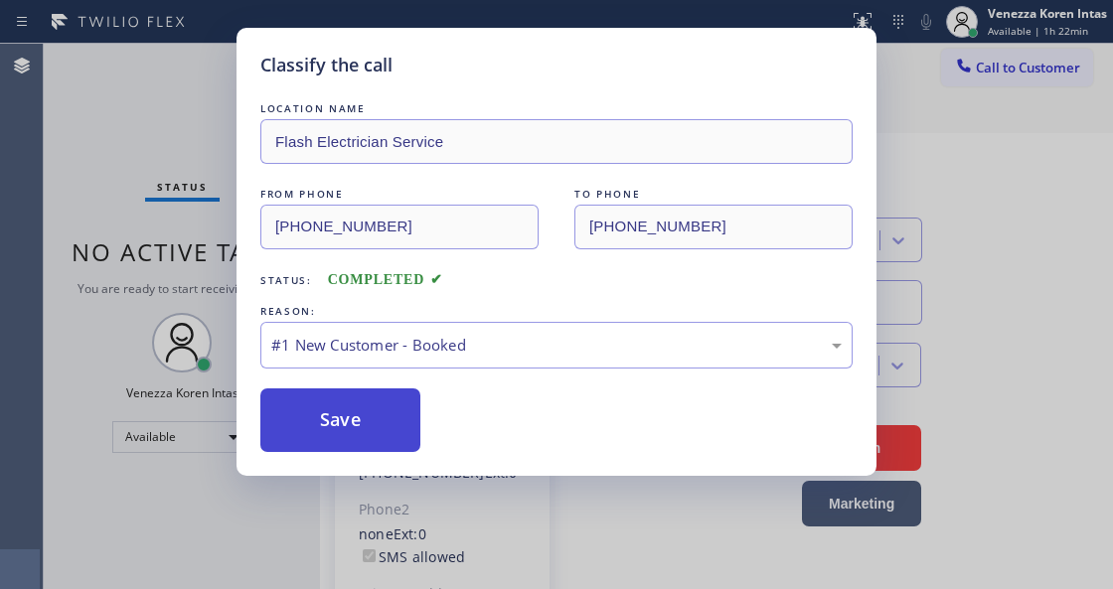
click at [390, 401] on button "Save" at bounding box center [340, 421] width 160 height 64
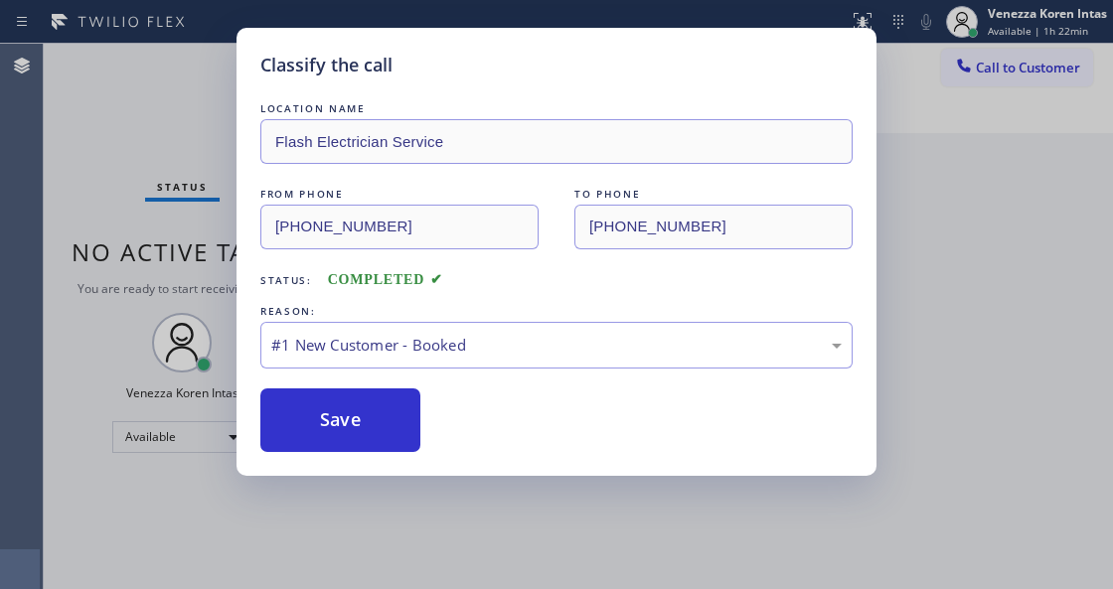
click at [242, 76] on div "Classify the call LOCATION NAME [PERSON_NAME] Local Electrician Master FROM PHO…" at bounding box center [578, 317] width 1069 height 546
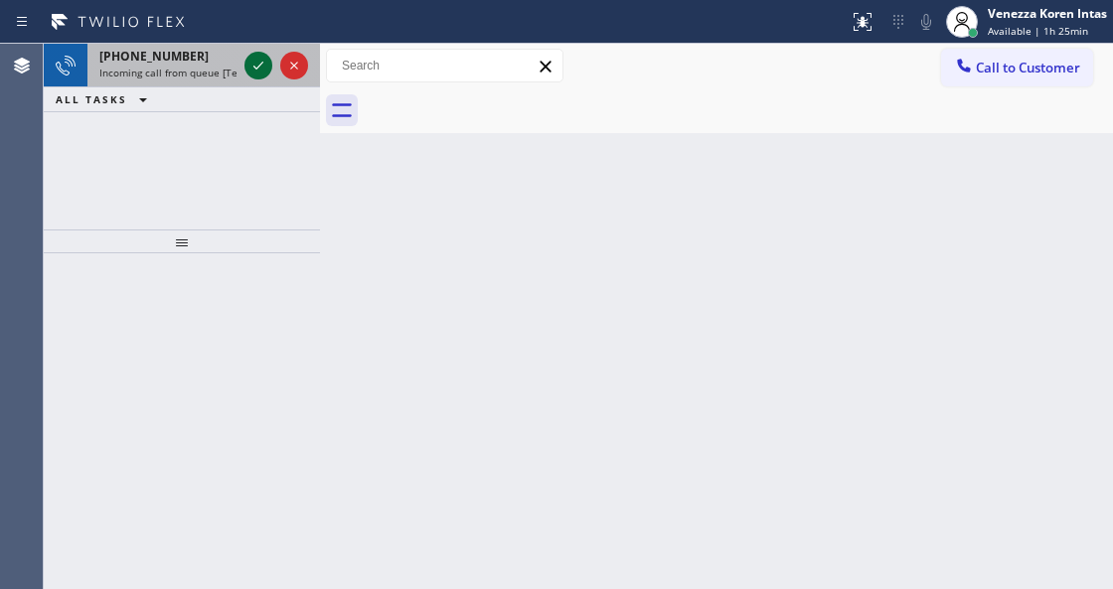
click at [264, 69] on icon at bounding box center [258, 66] width 24 height 24
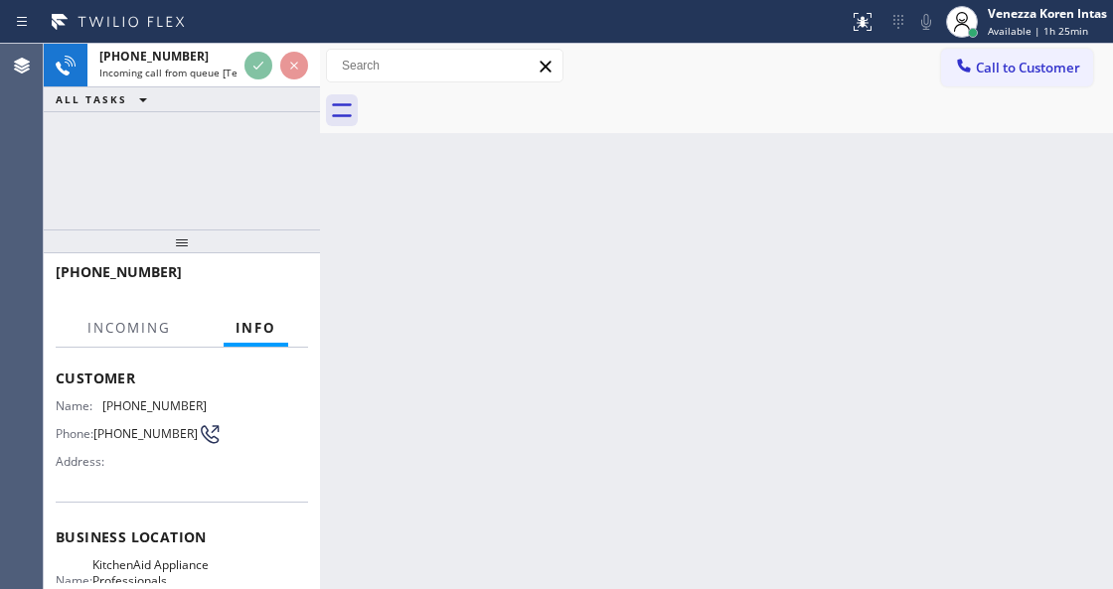
scroll to position [199, 0]
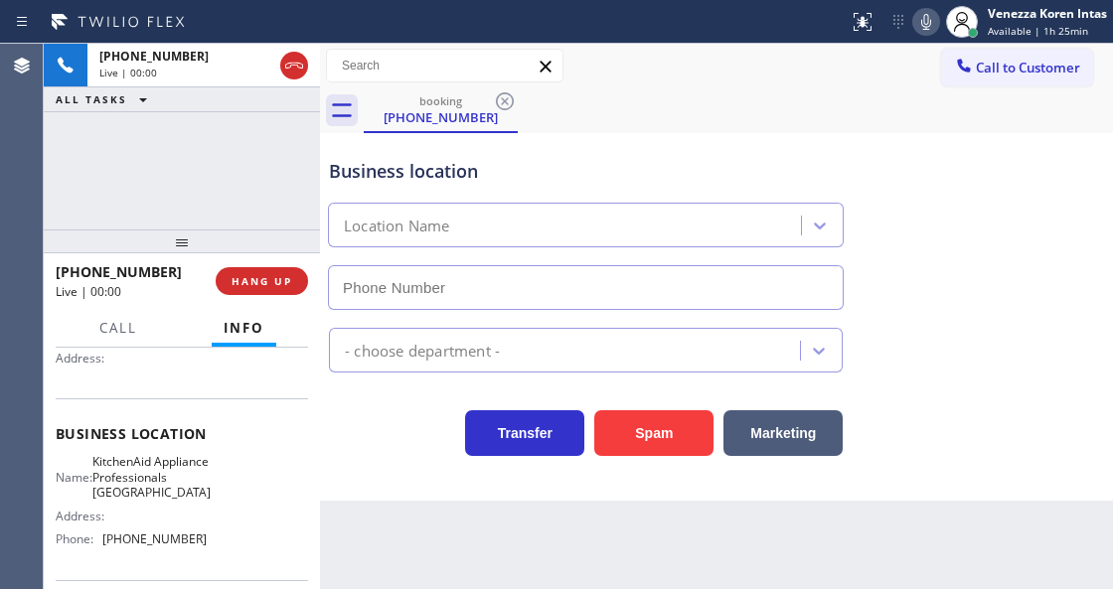
type input "[PHONE_NUMBER]"
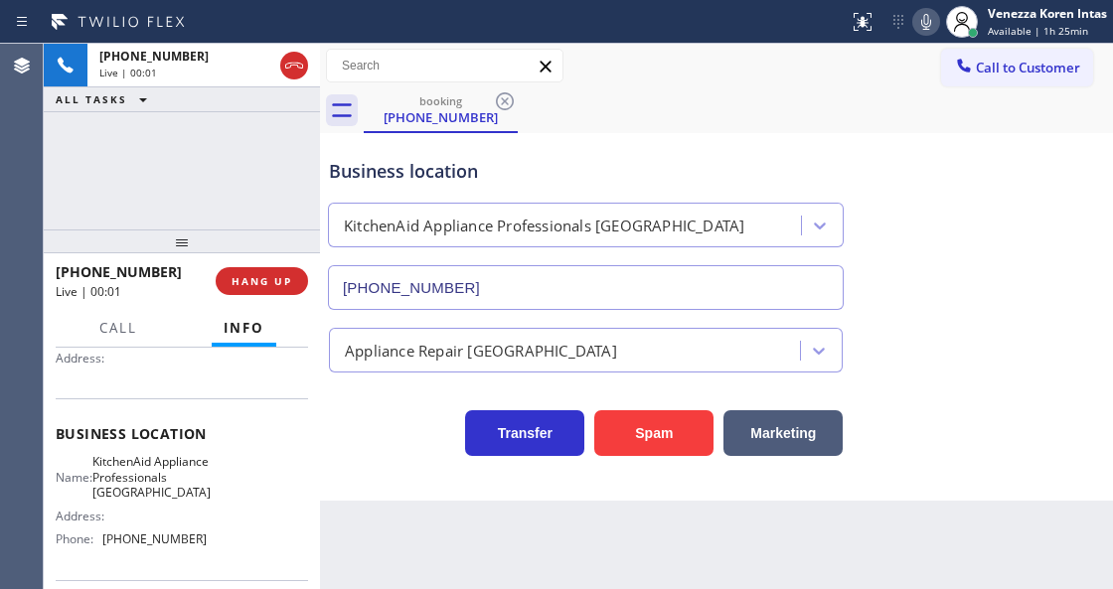
click at [396, 462] on div "Business location KitchenAid Appliance Professionals [GEOGRAPHIC_DATA] [PHONE_N…" at bounding box center [716, 317] width 793 height 368
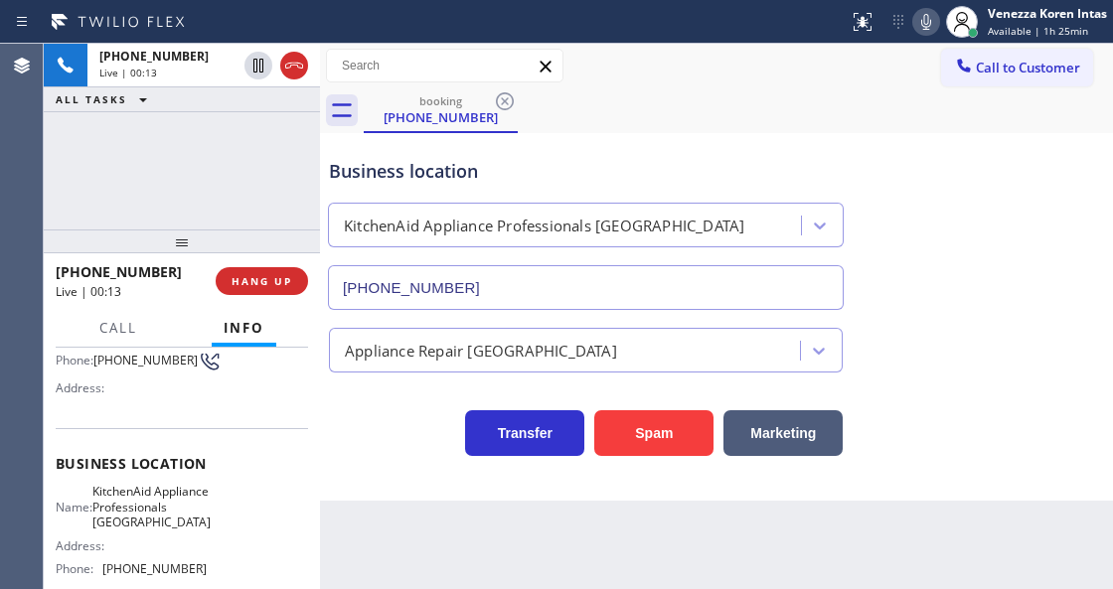
scroll to position [229, 0]
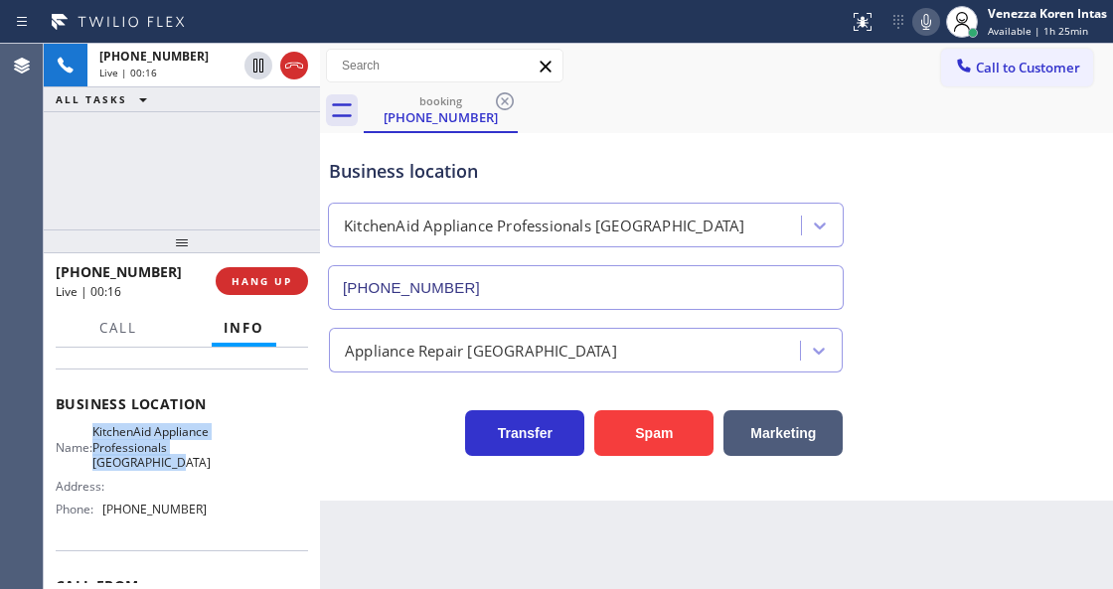
drag, startPoint x: 196, startPoint y: 480, endPoint x: 103, endPoint y: 437, distance: 101.8
click at [103, 437] on div "Name: KitchenAid Appliance Professionals [GEOGRAPHIC_DATA]" at bounding box center [131, 447] width 151 height 46
click at [207, 461] on div "Name: KitchenAid Appliance Professionals [GEOGRAPHIC_DATA] Address: Phone: [PHO…" at bounding box center [182, 474] width 252 height 100
drag, startPoint x: 185, startPoint y: 481, endPoint x: 105, endPoint y: 486, distance: 79.7
click at [105, 486] on div "Name: KitchenAid Appliance Professionals [GEOGRAPHIC_DATA] Address: Phone: [PHO…" at bounding box center [182, 474] width 252 height 100
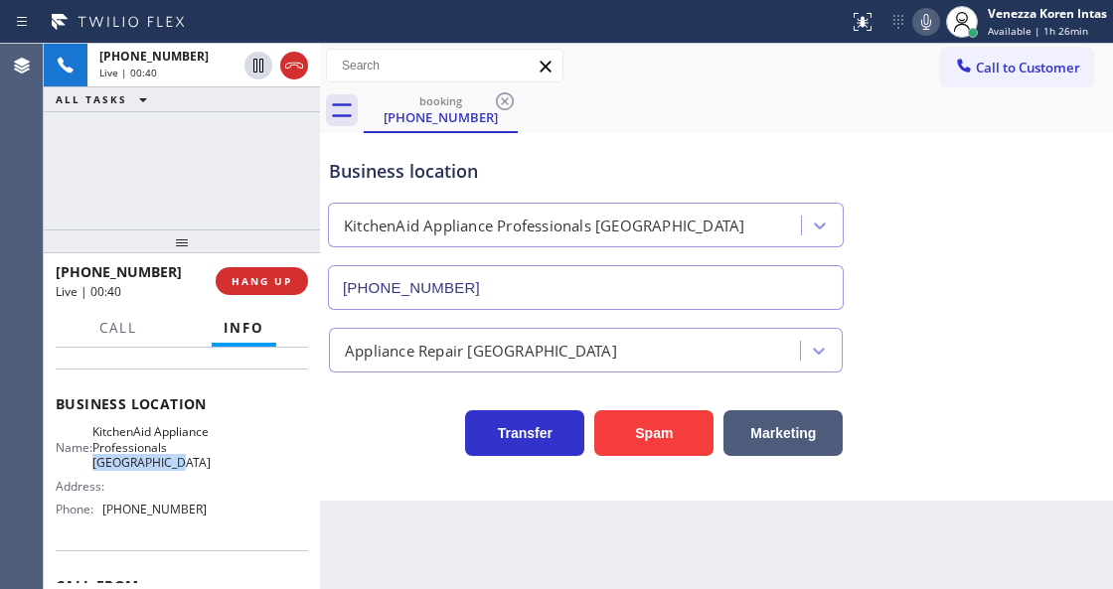
copy span "[GEOGRAPHIC_DATA]"
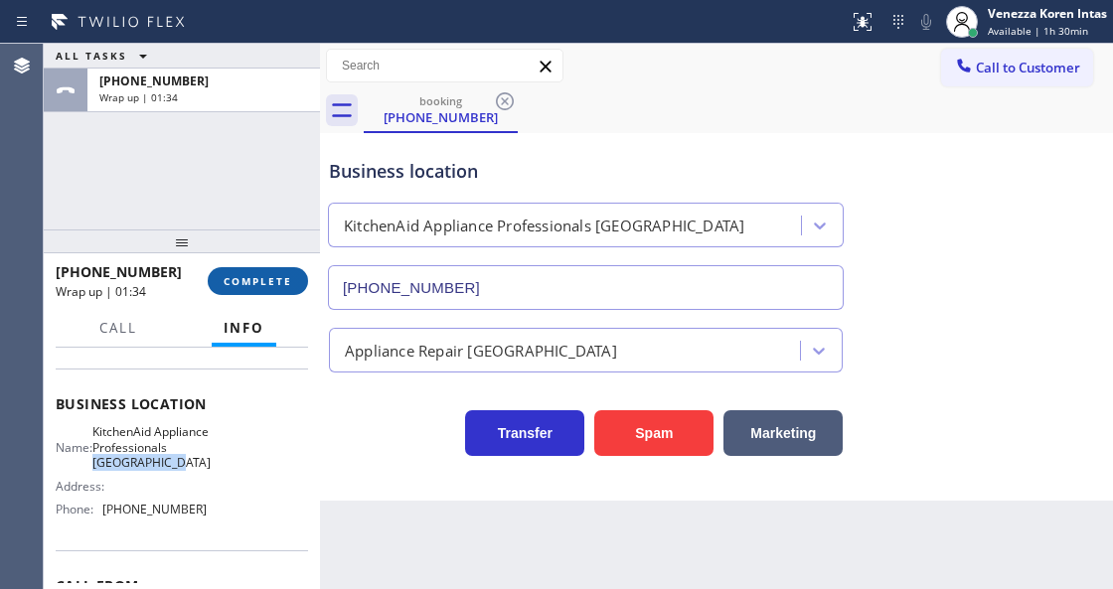
drag, startPoint x: 275, startPoint y: 279, endPoint x: 285, endPoint y: 275, distance: 10.7
click at [282, 275] on span "COMPLETE" at bounding box center [258, 281] width 69 height 14
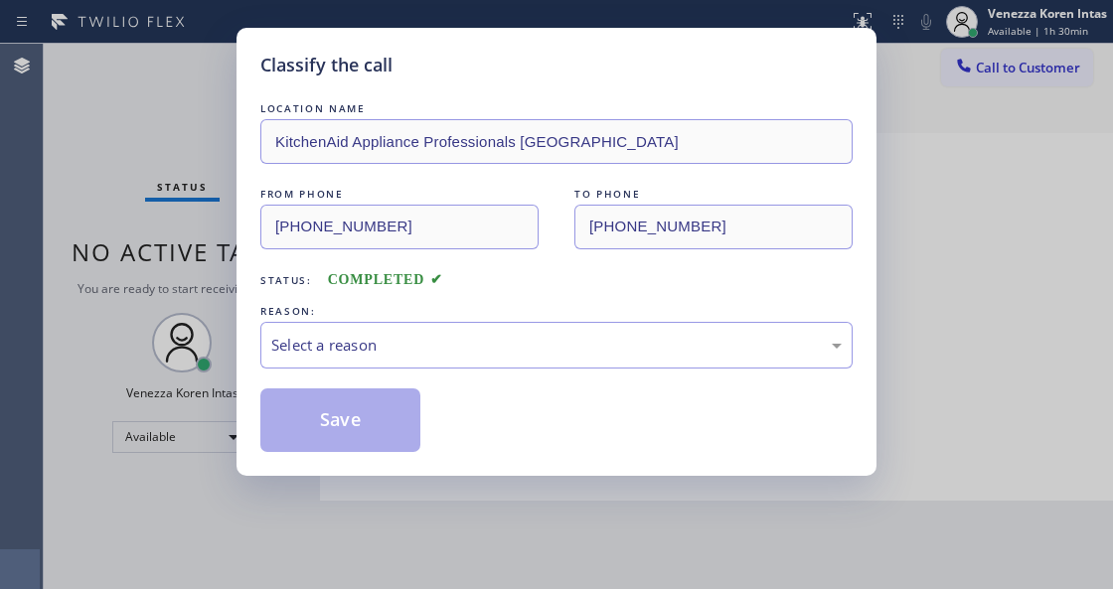
click at [413, 347] on div "Select a reason" at bounding box center [556, 345] width 570 height 23
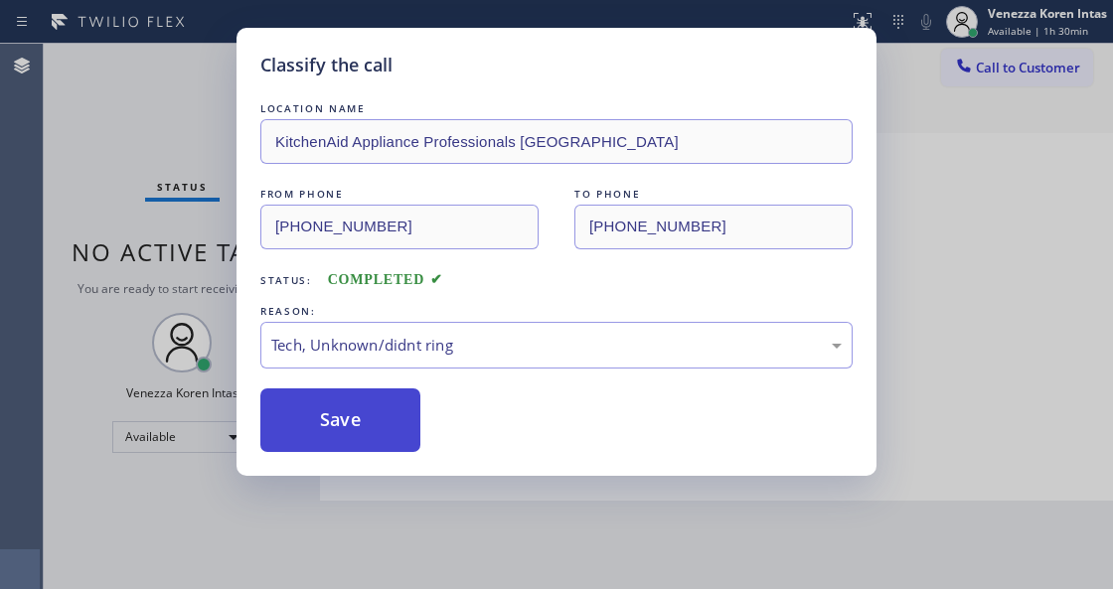
click at [405, 431] on button "Save" at bounding box center [340, 421] width 160 height 64
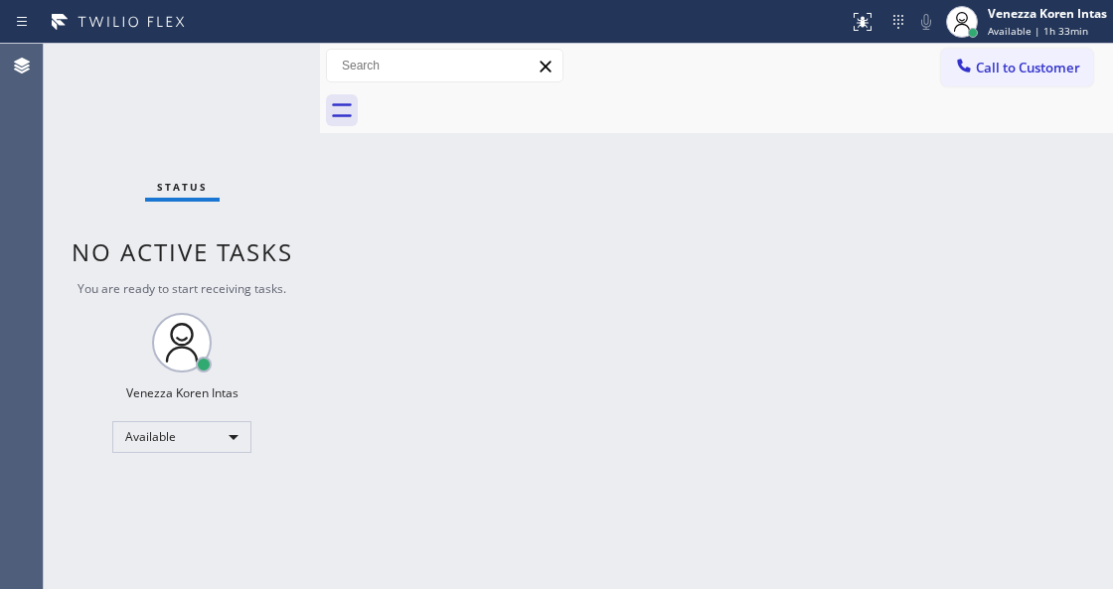
click at [266, 97] on div "Status No active tasks You are ready to start receiving tasks. Venezza Koren In…" at bounding box center [182, 317] width 276 height 546
click at [227, 435] on div "Available" at bounding box center [181, 437] width 139 height 32
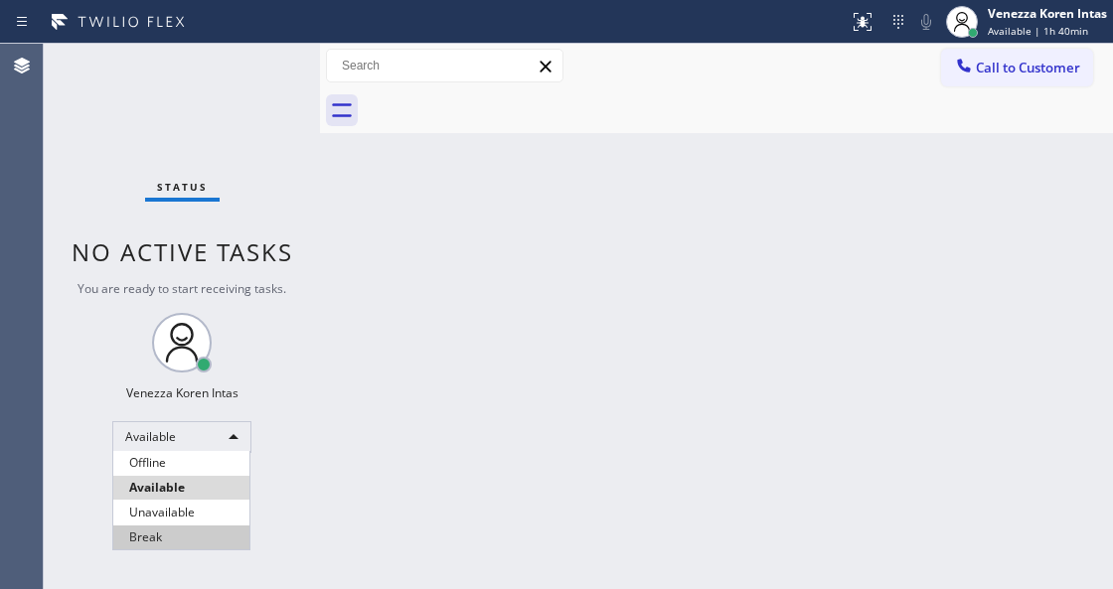
click at [161, 528] on li "Break" at bounding box center [181, 538] width 136 height 24
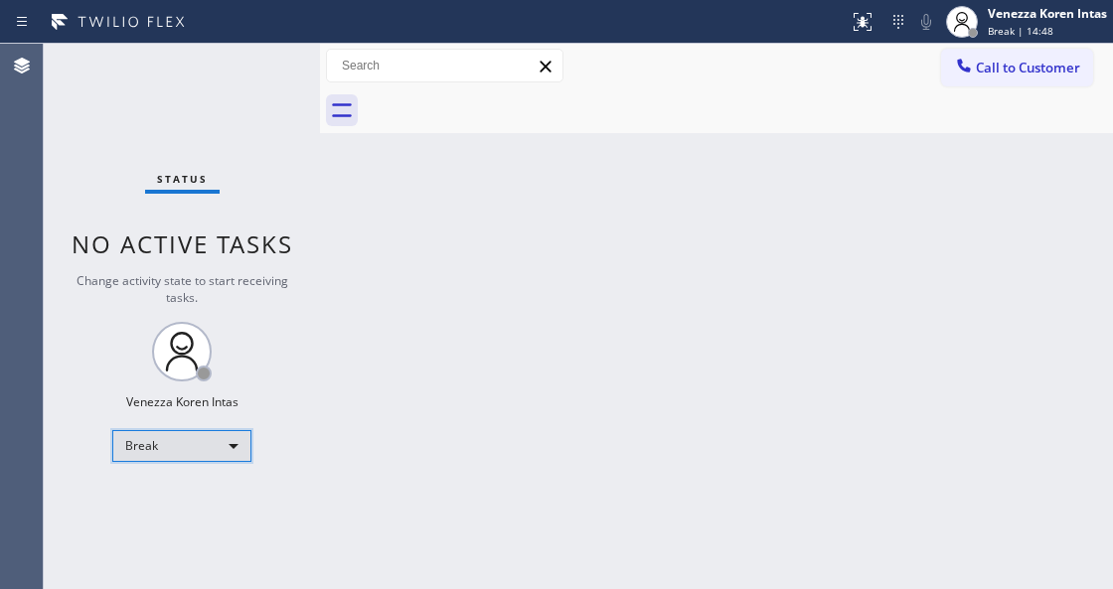
click at [164, 443] on div "Break" at bounding box center [181, 446] width 139 height 32
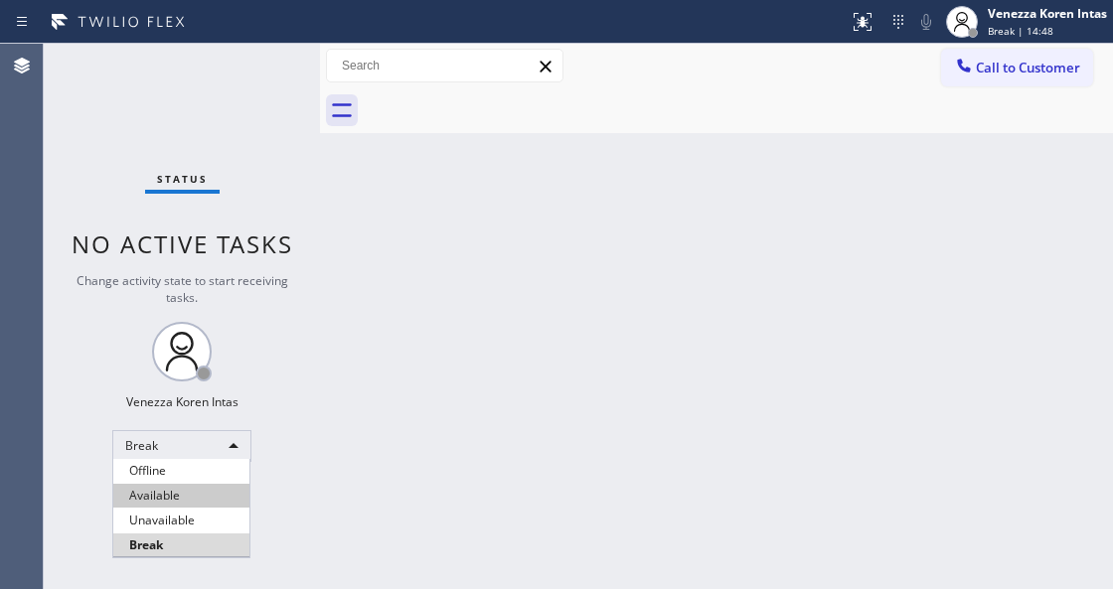
click at [173, 499] on li "Available" at bounding box center [181, 496] width 136 height 24
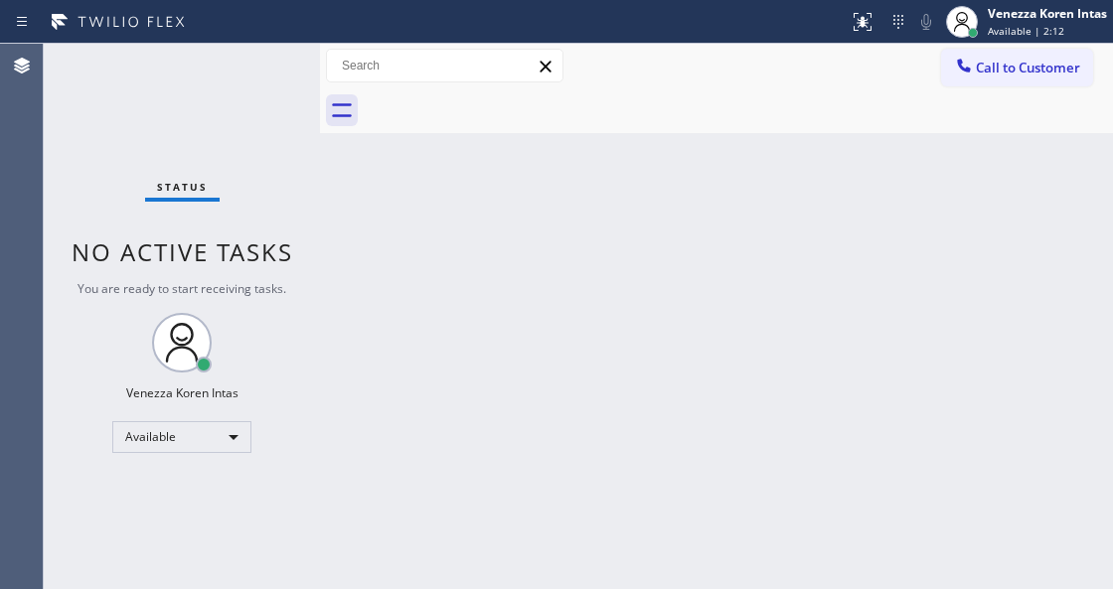
click at [228, 79] on div "Status No active tasks You are ready to start receiving tasks. Venezza Koren In…" at bounding box center [182, 317] width 276 height 546
click at [268, 95] on div "Status No active tasks You are ready to start receiving tasks. Venezza Koren In…" at bounding box center [182, 317] width 276 height 546
click at [269, 94] on div "Status No active tasks You are ready to start receiving tasks. Venezza Koren In…" at bounding box center [182, 317] width 276 height 546
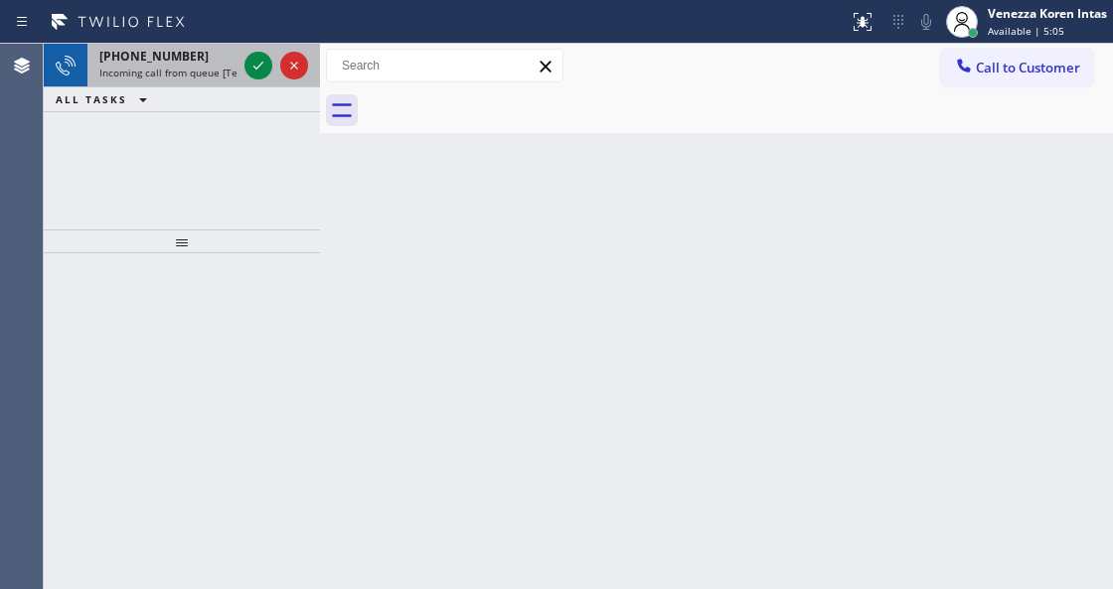
click at [188, 83] on div "[PHONE_NUMBER] Incoming call from queue [Test] All" at bounding box center [163, 66] width 153 height 44
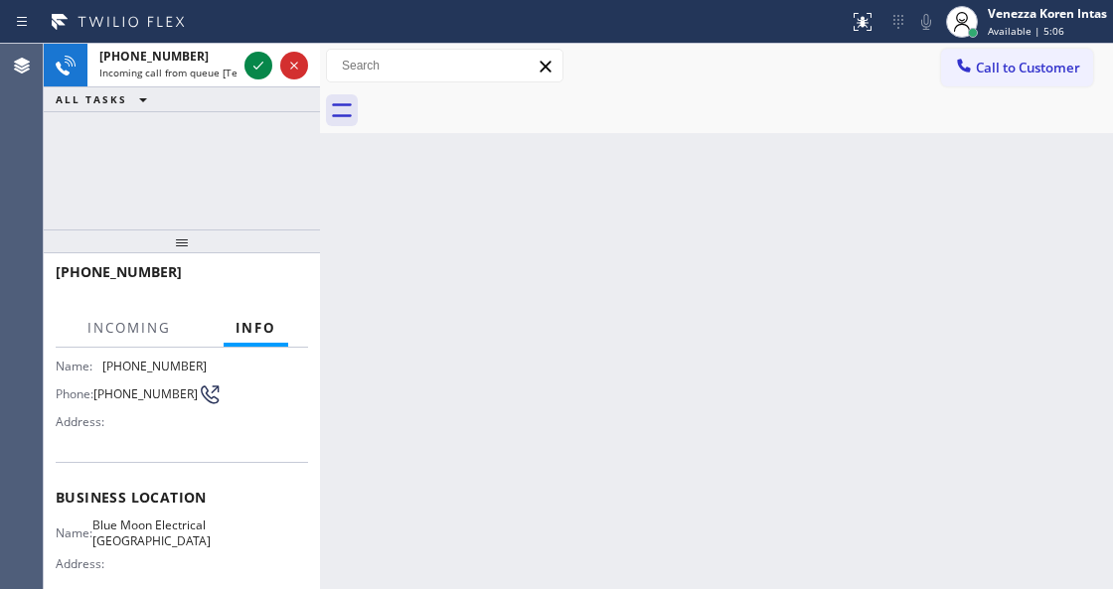
scroll to position [199, 0]
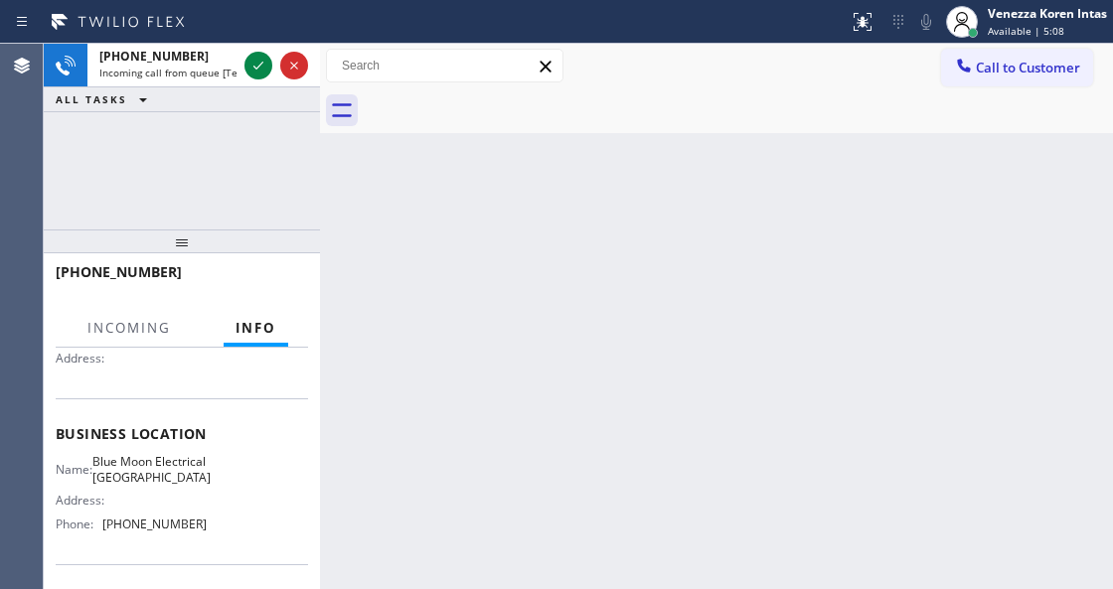
drag, startPoint x: 1011, startPoint y: 30, endPoint x: 1013, endPoint y: 46, distance: 16.0
click at [1012, 30] on span "Available | 5:08" at bounding box center [1026, 31] width 77 height 14
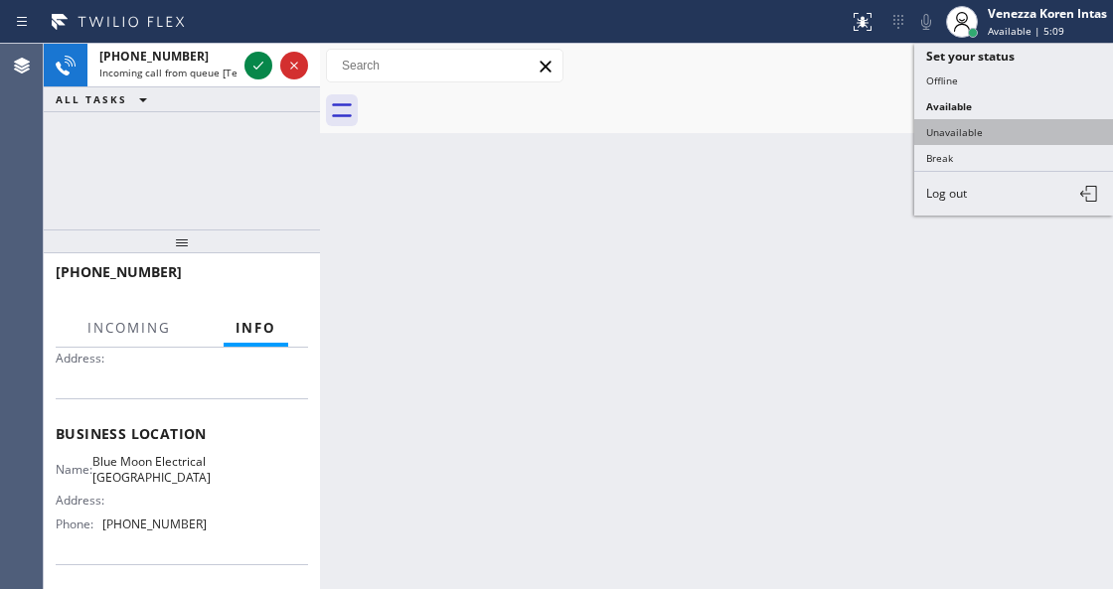
click at [992, 127] on button "Unavailable" at bounding box center [1013, 132] width 199 height 26
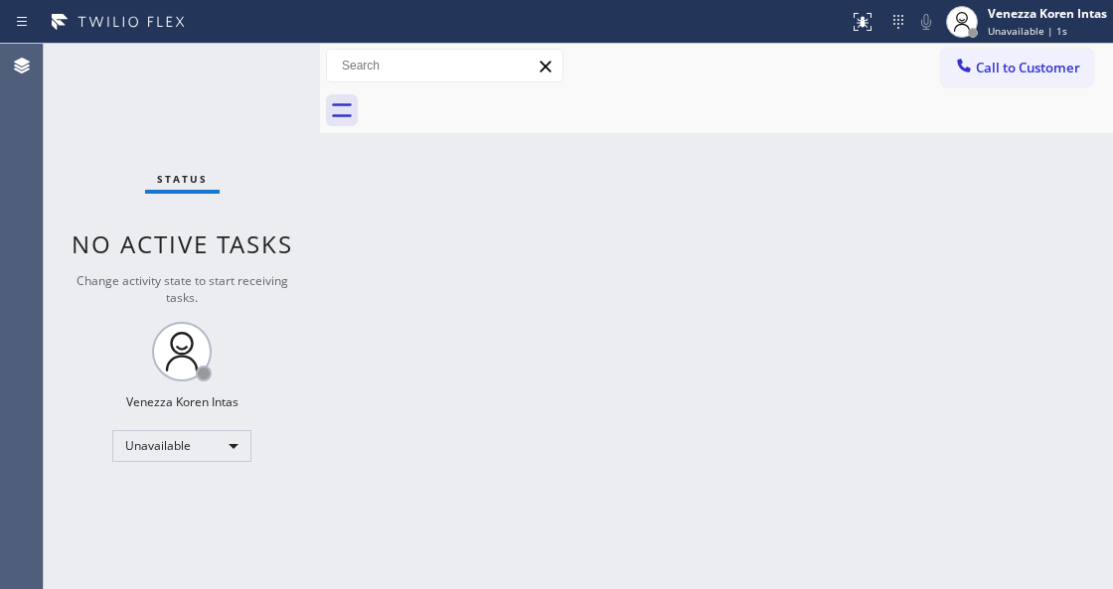
click at [294, 63] on div "Status No active tasks Change activity state to start receiving tasks. Venezza …" at bounding box center [182, 317] width 276 height 546
drag, startPoint x: 266, startPoint y: 88, endPoint x: 224, endPoint y: 503, distance: 416.6
click at [265, 88] on div "Status No active tasks Change activity state to start receiving tasks. Venezza …" at bounding box center [182, 317] width 276 height 546
click at [228, 435] on div "Unavailable" at bounding box center [181, 446] width 139 height 32
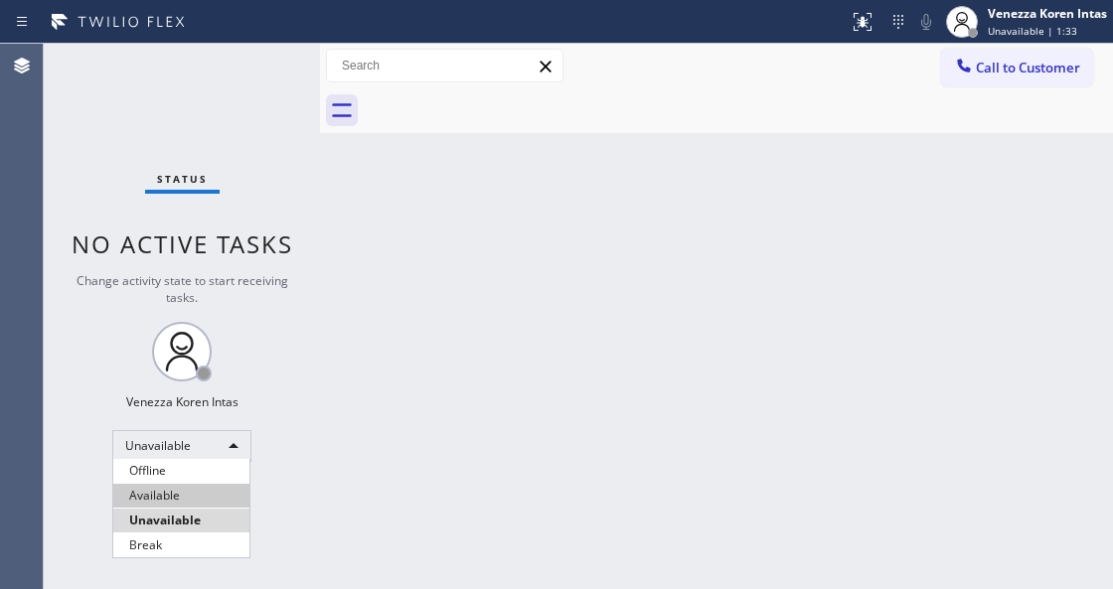
click at [191, 493] on li "Available" at bounding box center [181, 496] width 136 height 24
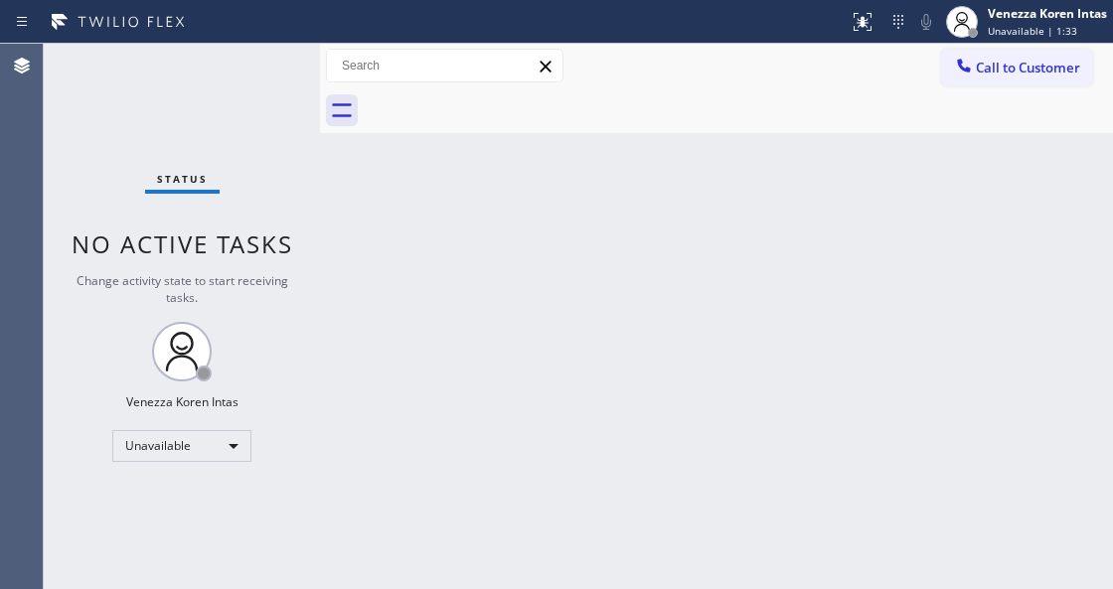
click at [223, 81] on div "Status No active tasks Change activity state to start receiving tasks. Venezza …" at bounding box center [182, 317] width 276 height 546
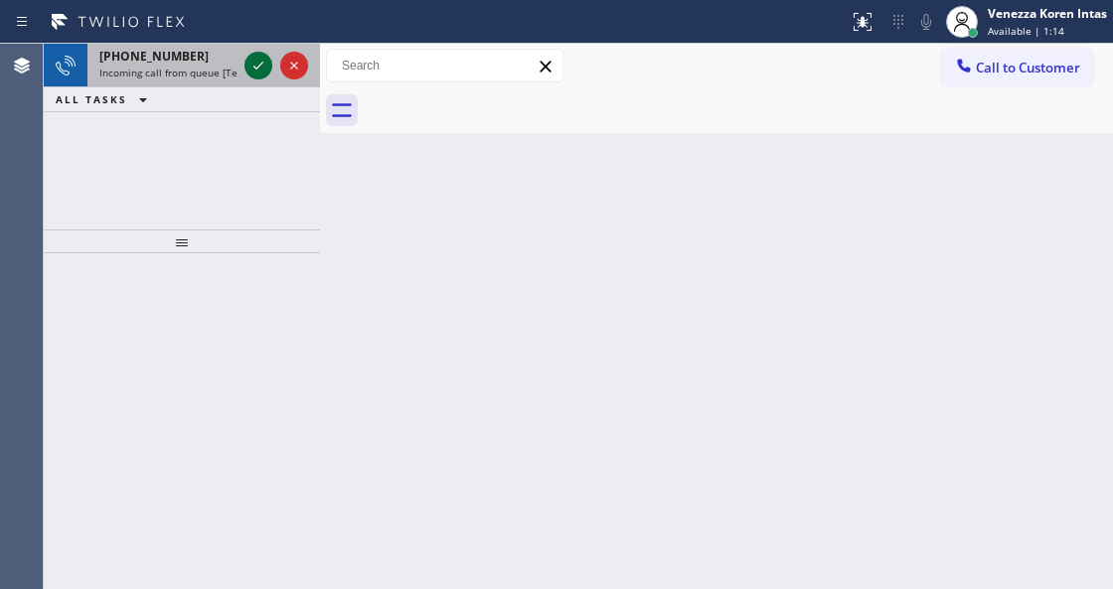
click at [252, 71] on icon at bounding box center [258, 66] width 24 height 24
click at [242, 48] on div at bounding box center [276, 66] width 72 height 44
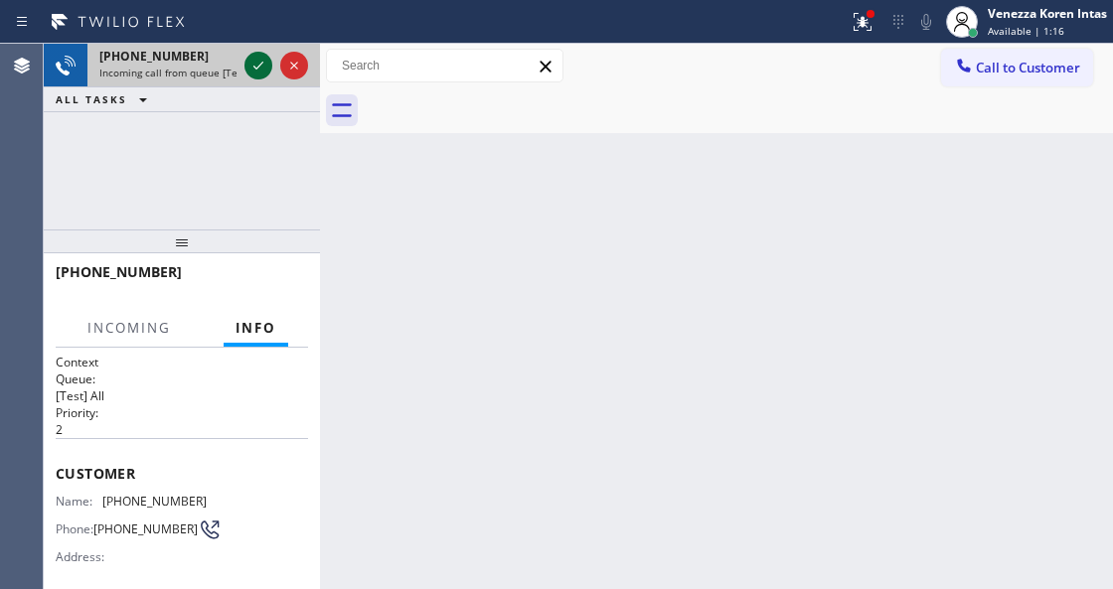
click at [251, 59] on icon at bounding box center [258, 66] width 24 height 24
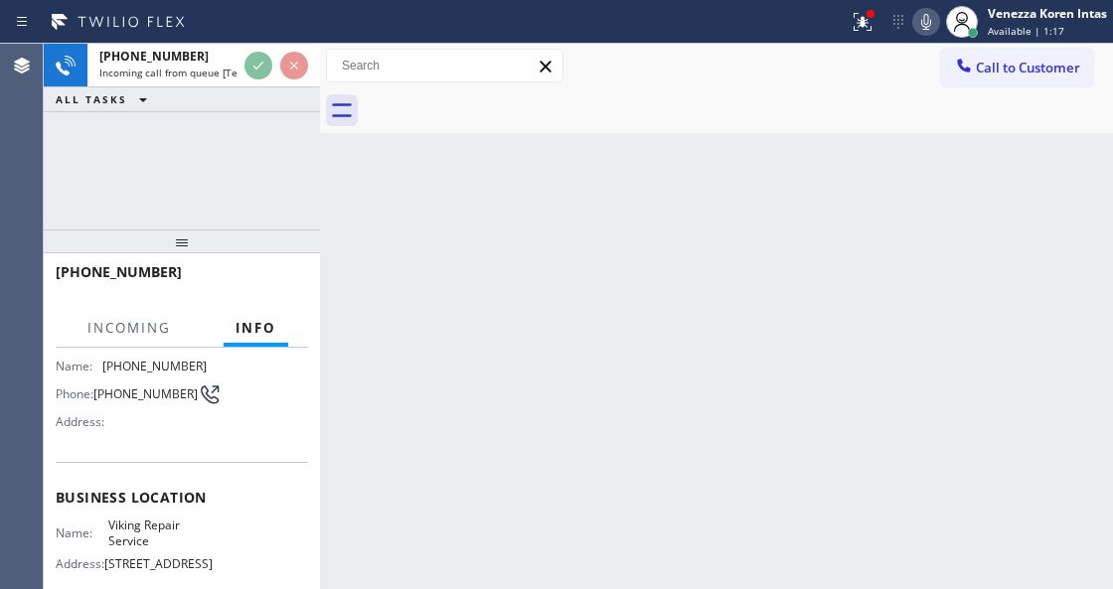
scroll to position [199, 0]
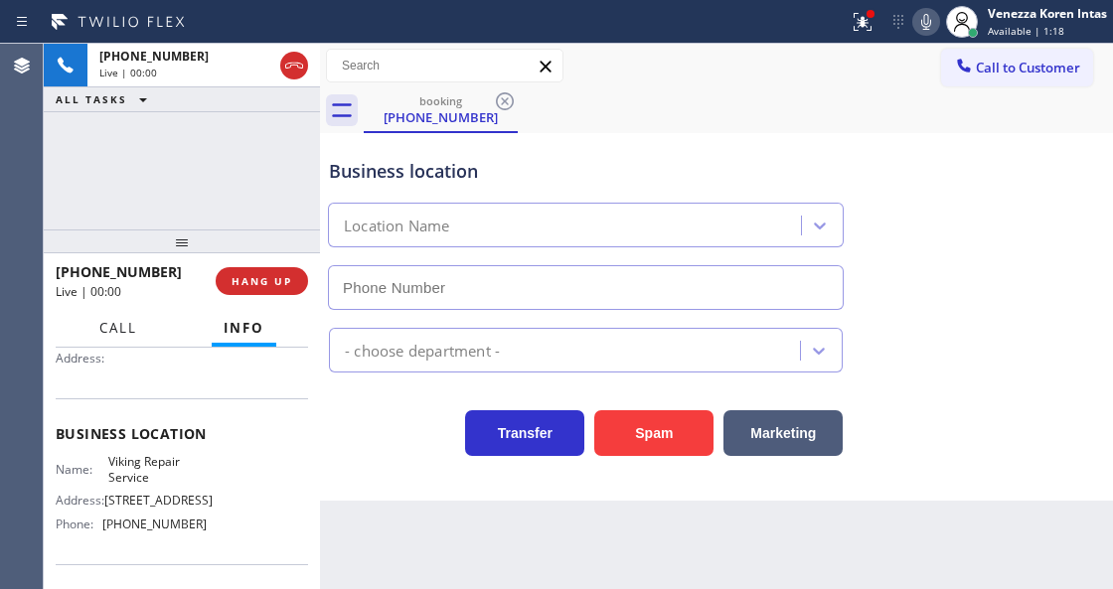
type input "[PHONE_NUMBER]"
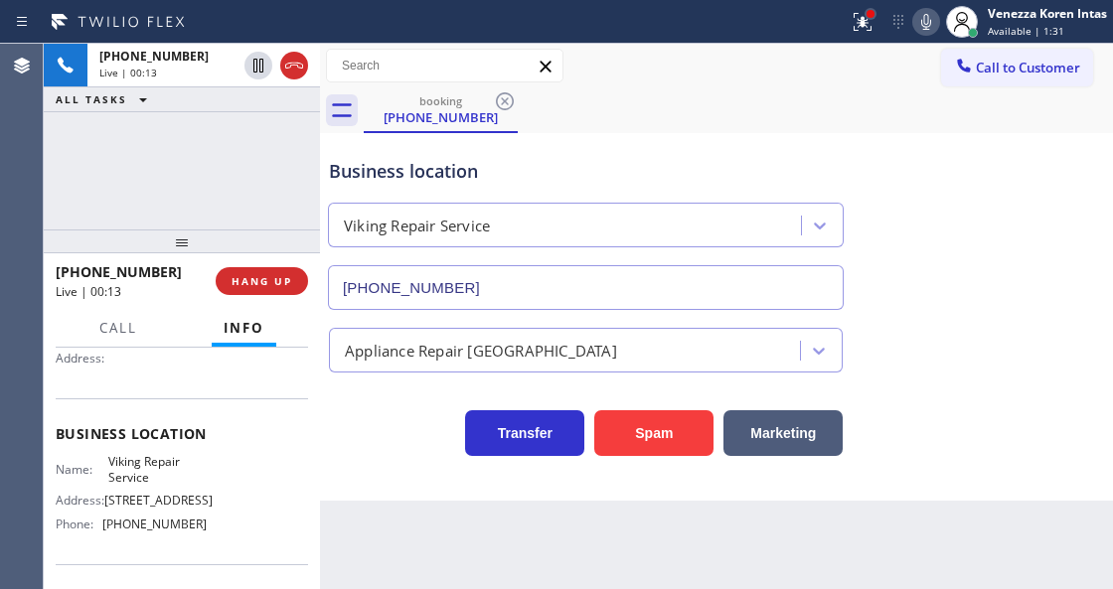
click at [865, 16] on div at bounding box center [871, 14] width 12 height 12
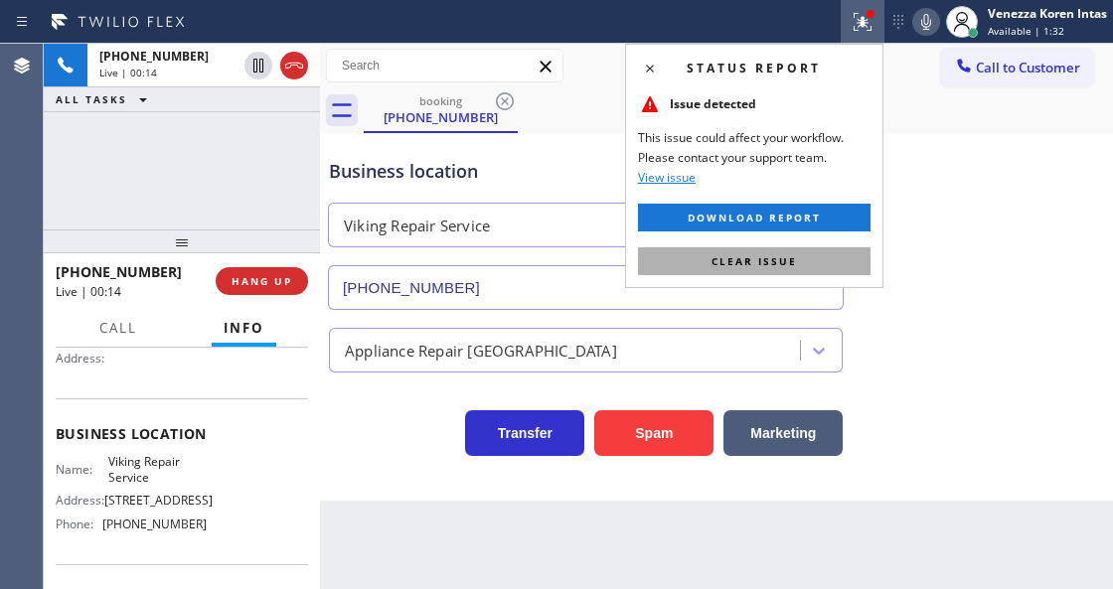
click at [795, 273] on button "Clear issue" at bounding box center [754, 261] width 233 height 28
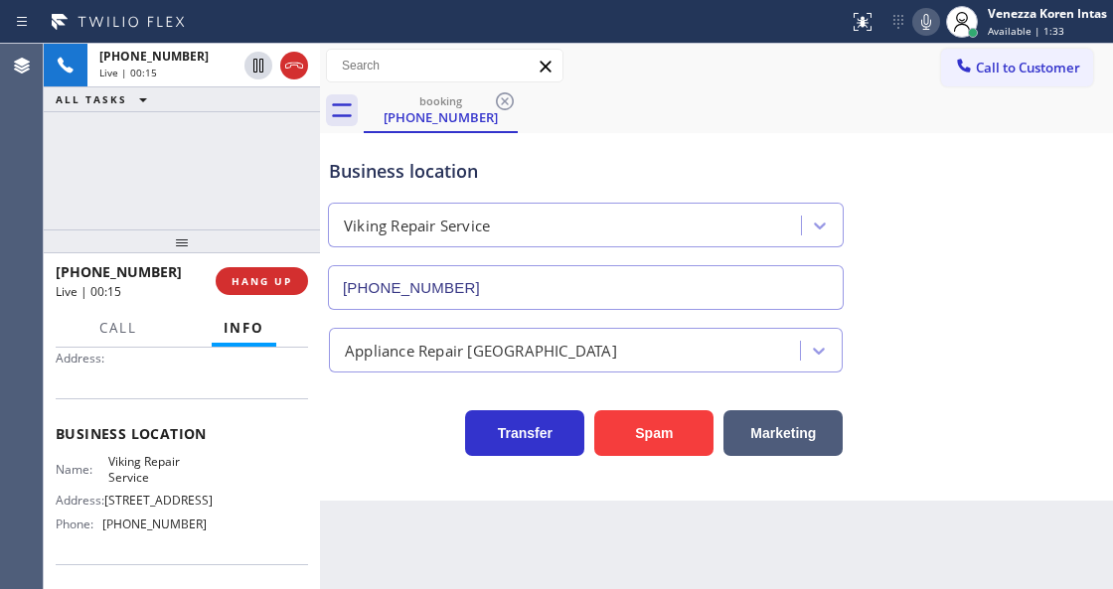
click at [938, 316] on div "Appliance Repair [GEOGRAPHIC_DATA]" at bounding box center [716, 341] width 783 height 63
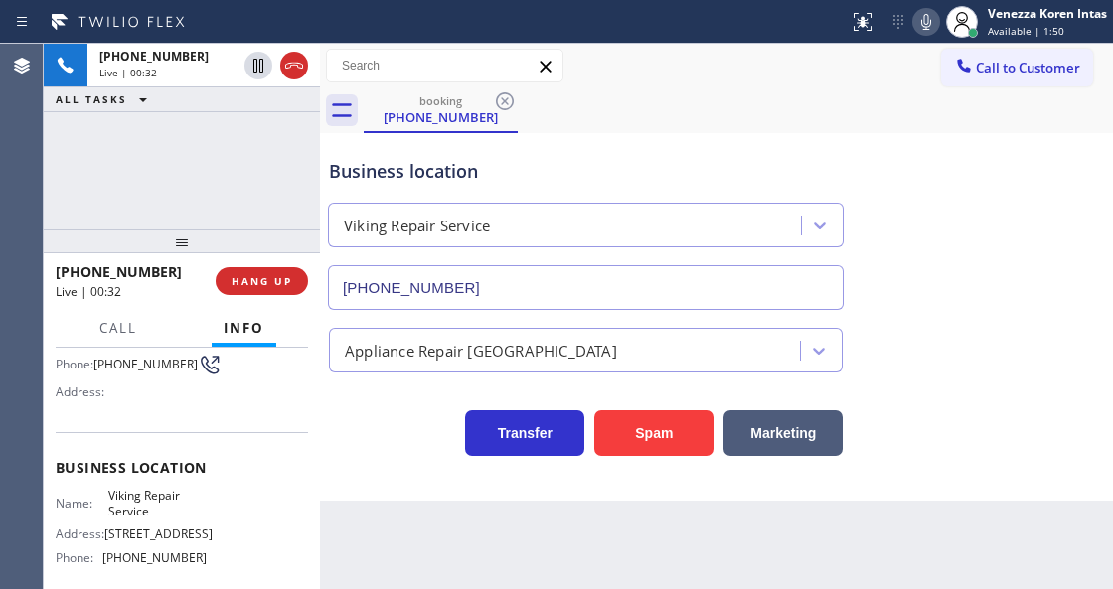
scroll to position [132, 0]
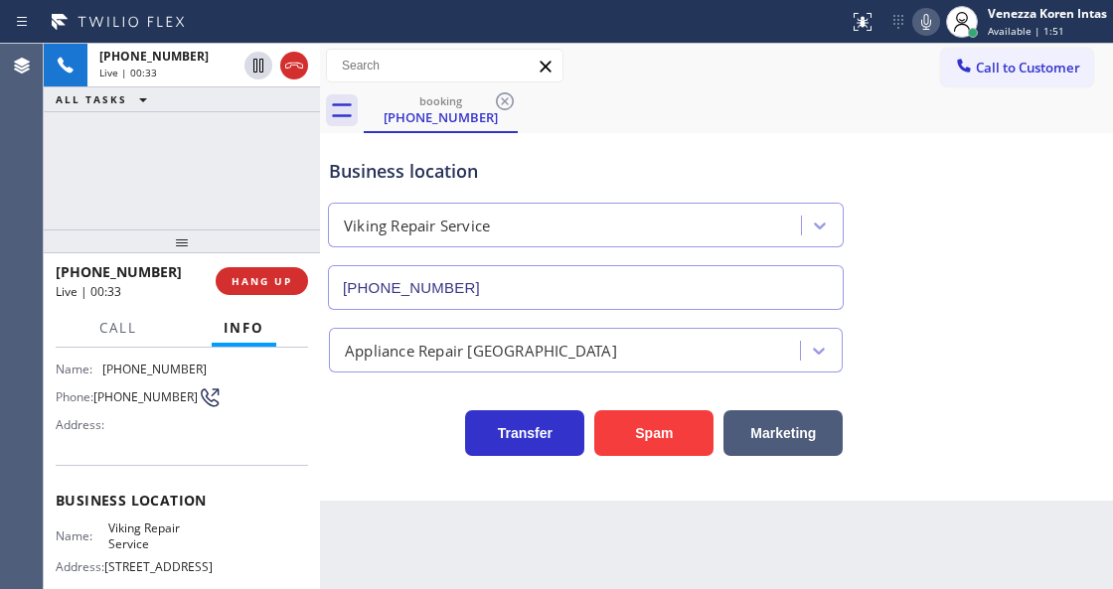
click at [160, 178] on div "[PHONE_NUMBER] Live | 00:33 ALL TASKS ALL TASKS ACTIVE TASKS TASKS IN WRAP UP" at bounding box center [182, 137] width 276 height 186
click at [239, 163] on div "[PHONE_NUMBER] Live | 00:34 ALL TASKS ALL TASKS ACTIVE TASKS TASKS IN WRAP UP" at bounding box center [182, 137] width 276 height 186
drag, startPoint x: 102, startPoint y: 521, endPoint x: 164, endPoint y: 547, distance: 66.8
click at [164, 547] on div "Name: Viking Repair Service" at bounding box center [131, 536] width 151 height 31
copy span "Viking Repair Service"
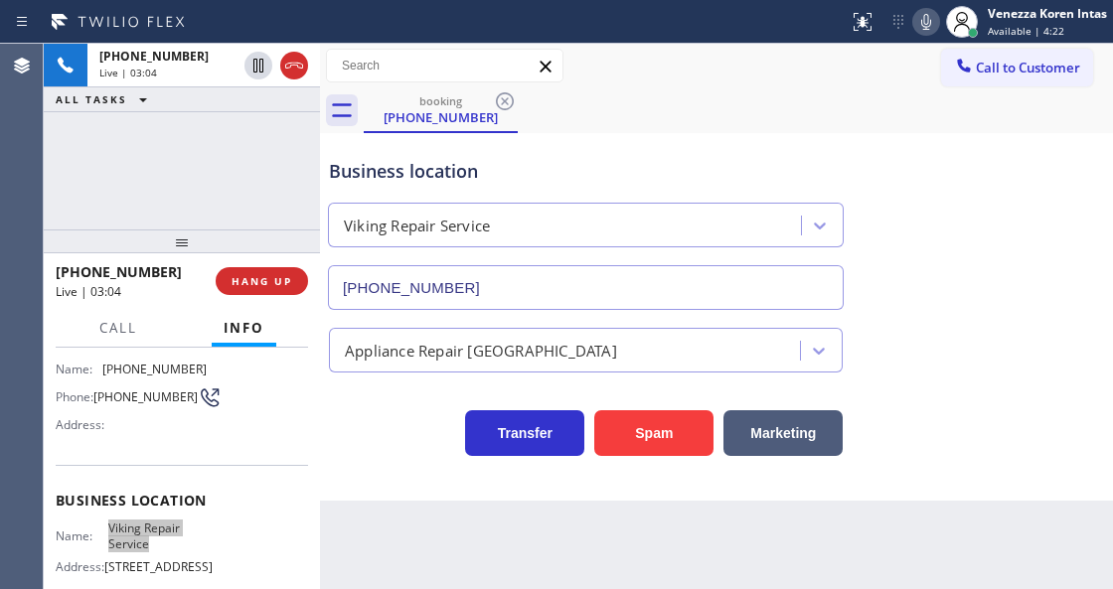
scroll to position [0, 0]
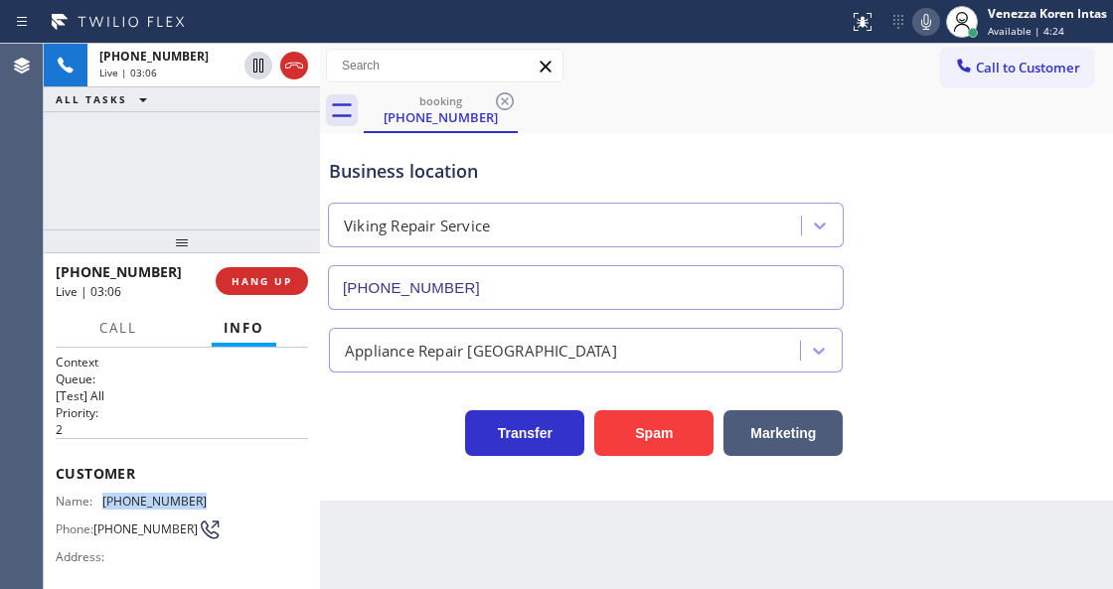
drag, startPoint x: 207, startPoint y: 492, endPoint x: 101, endPoint y: 501, distance: 105.7
click at [101, 501] on div "Name: [PHONE_NUMBER] Phone: [PHONE_NUMBER] Address:" at bounding box center [182, 533] width 252 height 79
copy div "[PHONE_NUMBER]"
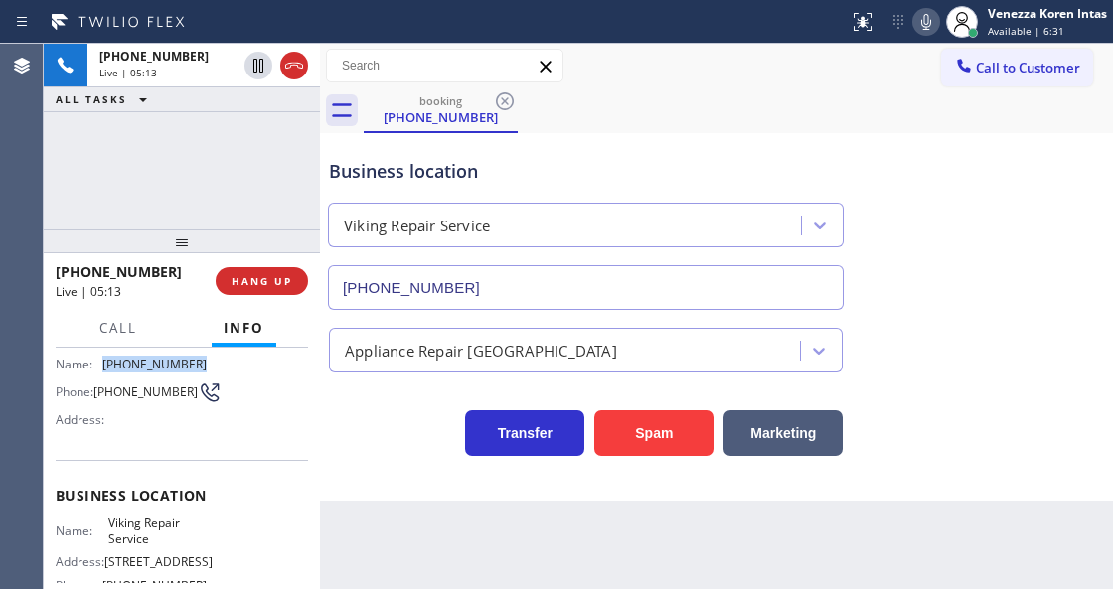
scroll to position [199, 0]
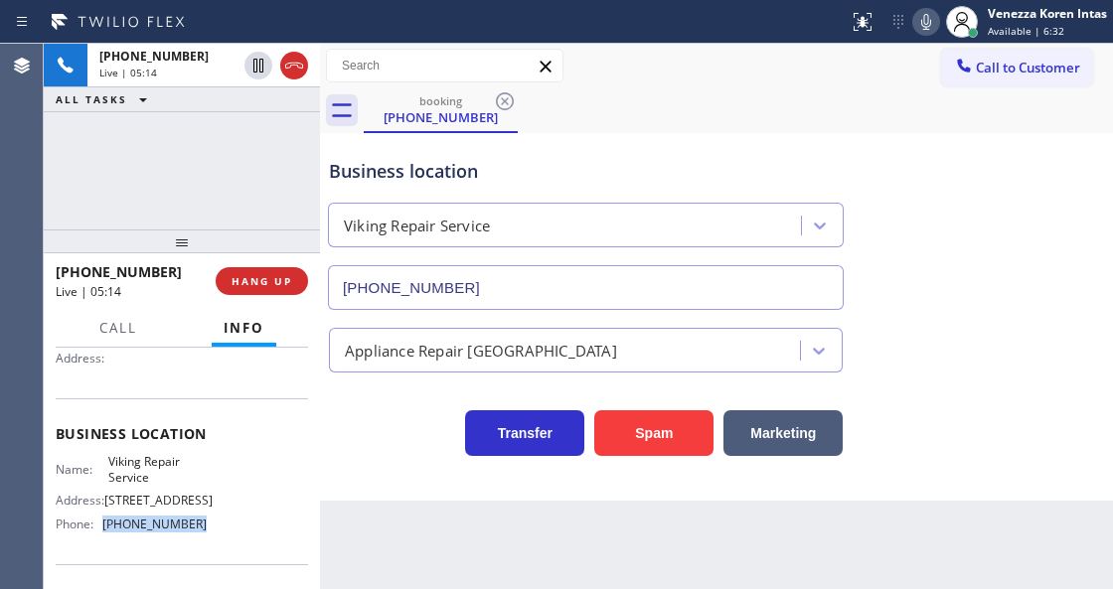
drag, startPoint x: 215, startPoint y: 525, endPoint x: 107, endPoint y: 529, distance: 107.4
click at [107, 529] on div "Name: Viking Repair Service Address: [STREET_ADDRESS] Phone: [PHONE_NUMBER]" at bounding box center [182, 496] width 252 height 85
copy span "[PHONE_NUMBER]"
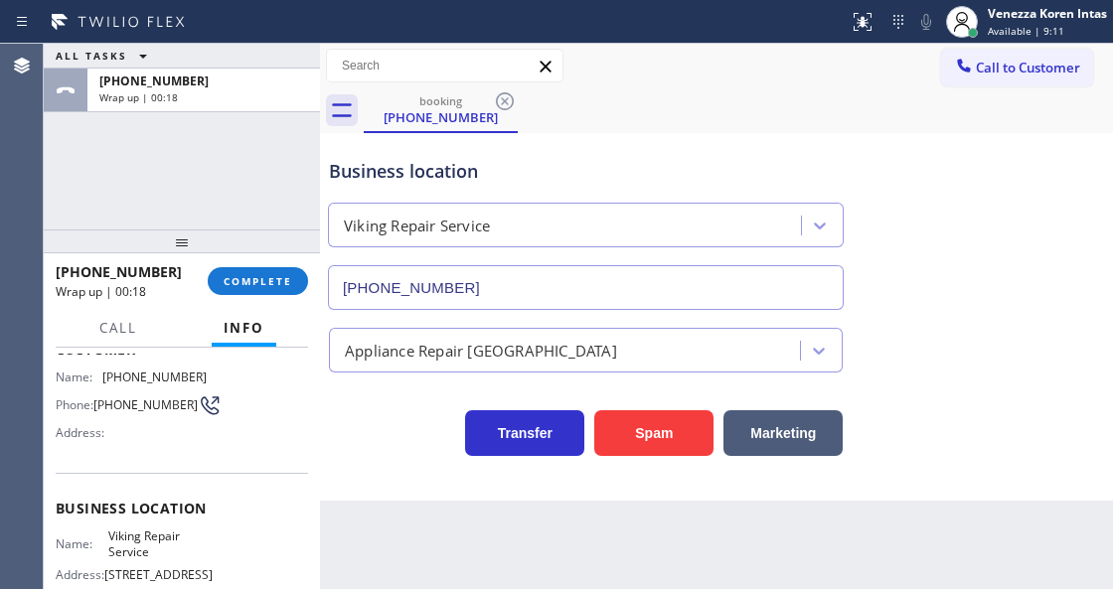
scroll to position [66, 0]
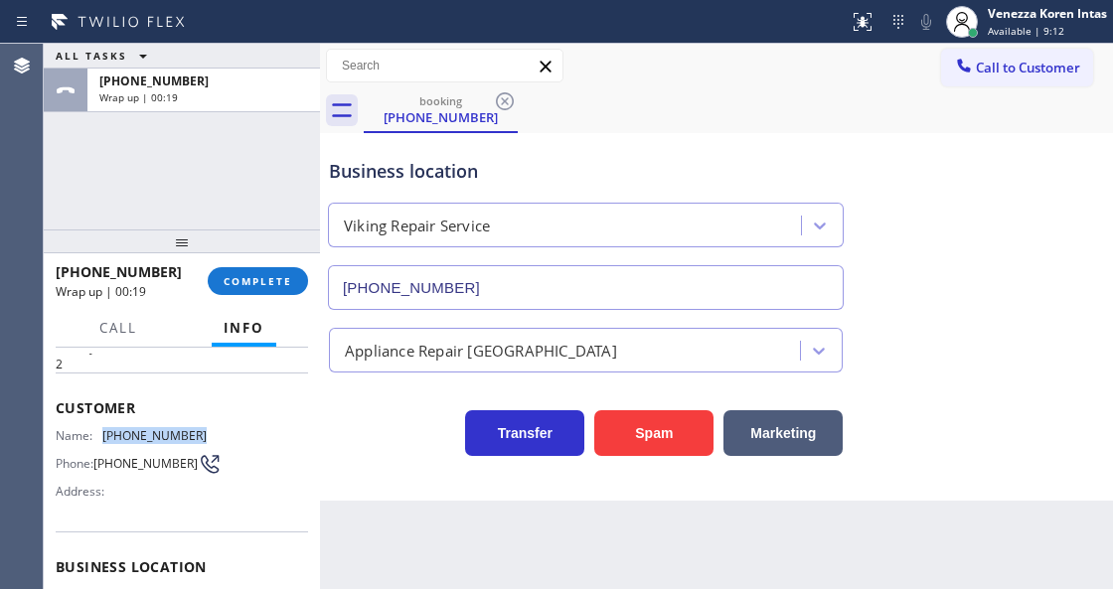
drag, startPoint x: 198, startPoint y: 425, endPoint x: 100, endPoint y: 430, distance: 97.5
click at [100, 430] on div "Name: [PHONE_NUMBER]" at bounding box center [131, 435] width 151 height 15
drag, startPoint x: 266, startPoint y: 281, endPoint x: 384, endPoint y: 302, distance: 119.1
click at [266, 280] on span "COMPLETE" at bounding box center [258, 281] width 69 height 14
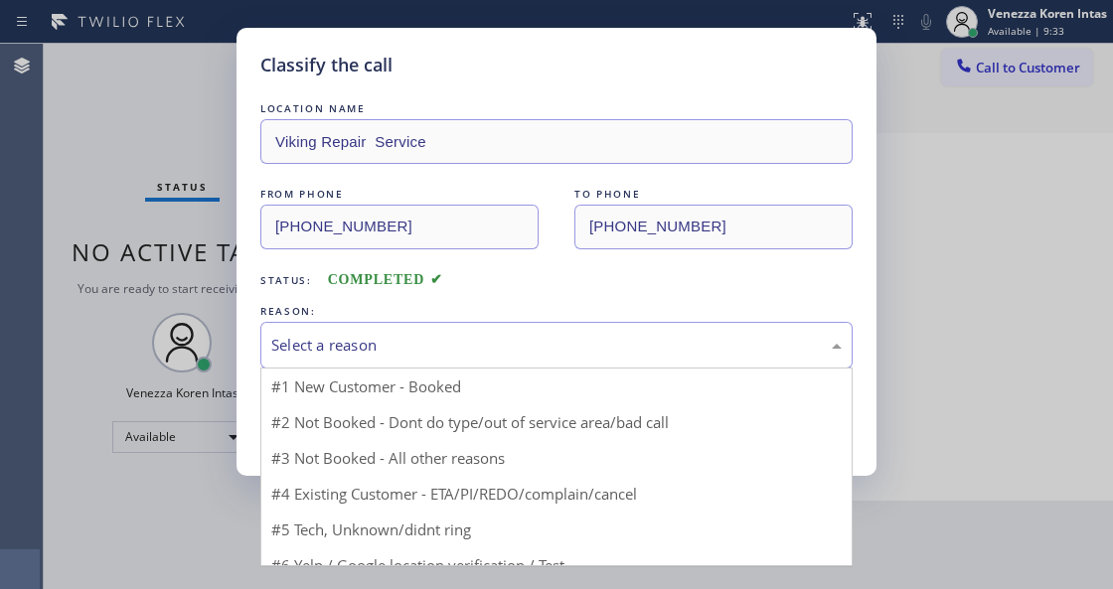
drag, startPoint x: 387, startPoint y: 394, endPoint x: 362, endPoint y: 405, distance: 27.6
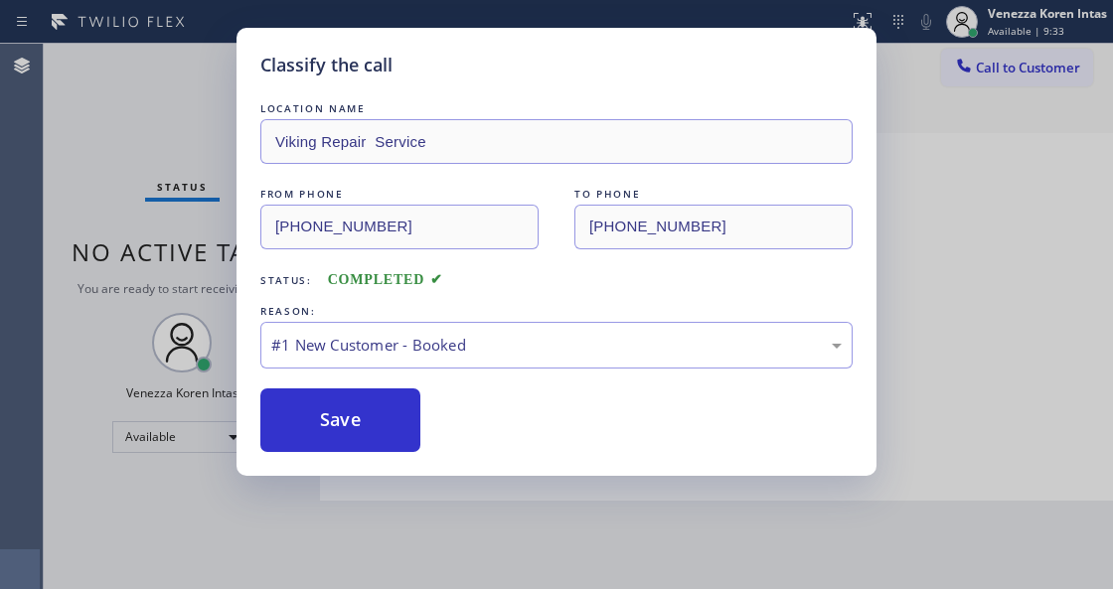
click at [344, 412] on button "Save" at bounding box center [340, 421] width 160 height 64
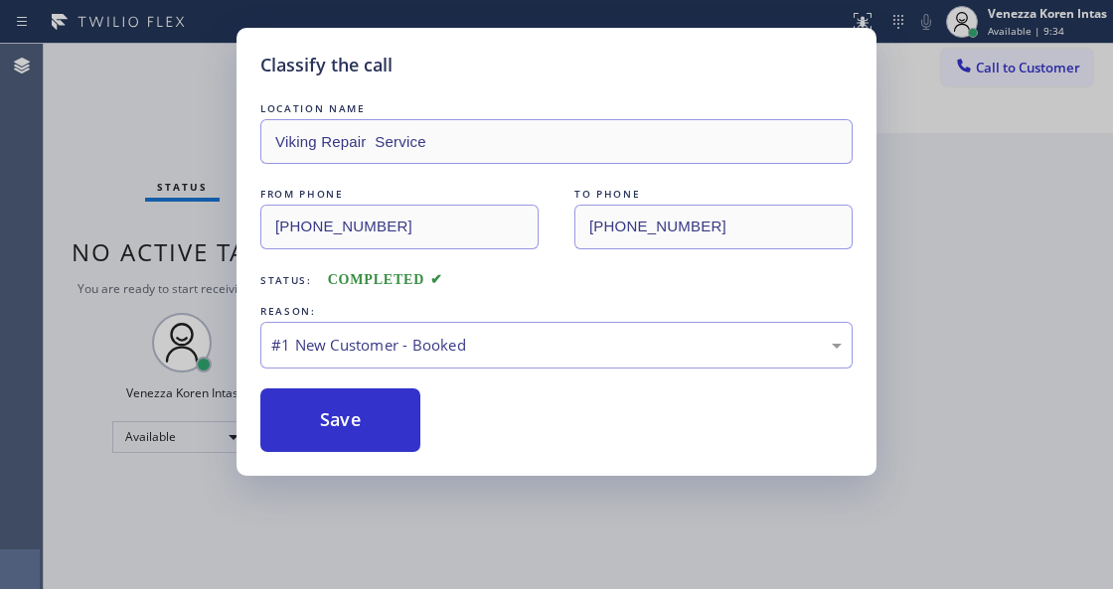
drag, startPoint x: 126, startPoint y: 119, endPoint x: 324, endPoint y: 342, distance: 297.8
click at [126, 119] on div "Classify the call LOCATION NAME [PERSON_NAME] Local Electrician Master FROM PHO…" at bounding box center [578, 317] width 1069 height 546
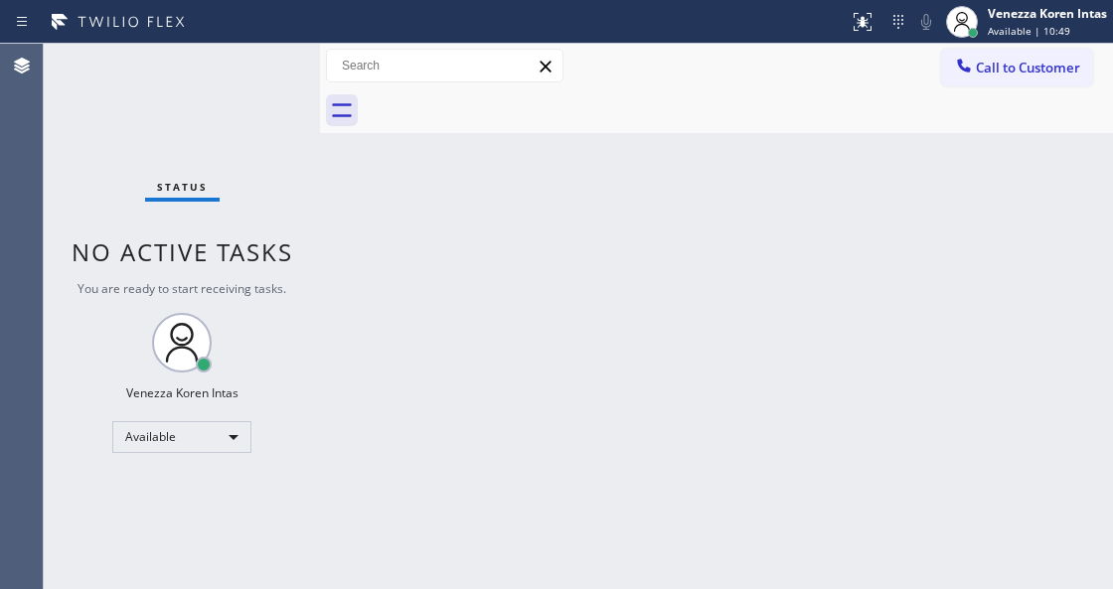
click at [232, 131] on div "Status No active tasks You are ready to start receiving tasks. Venezza Koren In…" at bounding box center [182, 317] width 276 height 546
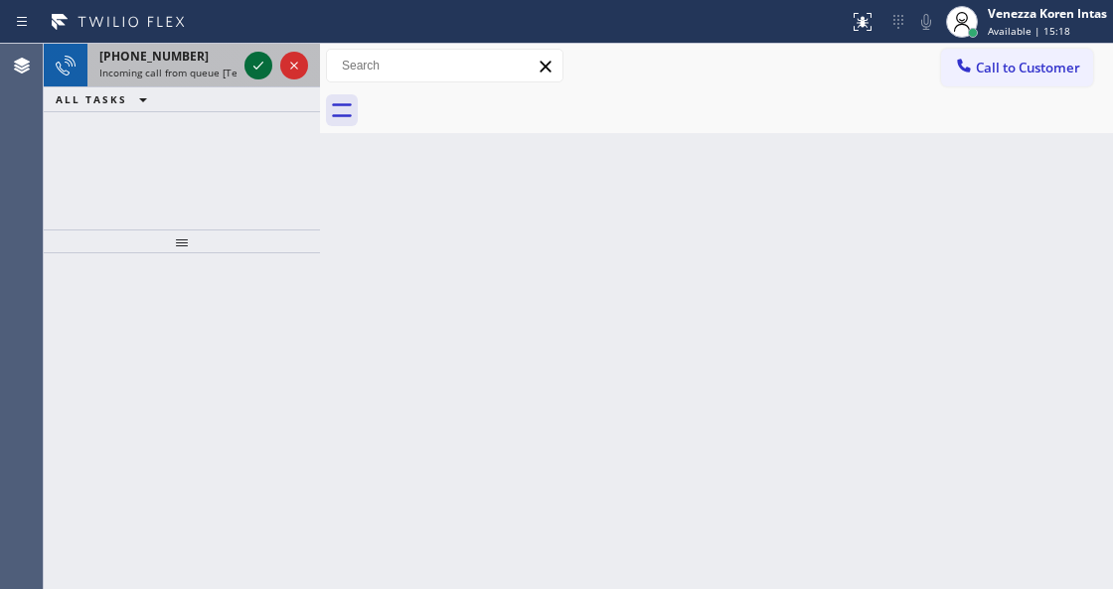
click at [258, 64] on icon at bounding box center [258, 66] width 24 height 24
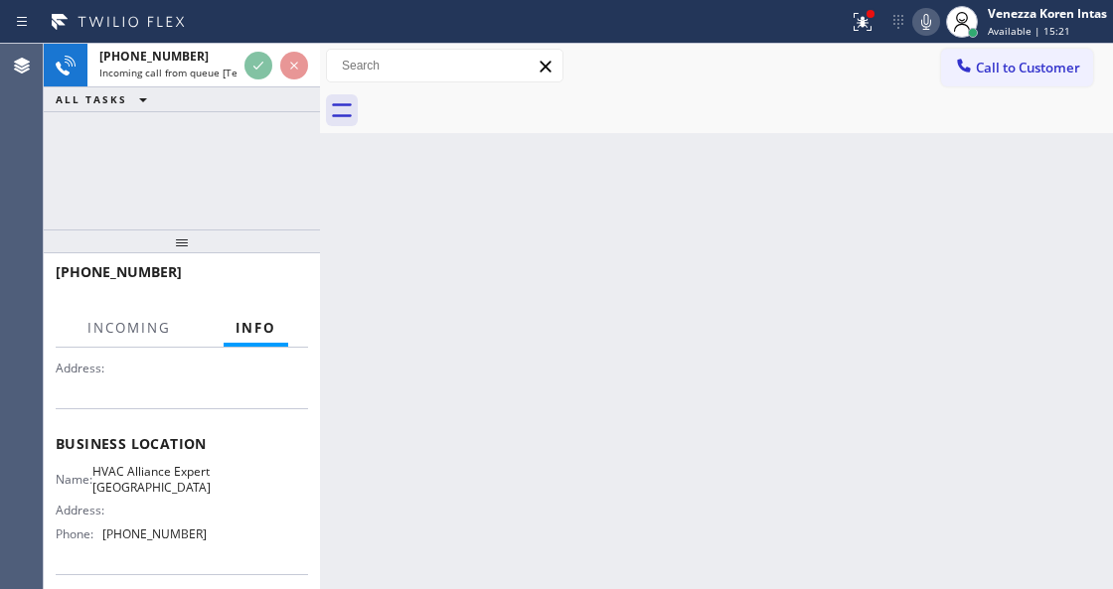
scroll to position [199, 0]
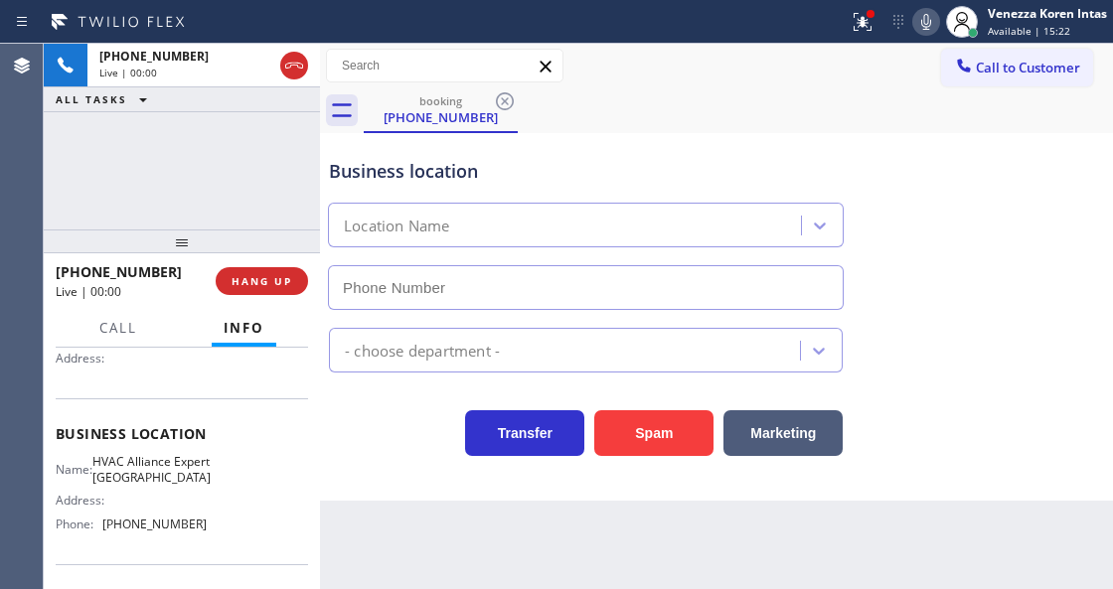
type input "[PHONE_NUMBER]"
click at [147, 157] on div "[PHONE_NUMBER] Live | 00:01 ALL TASKS ALL TASKS ACTIVE TASKS TASKS IN WRAP UP" at bounding box center [182, 137] width 276 height 186
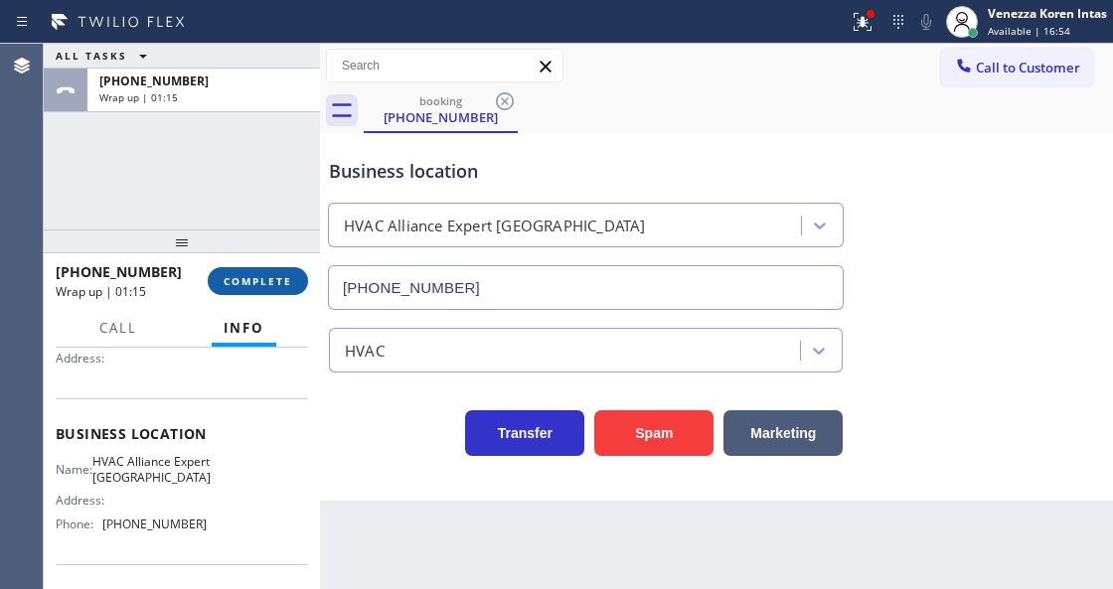
click at [260, 282] on span "COMPLETE" at bounding box center [258, 281] width 69 height 14
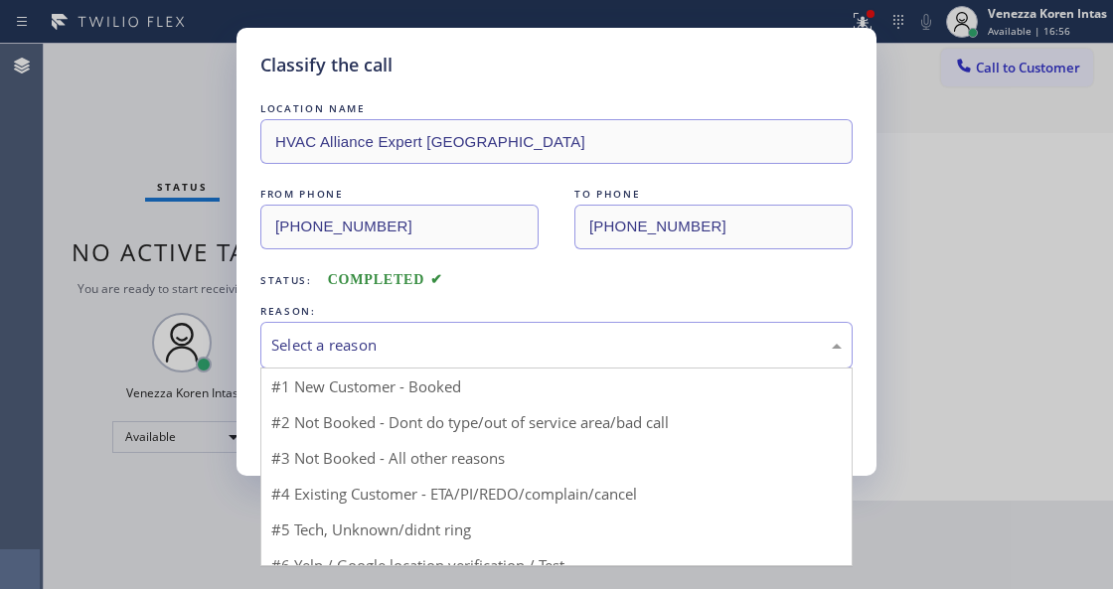
click at [483, 336] on div "Select a reason" at bounding box center [556, 345] width 570 height 23
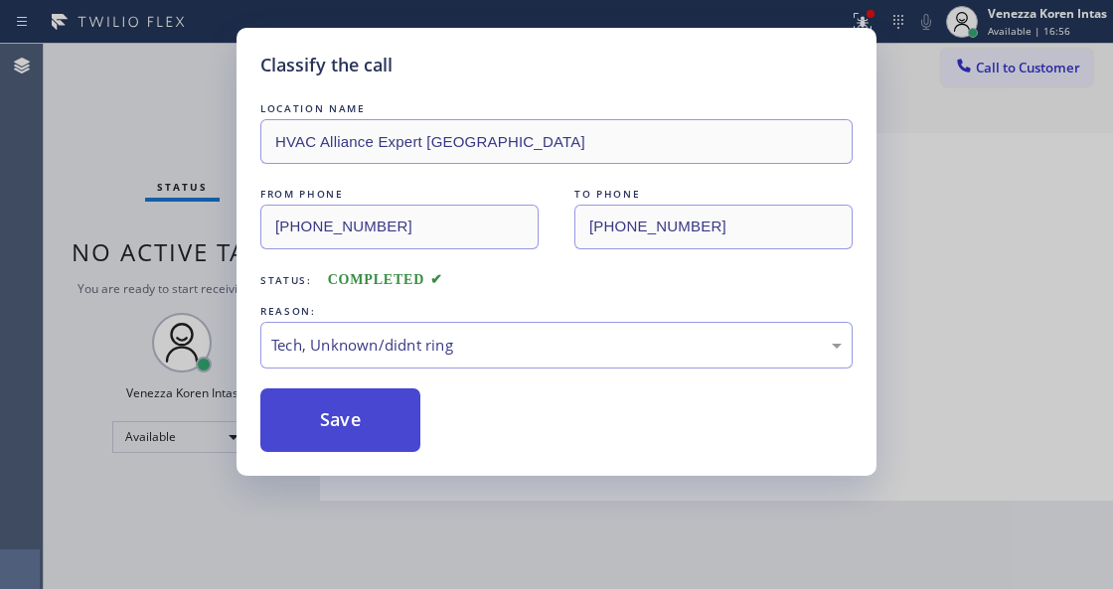
click at [385, 423] on button "Save" at bounding box center [340, 421] width 160 height 64
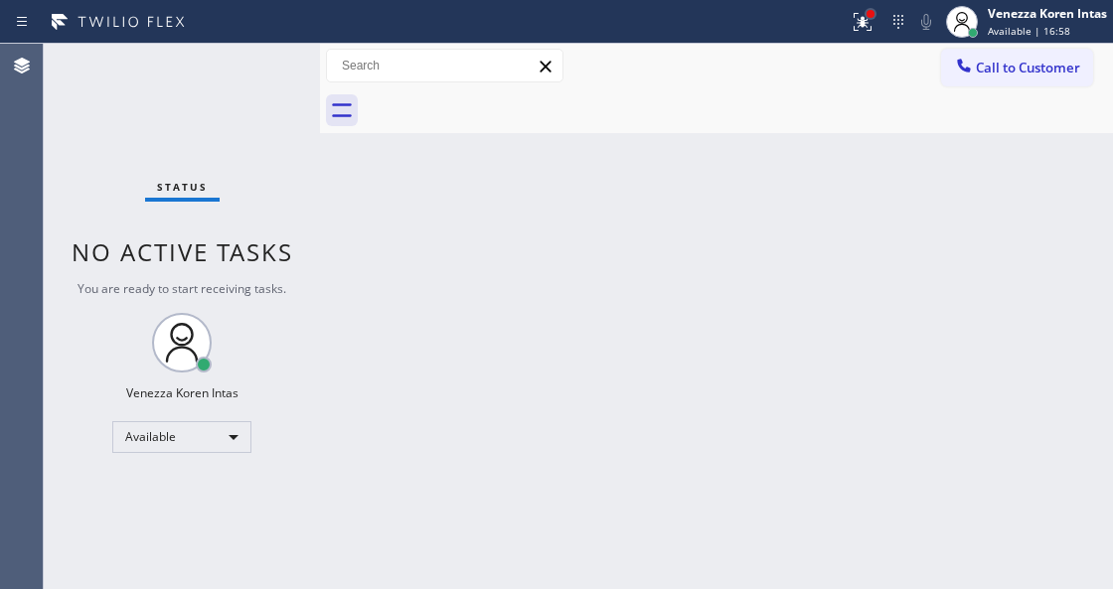
click at [867, 14] on div at bounding box center [871, 14] width 8 height 8
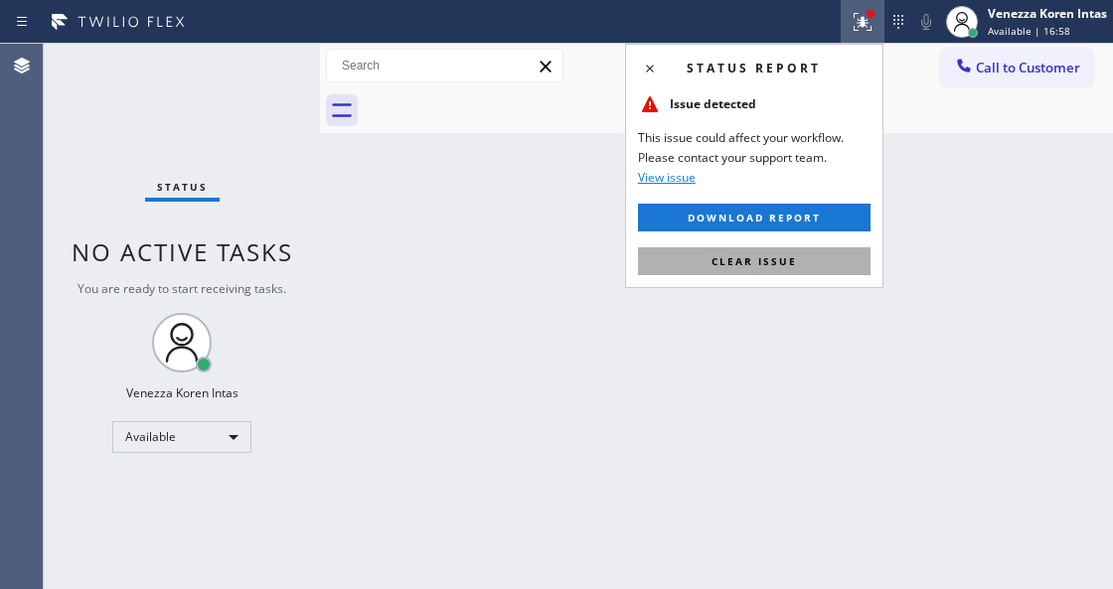
click at [795, 260] on button "Clear issue" at bounding box center [754, 261] width 233 height 28
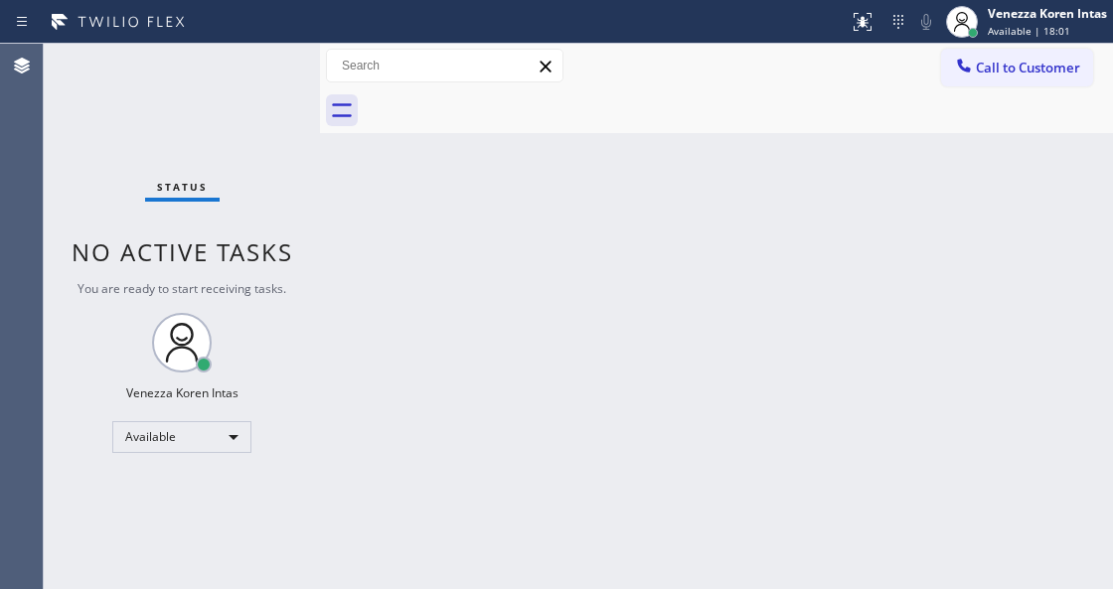
click at [415, 286] on div "Back to Dashboard Change Sender ID Customers Technicians Select a contact Outbo…" at bounding box center [716, 317] width 793 height 546
click at [27, 180] on div "Agent Desktop" at bounding box center [21, 317] width 43 height 546
click at [278, 78] on div "Status No active tasks You are ready to start receiving tasks. Venezza Koren In…" at bounding box center [182, 317] width 276 height 546
drag, startPoint x: 454, startPoint y: 172, endPoint x: 307, endPoint y: 231, distance: 158.3
click at [452, 174] on div "Back to Dashboard Change Sender ID Customers Technicians Select a contact Outbo…" at bounding box center [716, 317] width 793 height 546
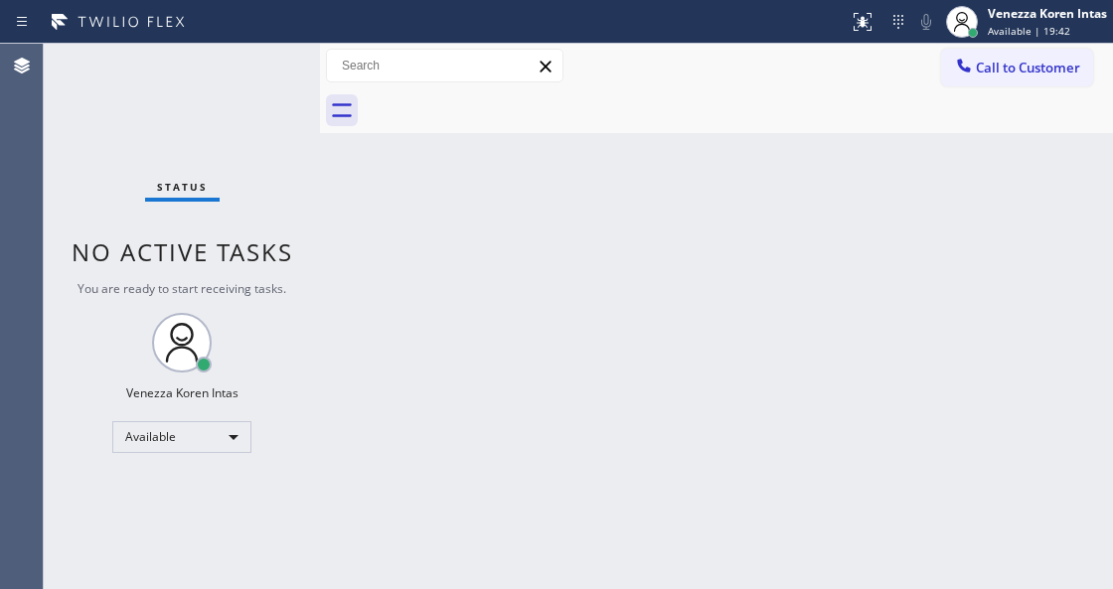
click at [20, 129] on div "Agent Desktop" at bounding box center [21, 317] width 43 height 546
click at [19, 137] on div "Agent Desktop" at bounding box center [21, 317] width 43 height 546
click at [256, 80] on div "Status No active tasks You are ready to start receiving tasks. Venezza Koren In…" at bounding box center [182, 317] width 276 height 546
click at [469, 329] on div "Back to Dashboard Change Sender ID Customers Technicians Select a contact Outbo…" at bounding box center [716, 317] width 793 height 546
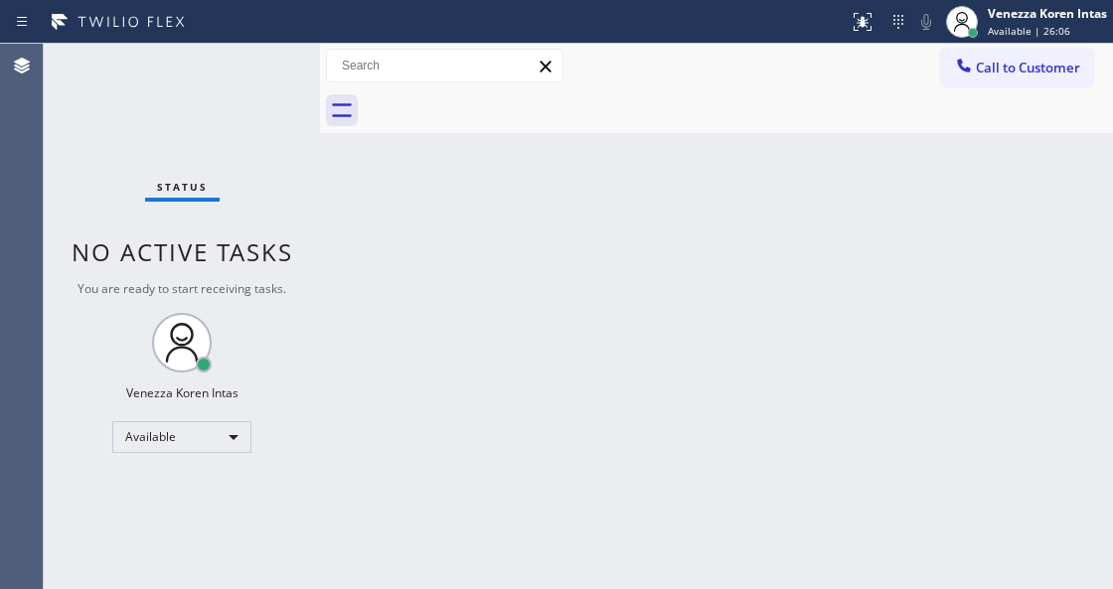
click at [274, 94] on div "Status No active tasks You are ready to start receiving tasks. Venezza Koren In…" at bounding box center [182, 317] width 276 height 546
click at [271, 81] on div "Status No active tasks You are ready to start receiving tasks. Venezza Koren In…" at bounding box center [182, 317] width 276 height 546
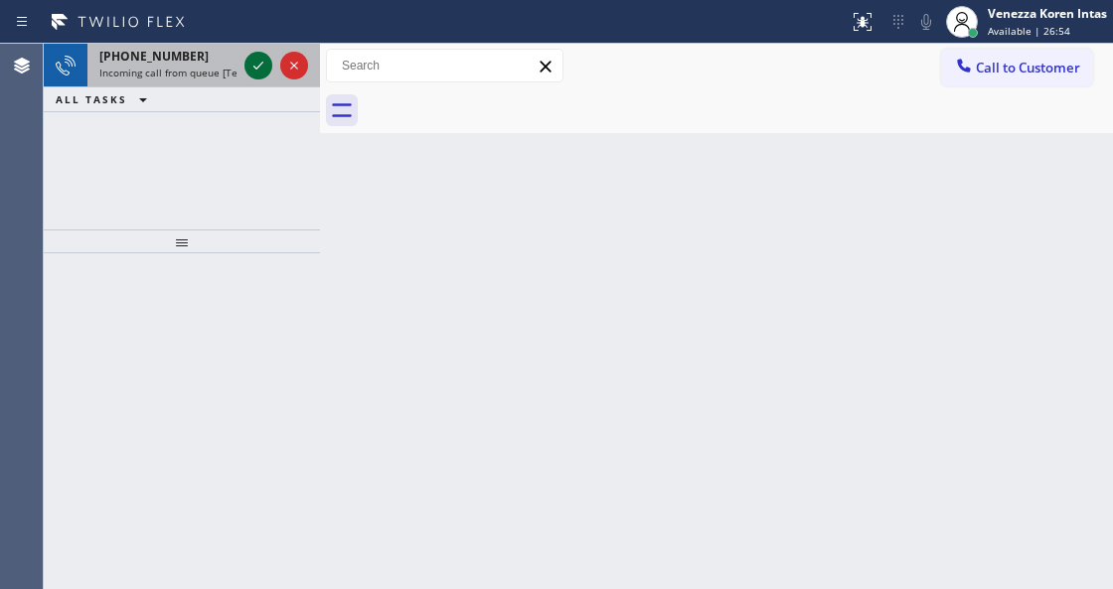
click at [262, 64] on icon at bounding box center [258, 66] width 24 height 24
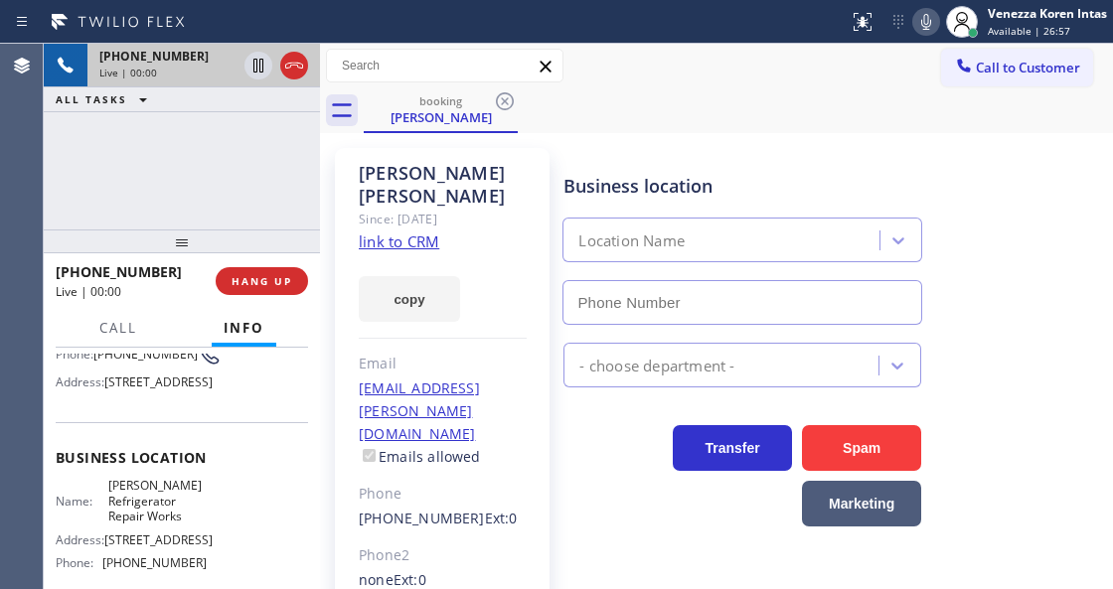
scroll to position [199, 0]
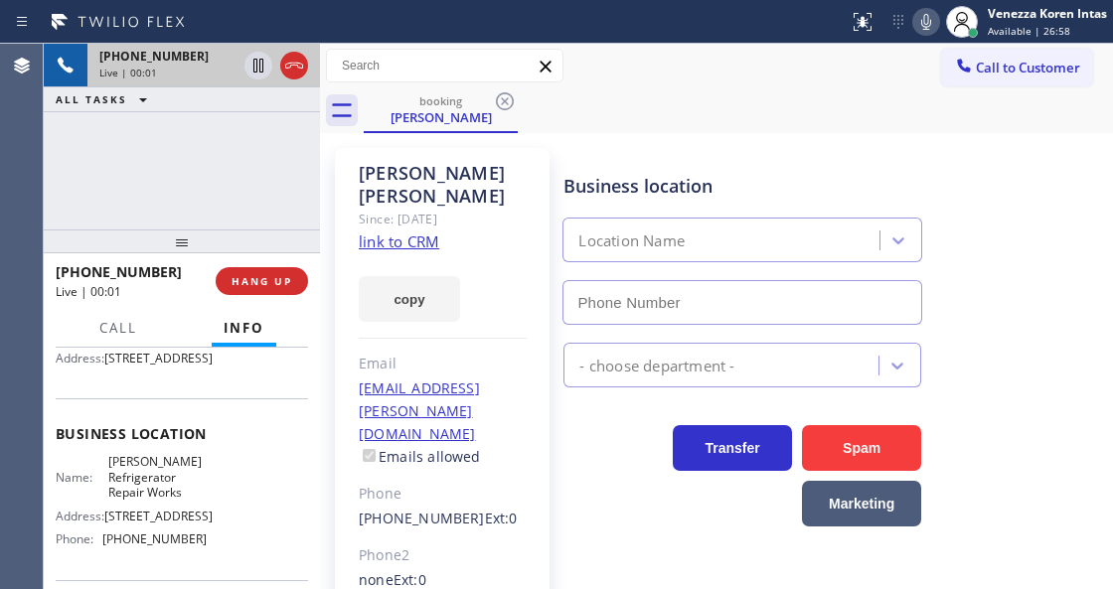
type input "[PHONE_NUMBER]"
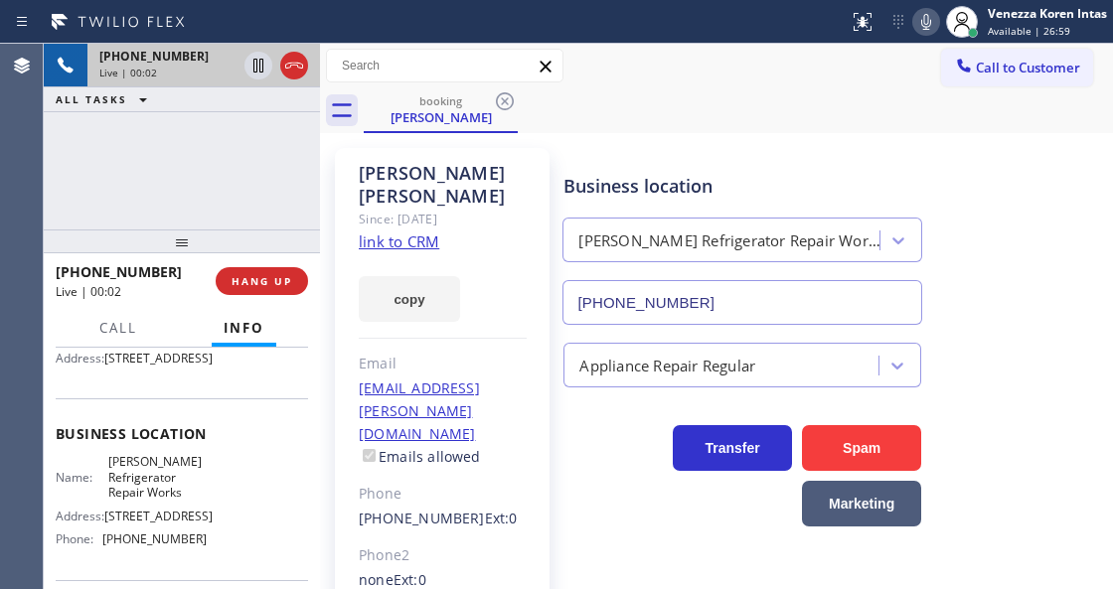
click at [409, 232] on link "link to CRM" at bounding box center [399, 242] width 80 height 20
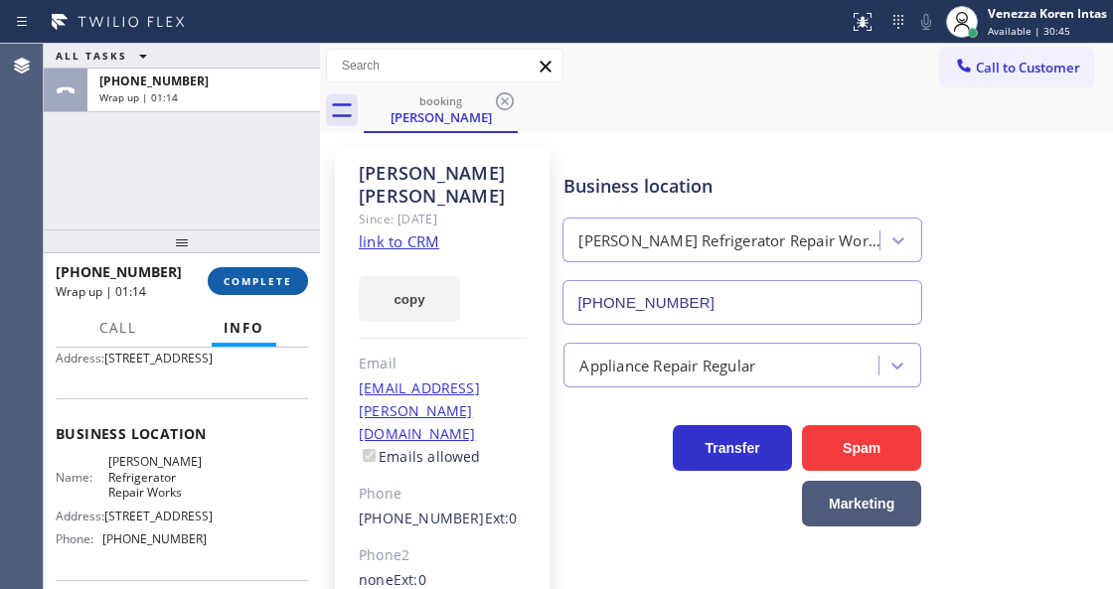
click at [275, 281] on span "COMPLETE" at bounding box center [258, 281] width 69 height 14
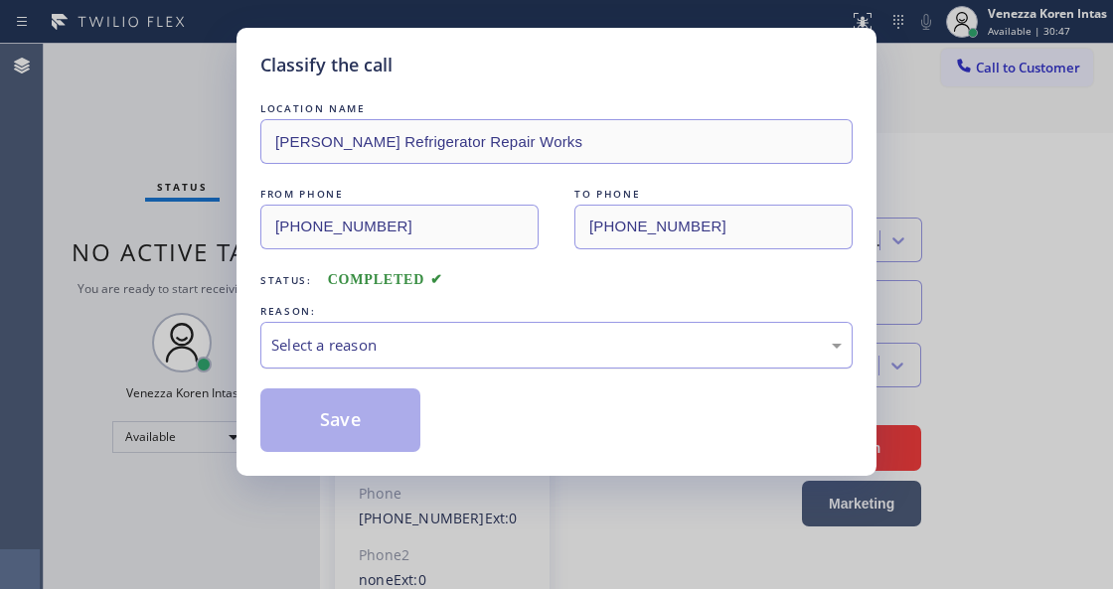
click at [411, 331] on div "Select a reason" at bounding box center [556, 345] width 592 height 47
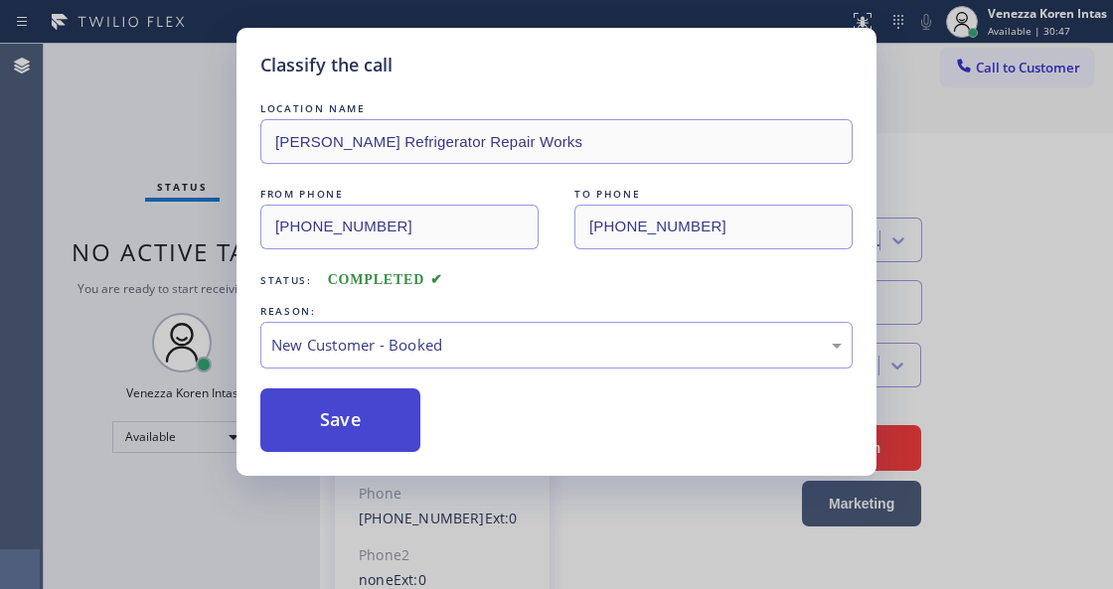
click at [390, 415] on button "Save" at bounding box center [340, 421] width 160 height 64
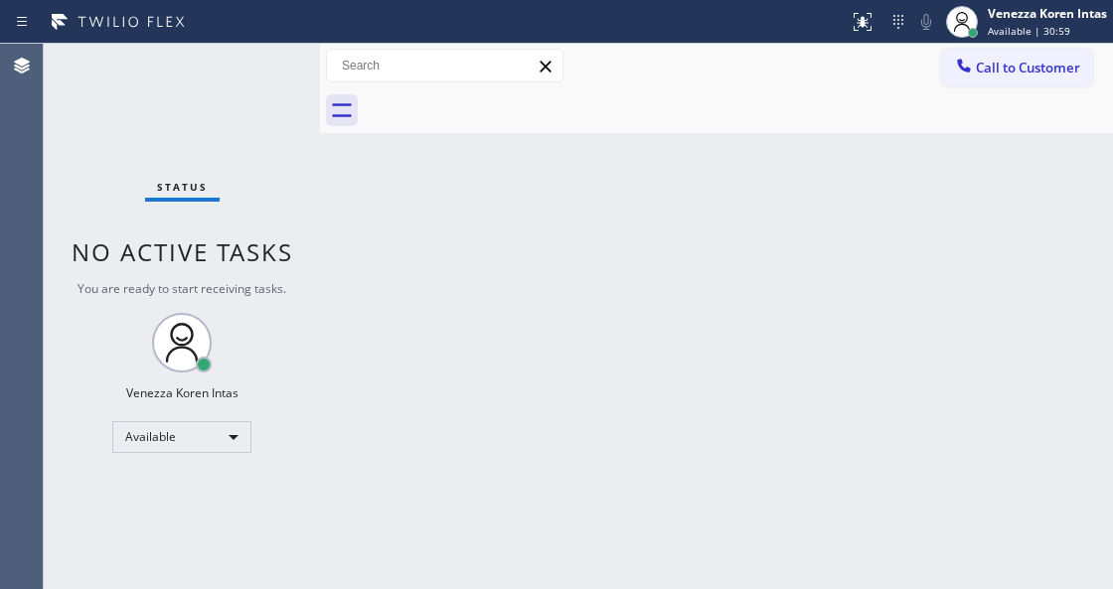
click at [286, 75] on div "Status No active tasks You are ready to start receiving tasks. Venezza Koren In…" at bounding box center [182, 317] width 276 height 546
drag, startPoint x: 297, startPoint y: 169, endPoint x: 229, endPoint y: 91, distance: 103.5
click at [296, 169] on div "Status No active tasks You are ready to start receiving tasks. Venezza Koren In…" at bounding box center [182, 317] width 276 height 546
click at [252, 72] on div "Status No active tasks You are ready to start receiving tasks. Venezza Koren In…" at bounding box center [182, 317] width 276 height 546
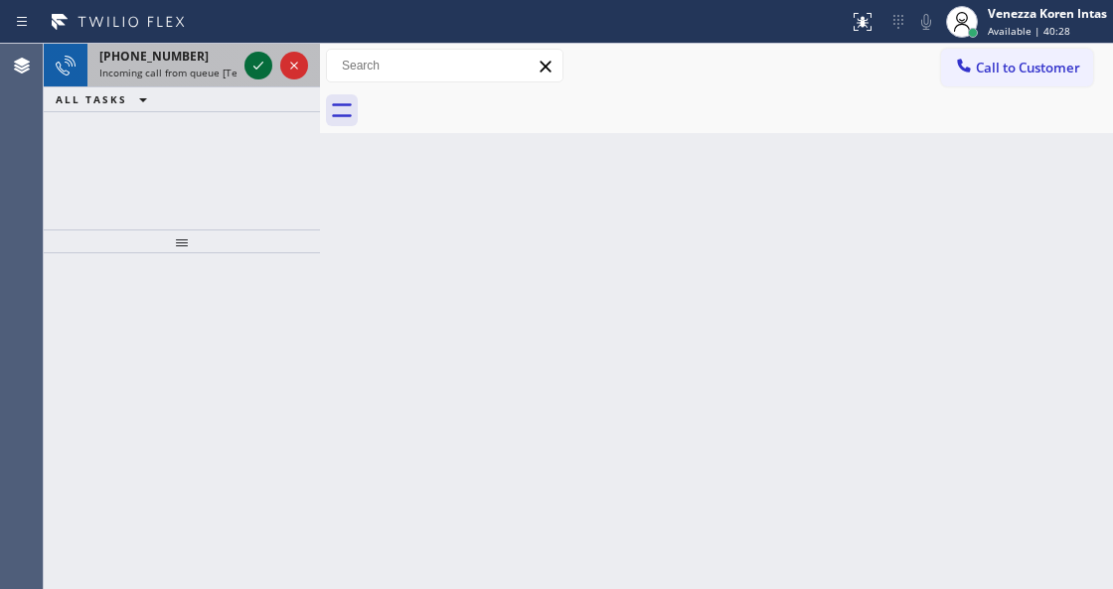
click at [252, 72] on icon at bounding box center [258, 66] width 24 height 24
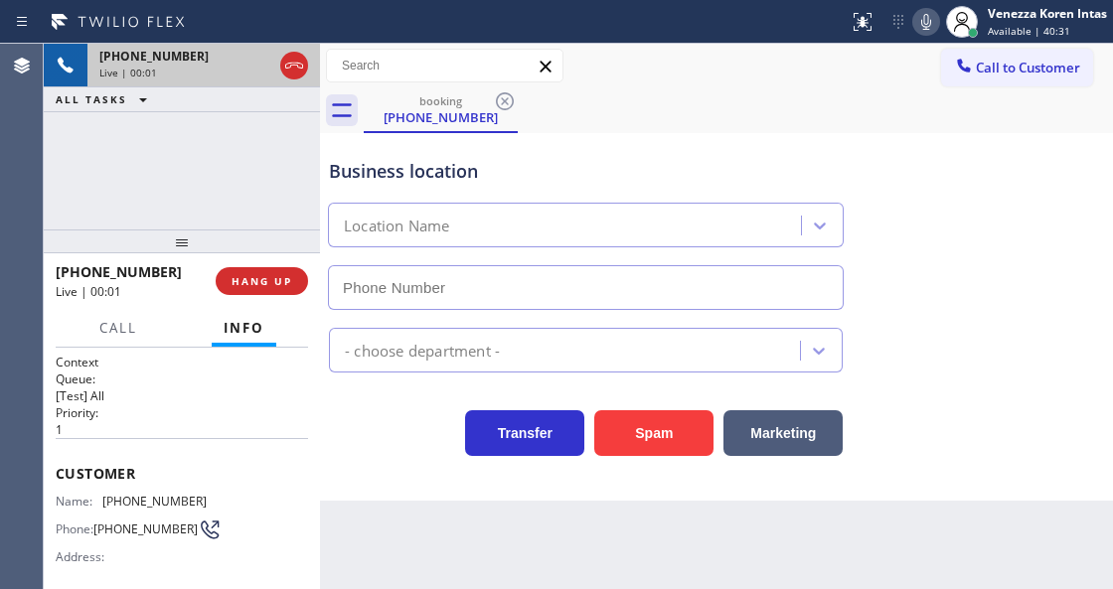
scroll to position [199, 0]
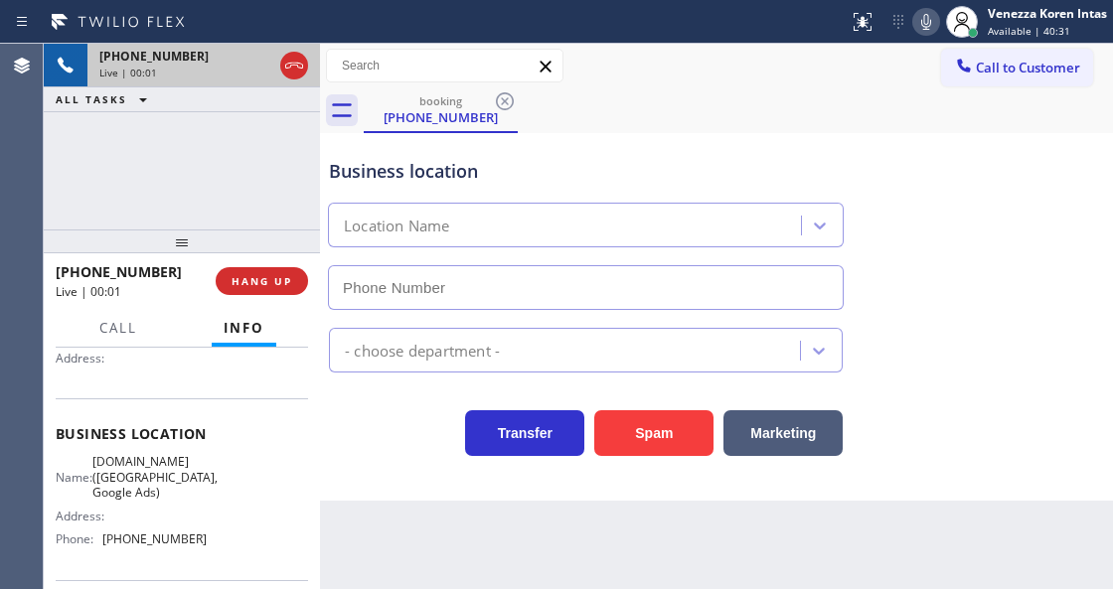
type input "[PHONE_NUMBER]"
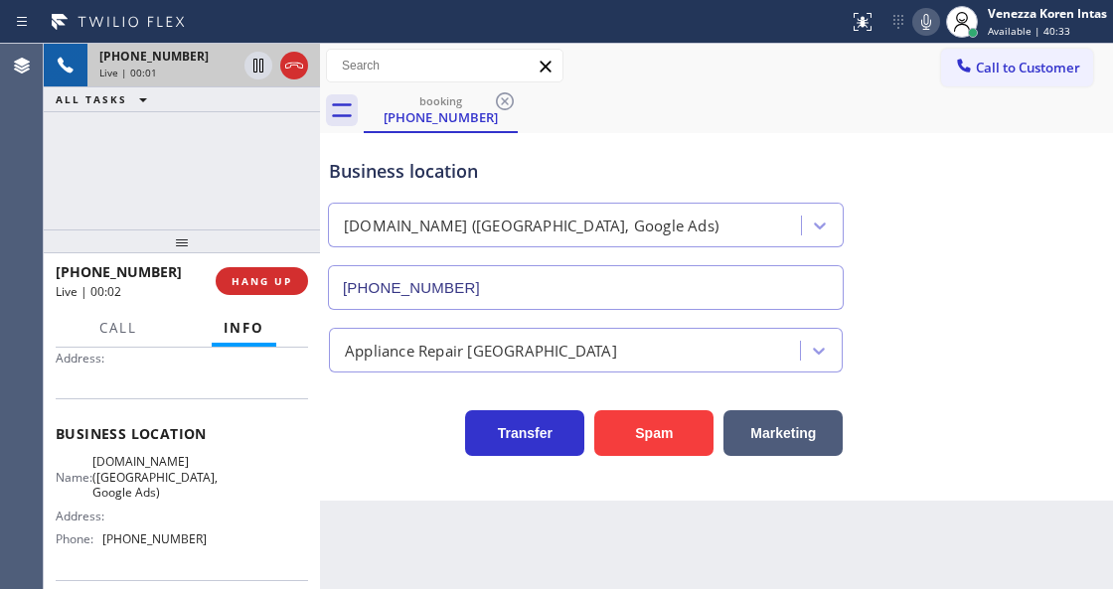
click at [174, 161] on div "[PHONE_NUMBER] Live | 00:01 ALL TASKS ALL TASKS ACTIVE TASKS TASKS IN WRAP UP" at bounding box center [182, 137] width 276 height 186
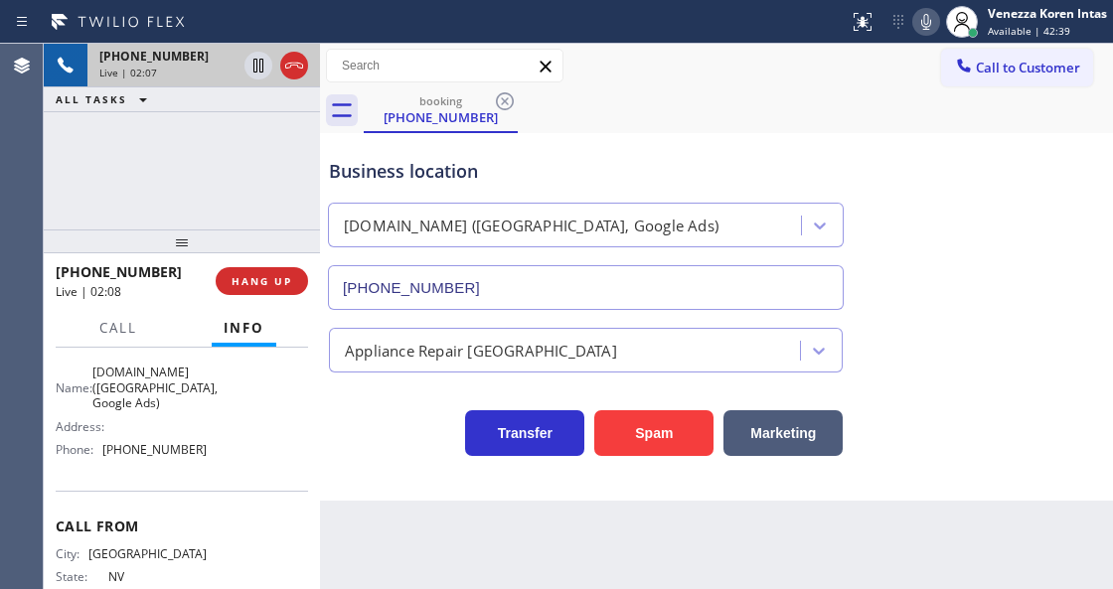
scroll to position [264, 0]
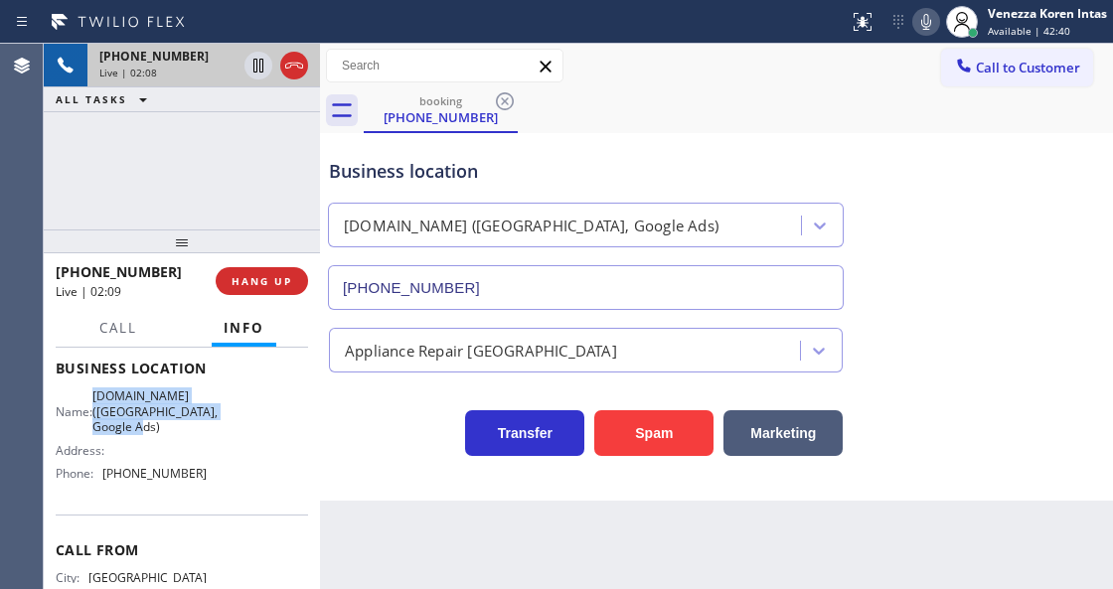
drag, startPoint x: 89, startPoint y: 390, endPoint x: 135, endPoint y: 433, distance: 63.3
click at [135, 433] on div "Name: [DOMAIN_NAME] ([GEOGRAPHIC_DATA], Google Ads)" at bounding box center [131, 412] width 151 height 46
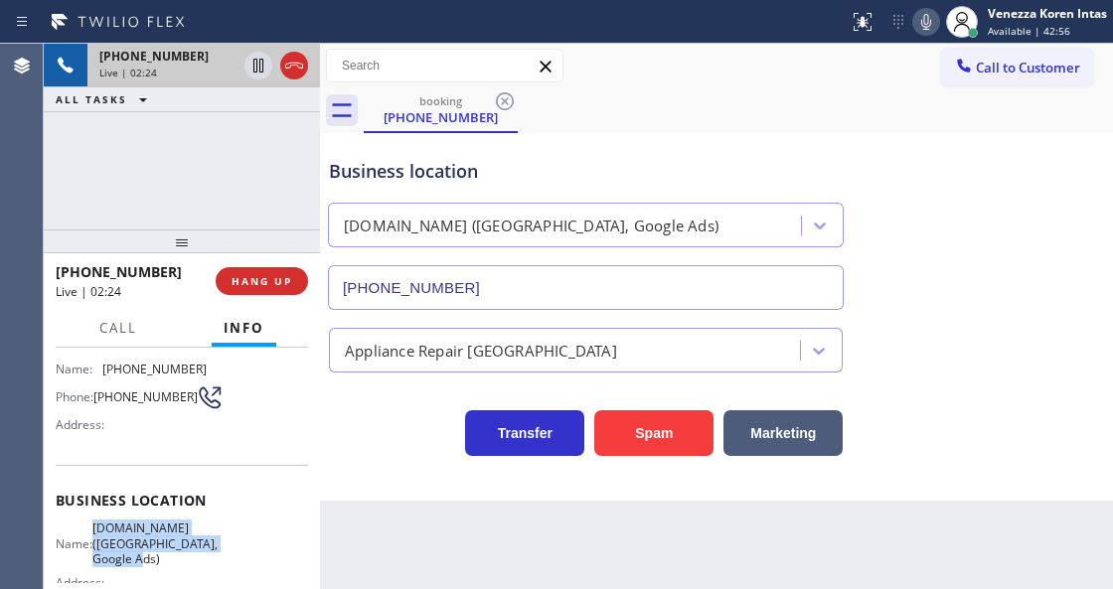
scroll to position [66, 0]
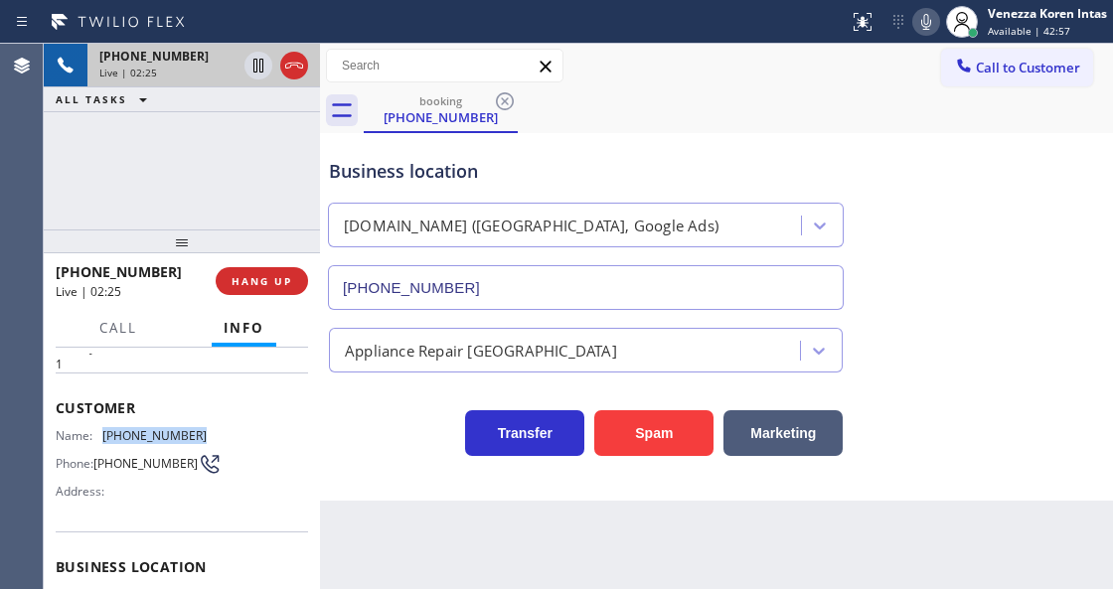
drag, startPoint x: 195, startPoint y: 429, endPoint x: 100, endPoint y: 432, distance: 94.5
click at [100, 432] on div "Name: [PHONE_NUMBER] Phone: [PHONE_NUMBER] Address:" at bounding box center [182, 467] width 252 height 79
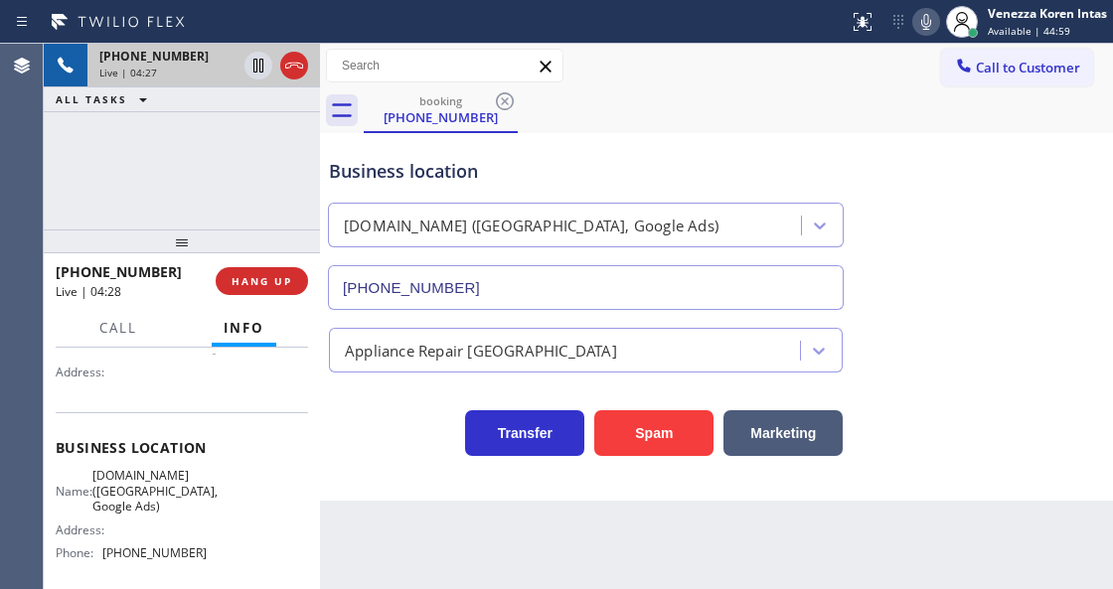
scroll to position [199, 0]
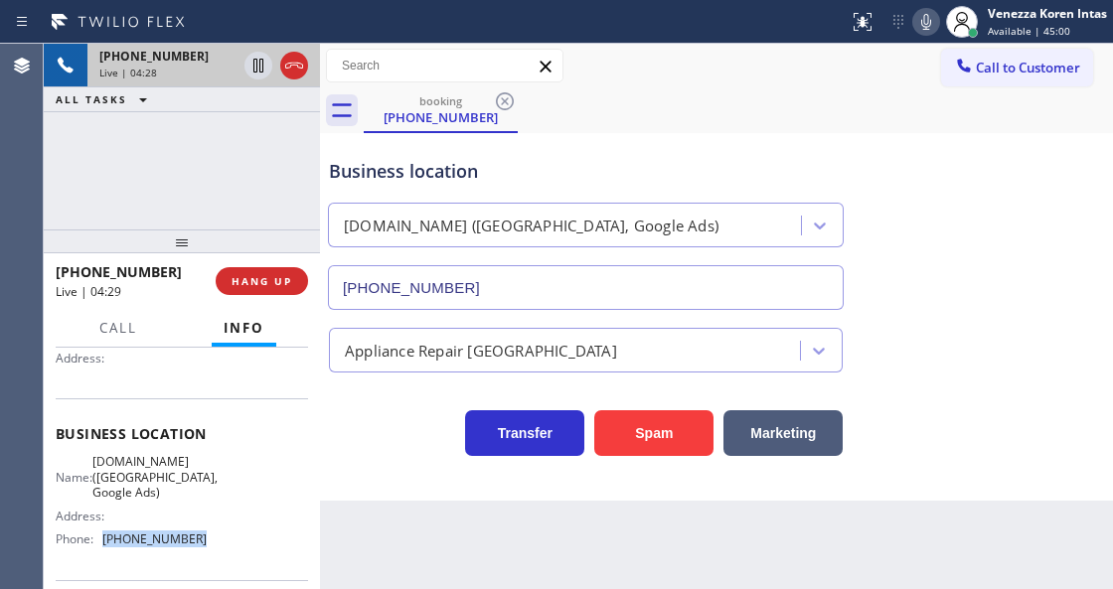
drag, startPoint x: 198, startPoint y: 537, endPoint x: 106, endPoint y: 541, distance: 91.5
click at [106, 541] on span "[PHONE_NUMBER]" at bounding box center [154, 539] width 104 height 15
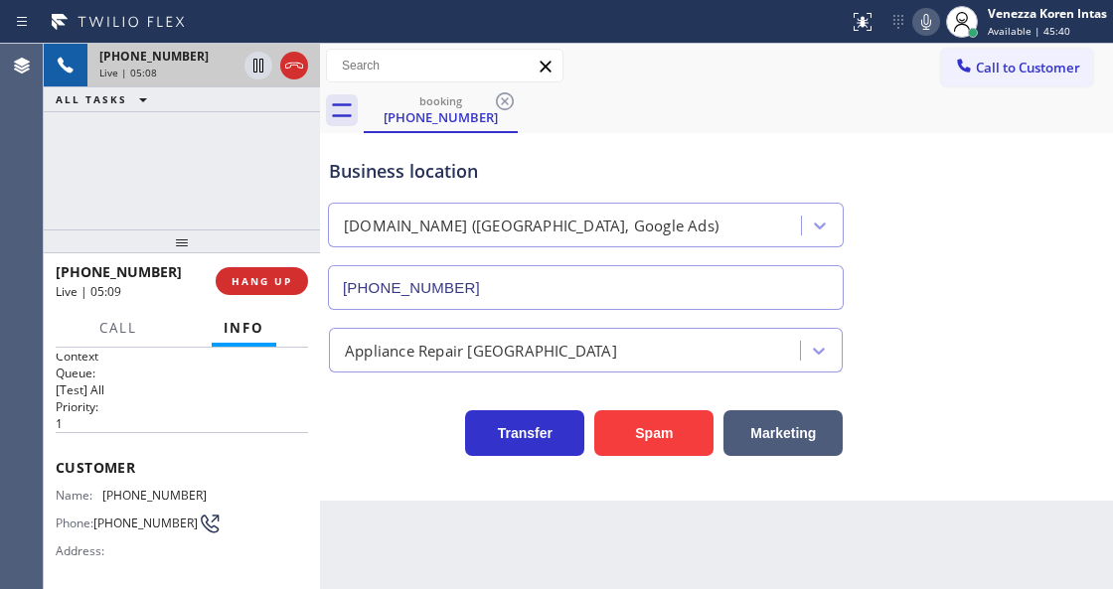
scroll to position [0, 0]
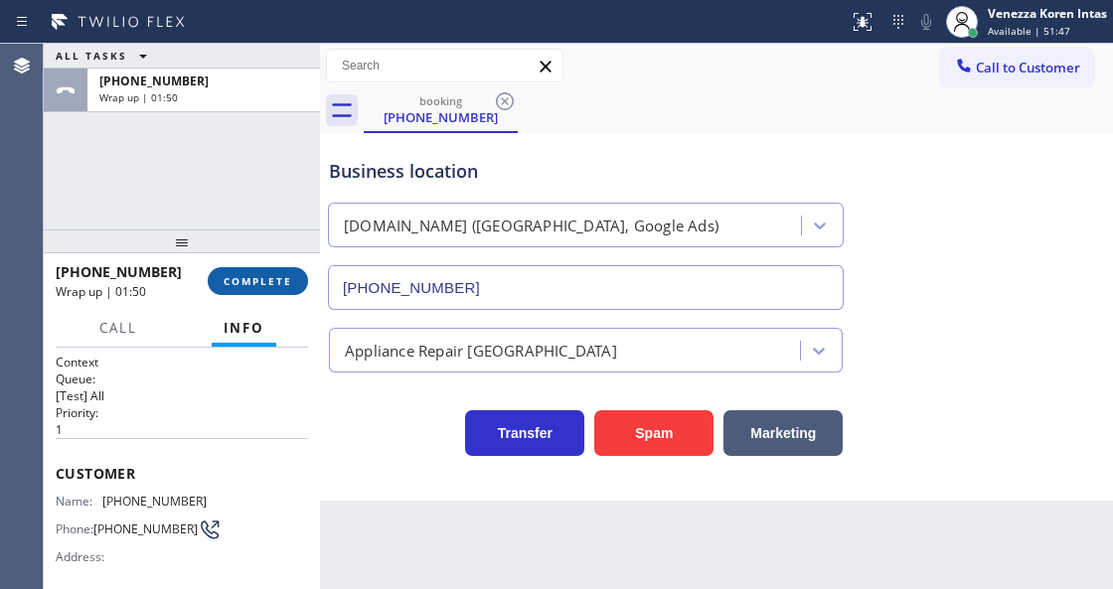
click at [238, 276] on span "COMPLETE" at bounding box center [258, 281] width 69 height 14
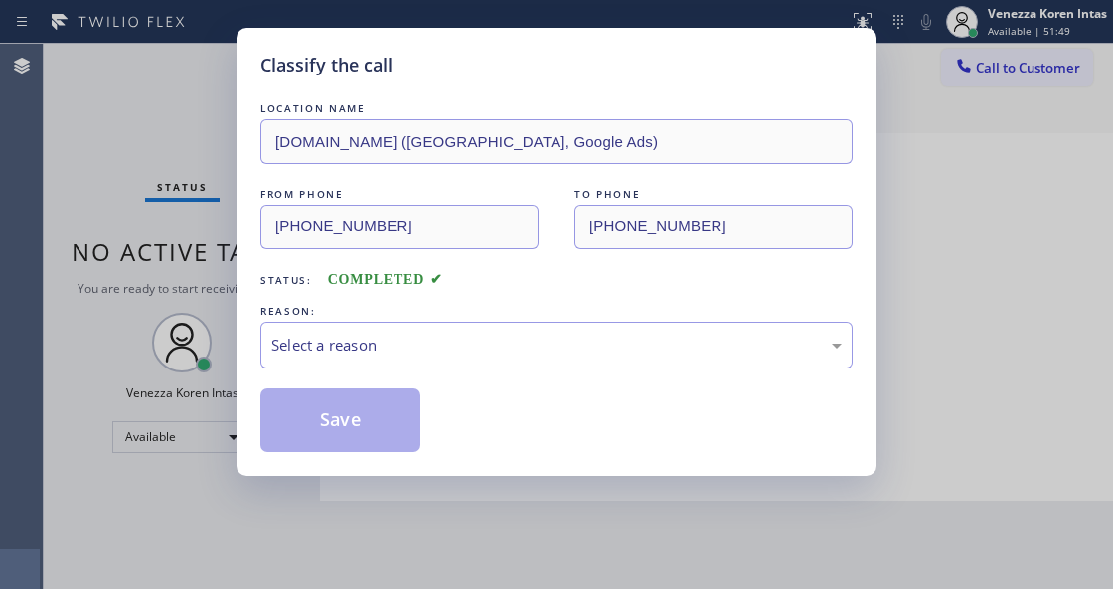
click at [400, 320] on div "REASON:" at bounding box center [556, 311] width 592 height 21
click at [386, 349] on div "Select a reason" at bounding box center [556, 345] width 570 height 23
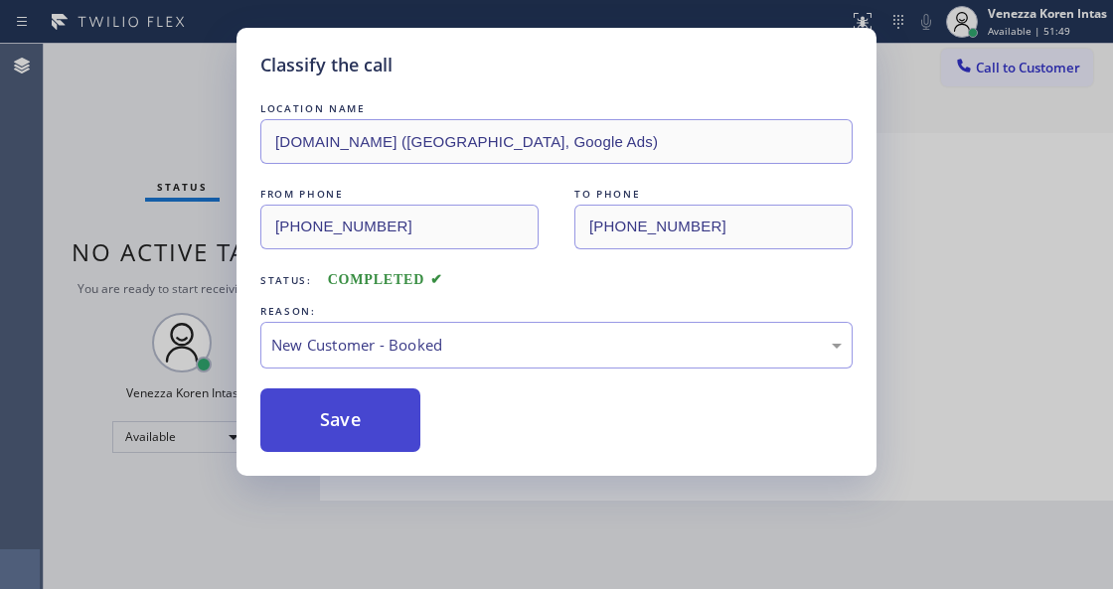
click at [374, 397] on button "Save" at bounding box center [340, 421] width 160 height 64
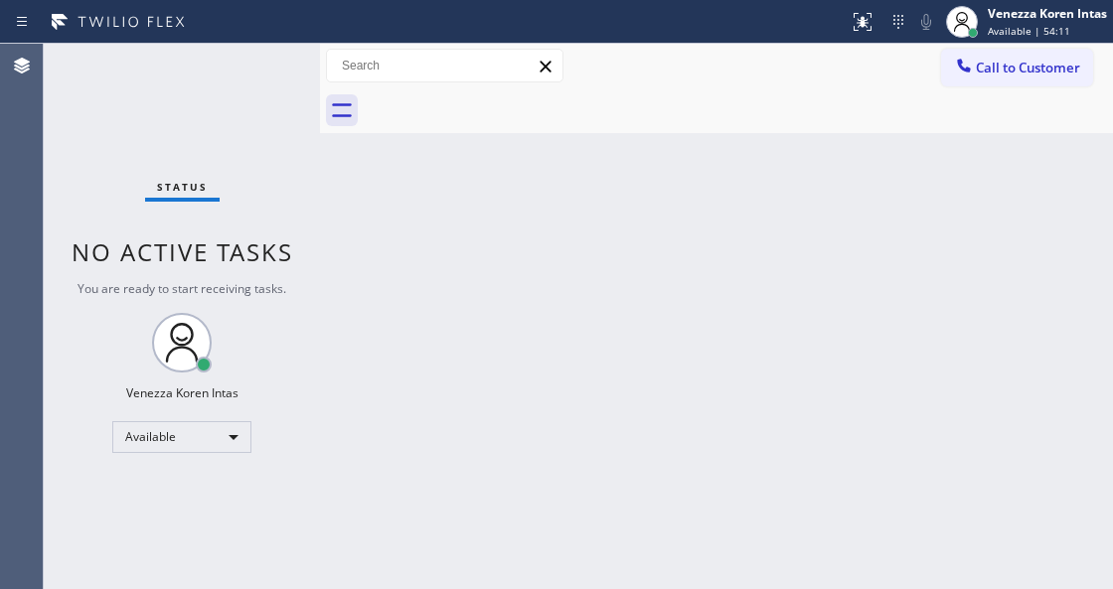
drag, startPoint x: 527, startPoint y: 320, endPoint x: 525, endPoint y: 334, distance: 14.1
click at [526, 325] on div "Back to Dashboard Change Sender ID Customers Technicians Select a contact Outbo…" at bounding box center [716, 317] width 793 height 546
drag, startPoint x: 263, startPoint y: 213, endPoint x: 324, endPoint y: 276, distance: 87.9
click at [263, 213] on div "Status No active tasks You are ready to start receiving tasks. Venezza Koren In…" at bounding box center [182, 317] width 276 height 546
click at [339, 298] on div "Back to Dashboard Change Sender ID Customers Technicians Select a contact Outbo…" at bounding box center [716, 317] width 793 height 546
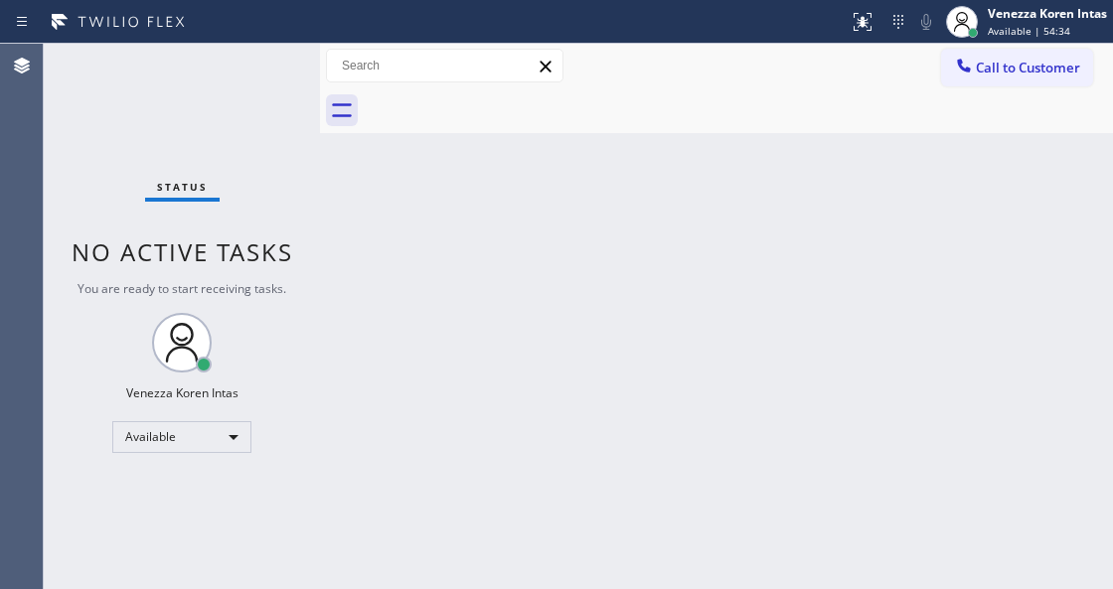
click at [480, 336] on div "Back to Dashboard Change Sender ID Customers Technicians Select a contact Outbo…" at bounding box center [716, 317] width 793 height 546
drag, startPoint x: 350, startPoint y: 258, endPoint x: 382, endPoint y: 372, distance: 117.7
click at [350, 258] on div "Back to Dashboard Change Sender ID Customers Technicians Select a contact Outbo…" at bounding box center [716, 317] width 793 height 546
drag, startPoint x: 262, startPoint y: 194, endPoint x: 183, endPoint y: 144, distance: 93.7
click at [262, 194] on div "Status No active tasks You are ready to start receiving tasks. Venezza Koren In…" at bounding box center [182, 317] width 276 height 546
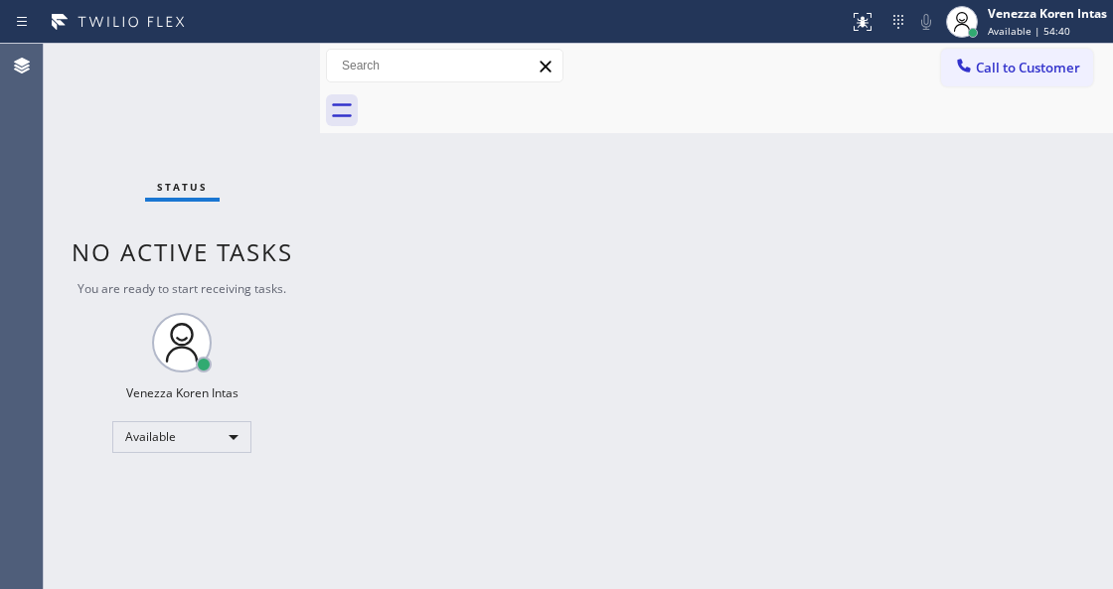
drag, startPoint x: 183, startPoint y: 144, endPoint x: 227, endPoint y: 107, distance: 57.1
click at [187, 139] on div "Status No active tasks You are ready to start receiving tasks. Venezza Koren In…" at bounding box center [182, 317] width 276 height 546
click at [228, 106] on div "Status No active tasks You are ready to start receiving tasks. Venezza Koren In…" at bounding box center [182, 317] width 276 height 546
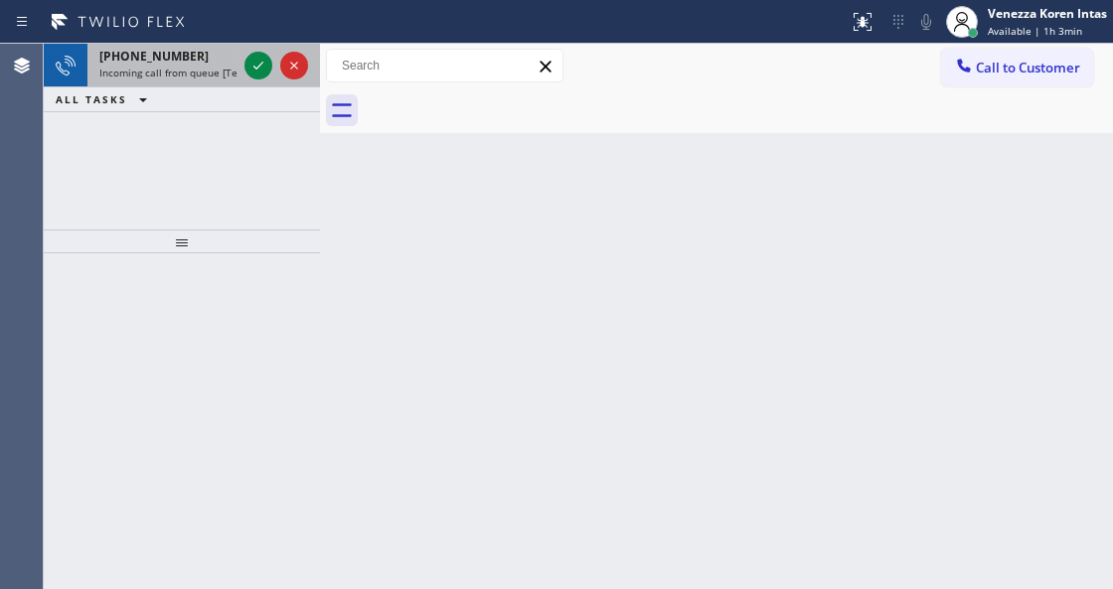
click at [211, 66] on span "Incoming call from queue [Test] All" at bounding box center [181, 73] width 165 height 14
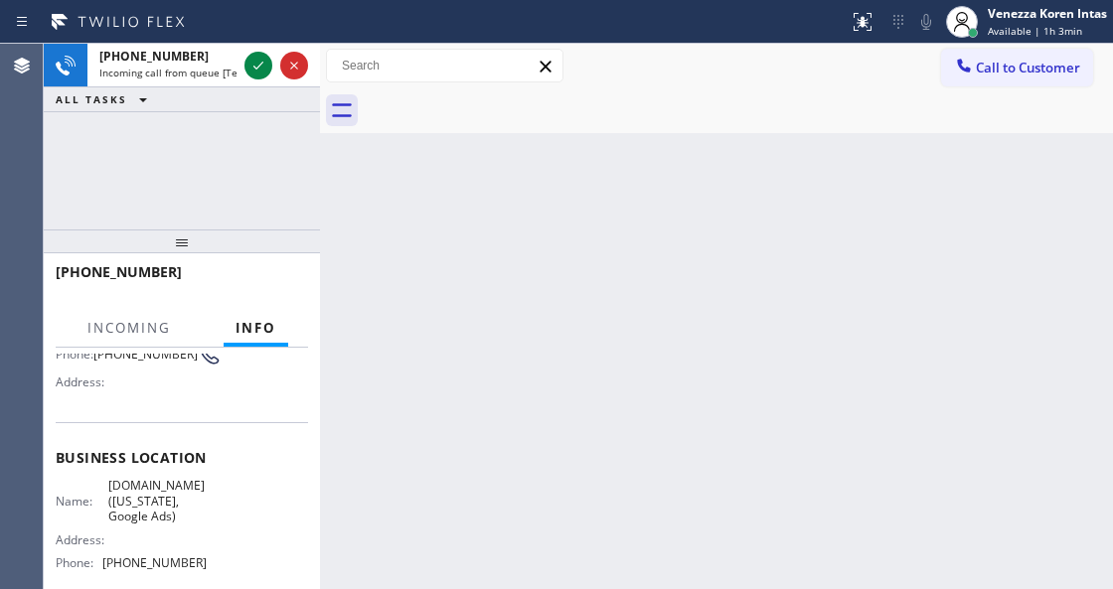
scroll to position [199, 0]
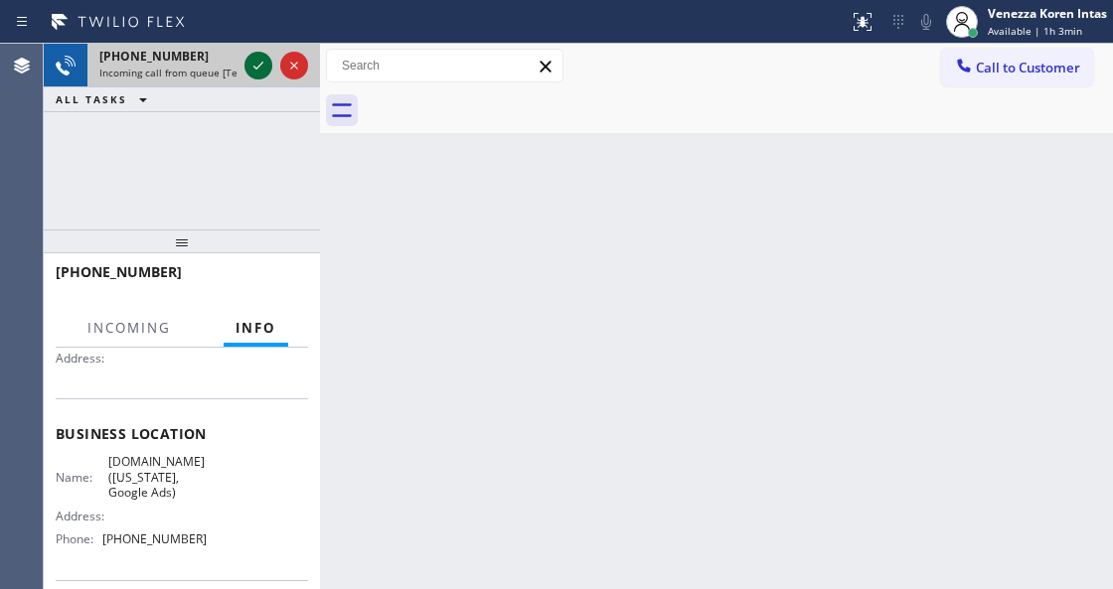
click at [259, 66] on icon at bounding box center [258, 66] width 10 height 8
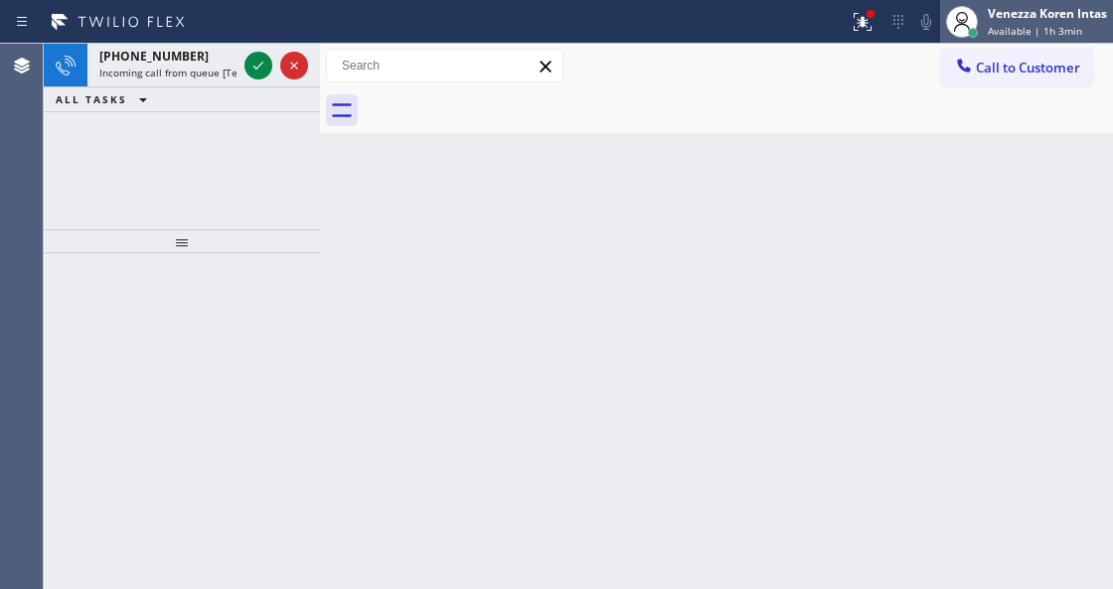
click at [992, 25] on span "Available | 1h 3min" at bounding box center [1035, 31] width 94 height 14
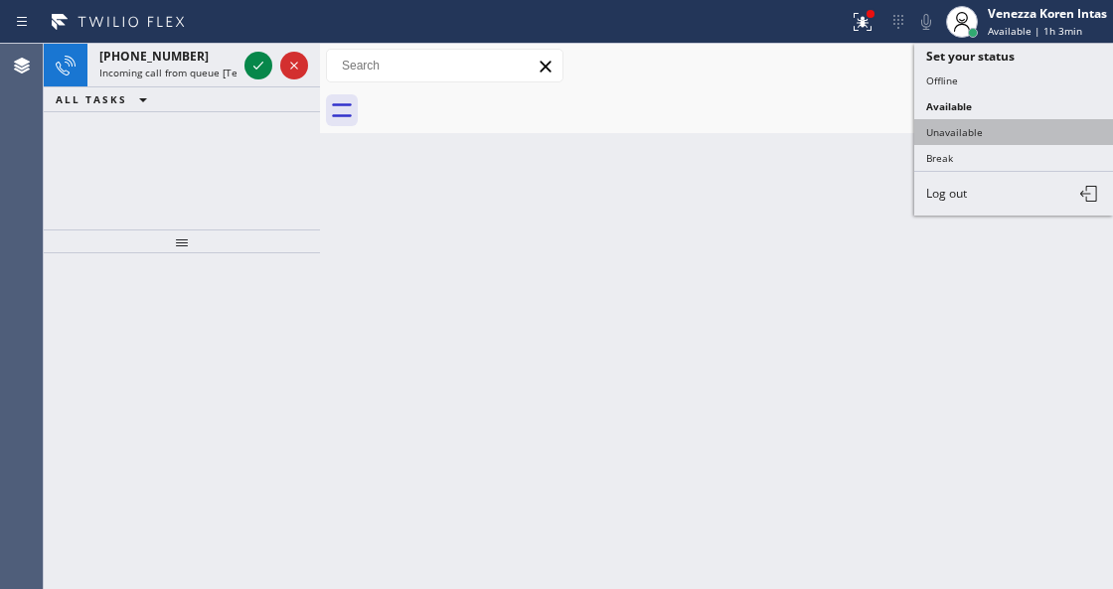
click at [988, 129] on button "Unavailable" at bounding box center [1013, 132] width 199 height 26
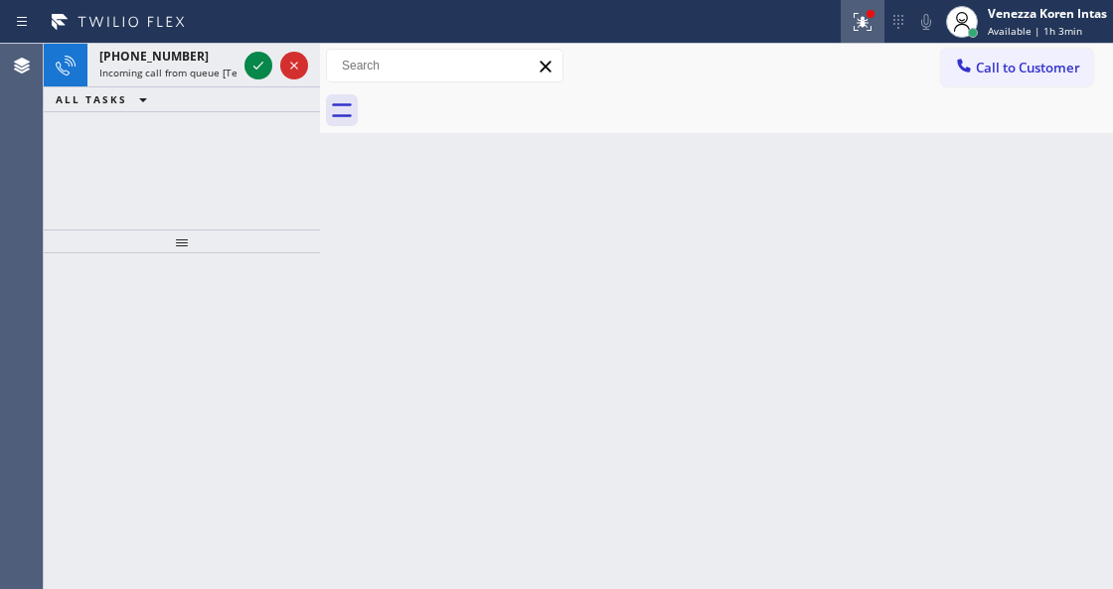
click at [865, 4] on button at bounding box center [863, 22] width 44 height 44
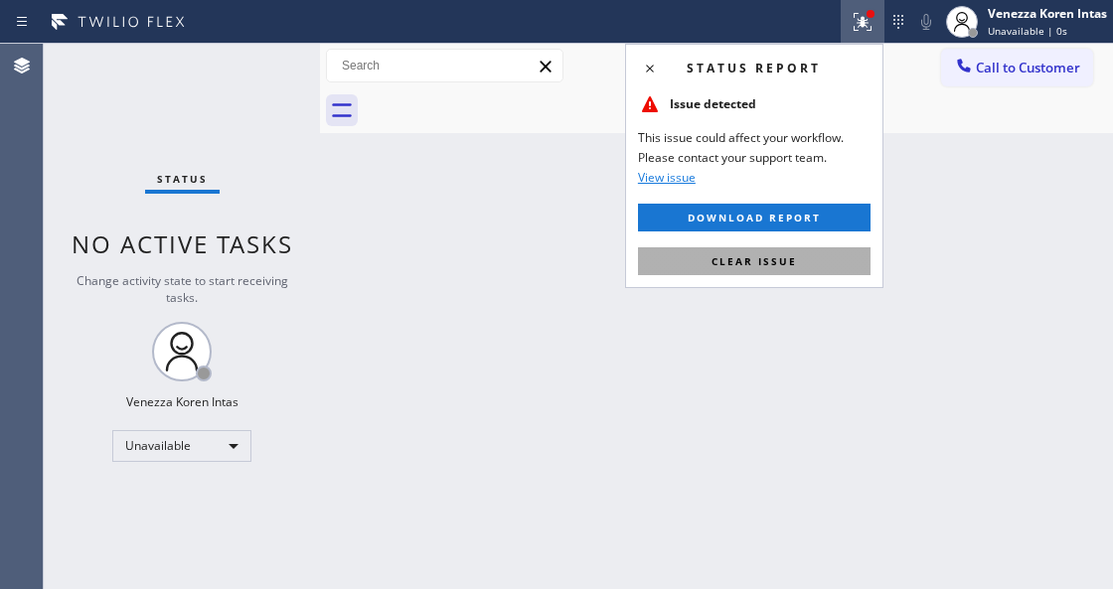
click at [789, 272] on button "Clear issue" at bounding box center [754, 261] width 233 height 28
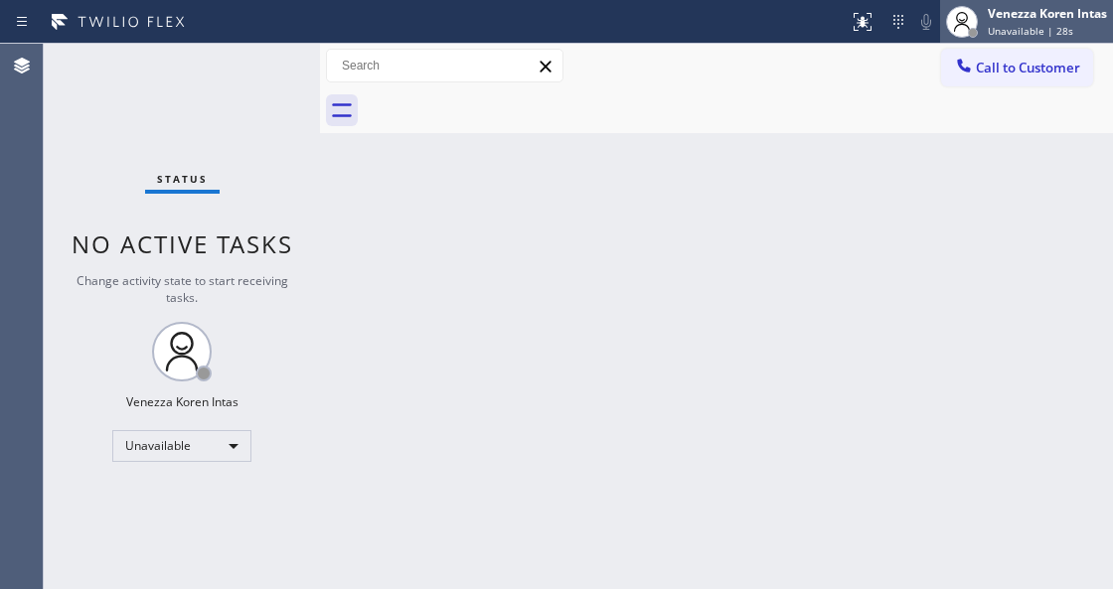
click at [1073, 21] on div "Venezza Koren Intas" at bounding box center [1047, 13] width 119 height 17
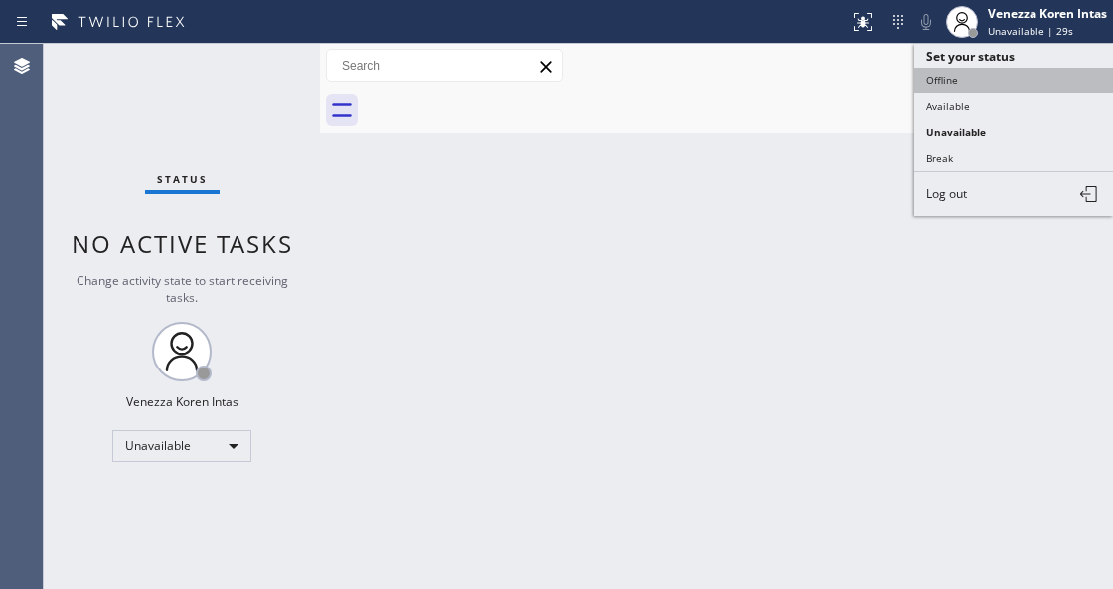
click at [1009, 83] on button "Offline" at bounding box center [1013, 81] width 199 height 26
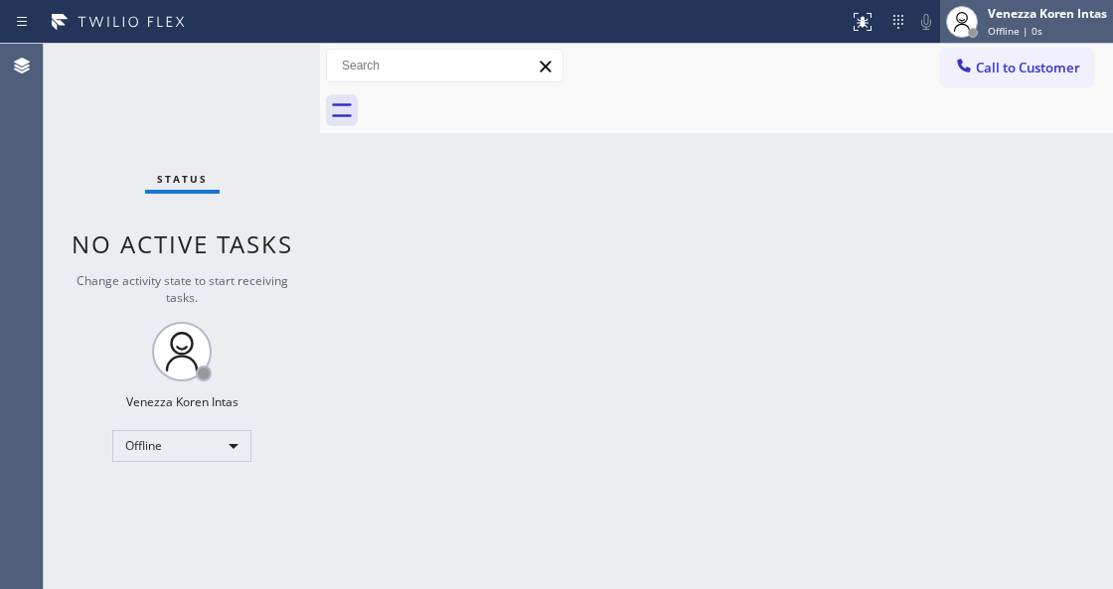
click at [1063, 21] on div "Venezza Koren Intas" at bounding box center [1047, 13] width 119 height 17
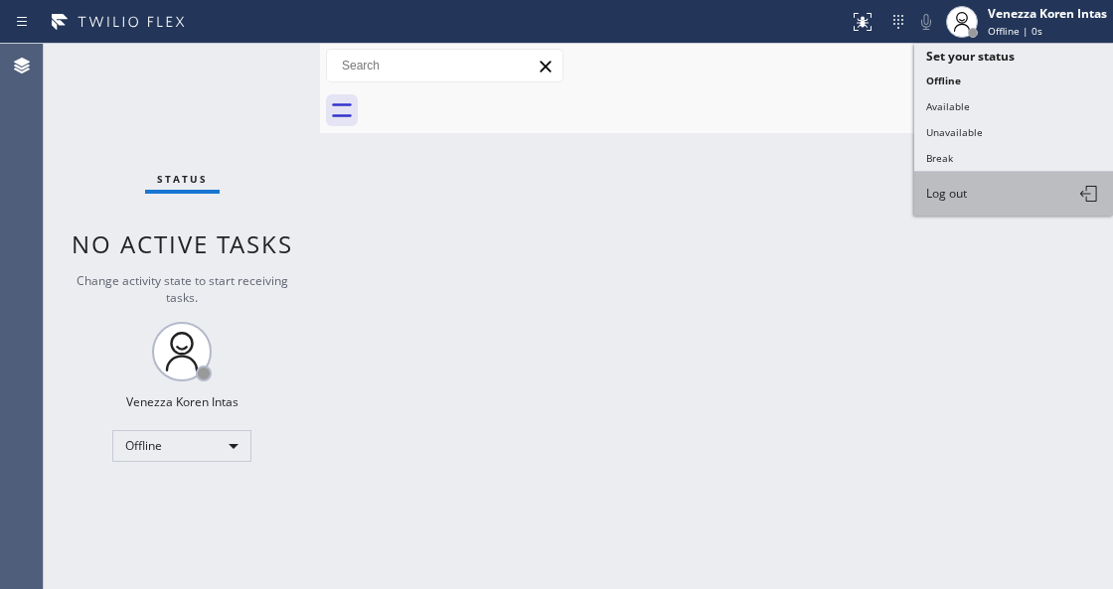
click at [970, 177] on button "Log out" at bounding box center [1013, 194] width 199 height 44
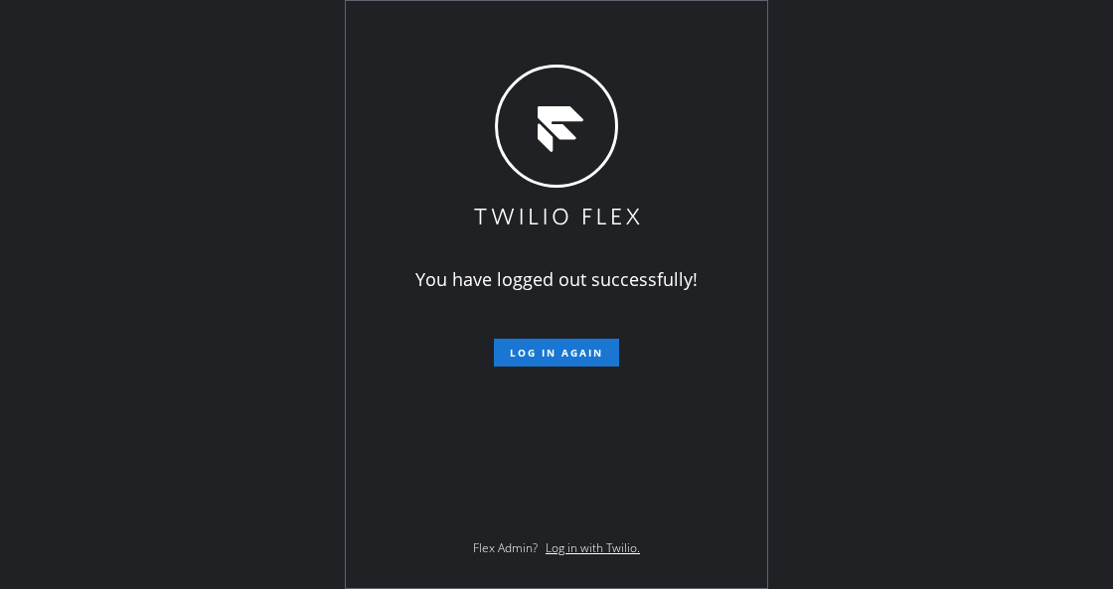
click at [158, 362] on div "You have logged out successfully! Log in again Flex Admin? Log in with Twilio." at bounding box center [556, 294] width 1113 height 589
